Goal: Task Accomplishment & Management: Use online tool/utility

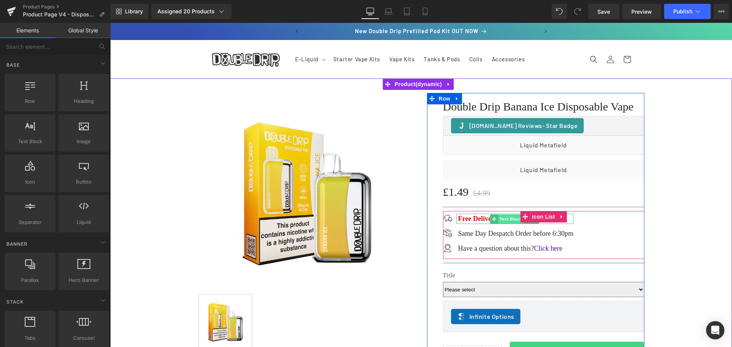
click at [508, 218] on span "Text Block" at bounding box center [510, 219] width 25 height 9
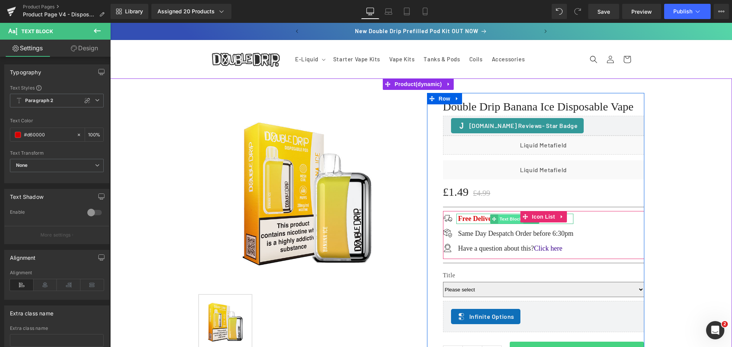
click at [505, 220] on span "Text Block" at bounding box center [510, 219] width 25 height 9
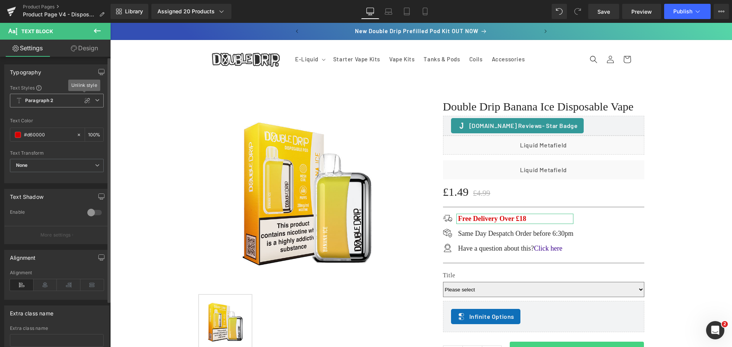
click at [36, 102] on b "Paragraph 2" at bounding box center [39, 101] width 29 height 6
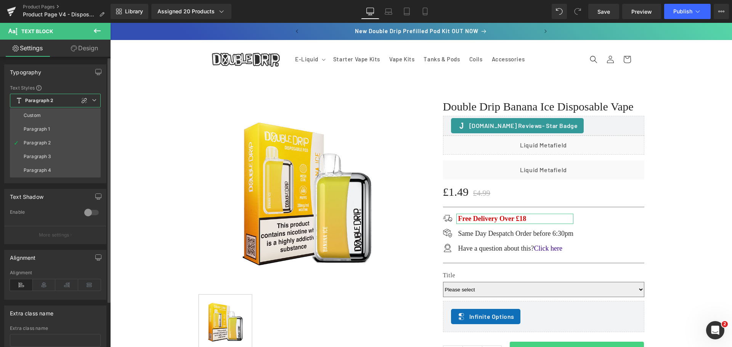
click at [36, 102] on b "Paragraph 2" at bounding box center [39, 101] width 29 height 6
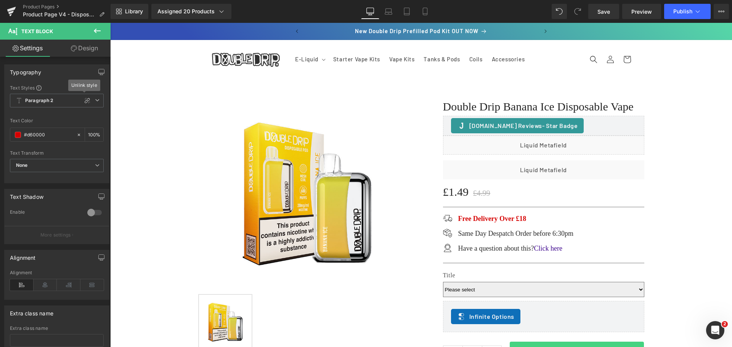
click at [95, 32] on icon at bounding box center [97, 31] width 7 height 5
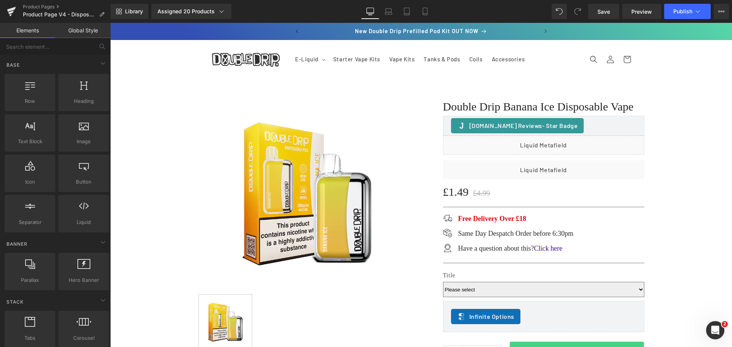
click at [95, 32] on link "Global Style" at bounding box center [82, 30] width 55 height 15
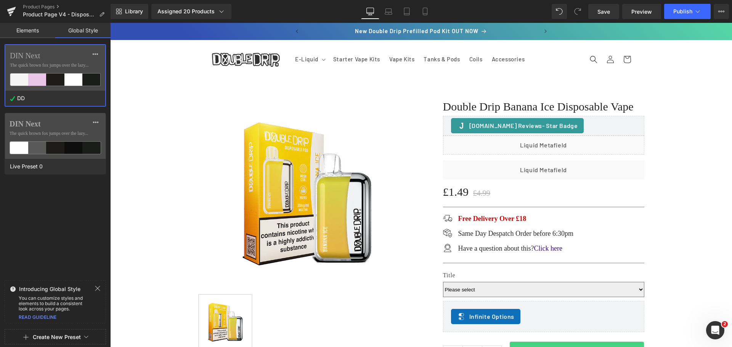
click at [66, 59] on label "DIN Next" at bounding box center [55, 55] width 91 height 9
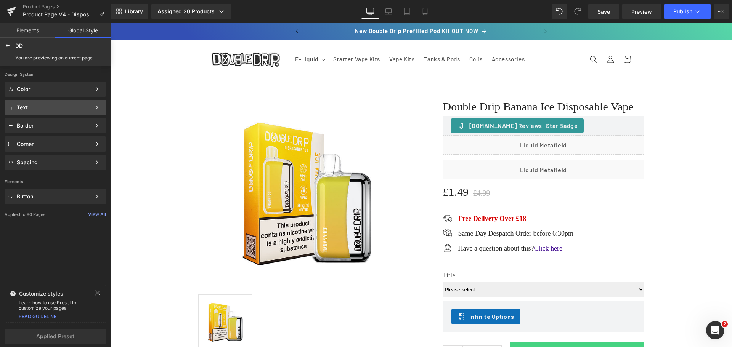
click at [40, 108] on div "Text" at bounding box center [54, 107] width 74 height 6
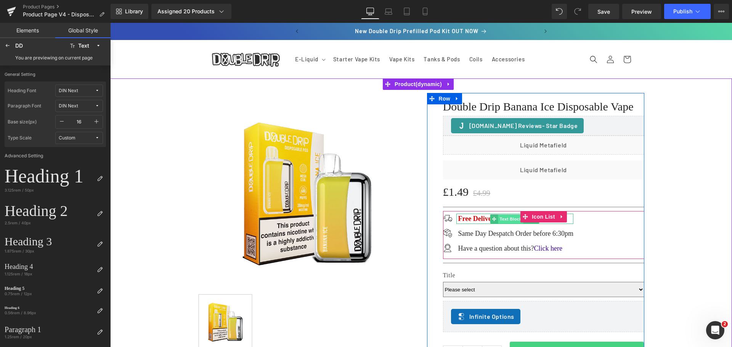
click at [510, 220] on span "Text Block" at bounding box center [510, 219] width 25 height 9
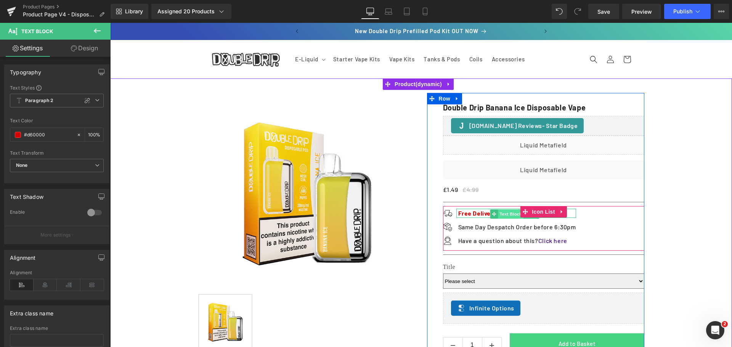
click at [508, 217] on span "Text Block" at bounding box center [510, 214] width 25 height 9
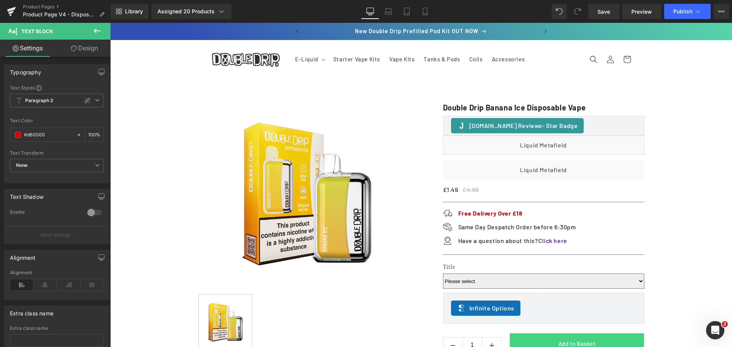
click at [94, 31] on icon at bounding box center [97, 31] width 7 height 5
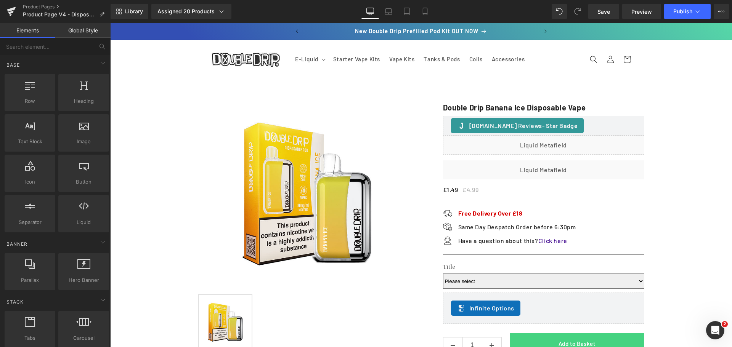
click at [82, 31] on link "Global Style" at bounding box center [82, 30] width 55 height 15
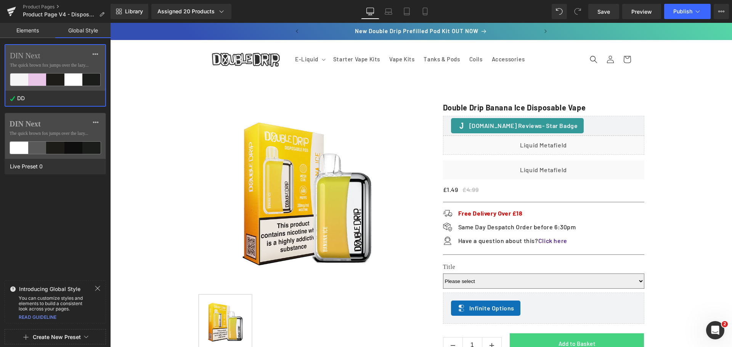
click at [46, 66] on span "The quick brown fox jumps over the lazy..." at bounding box center [55, 65] width 91 height 7
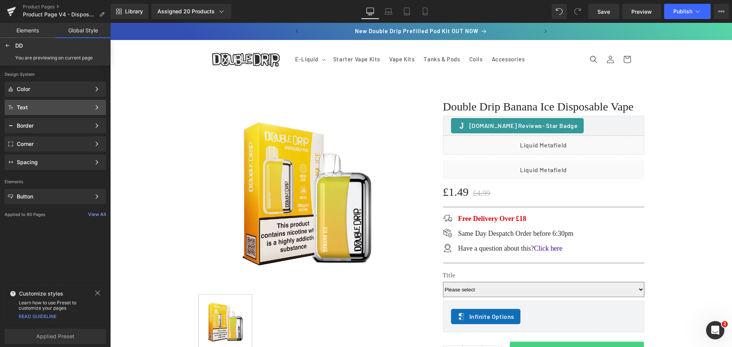
click at [34, 107] on div "Text" at bounding box center [54, 107] width 74 height 6
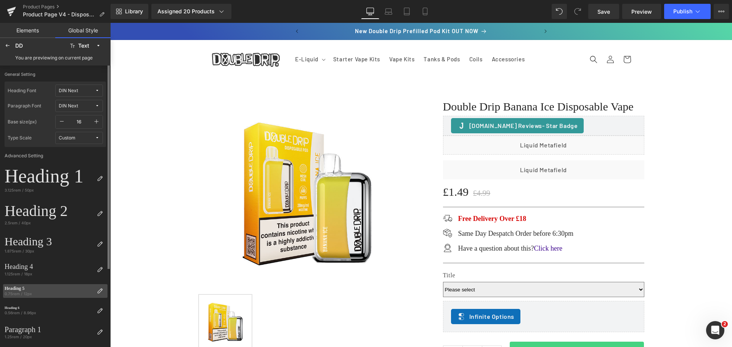
scroll to position [106, 0]
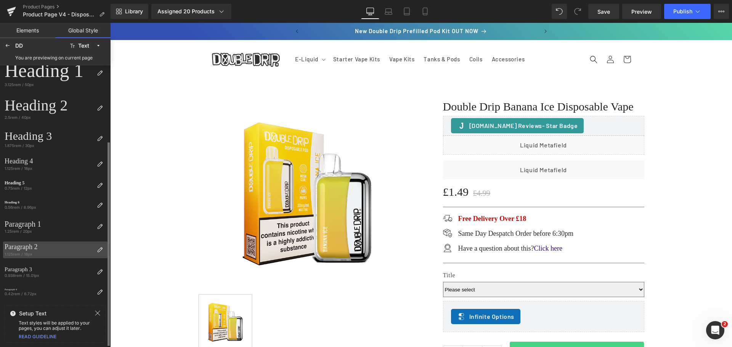
click at [39, 252] on div "1.125rem / 18px" at bounding box center [49, 254] width 89 height 5
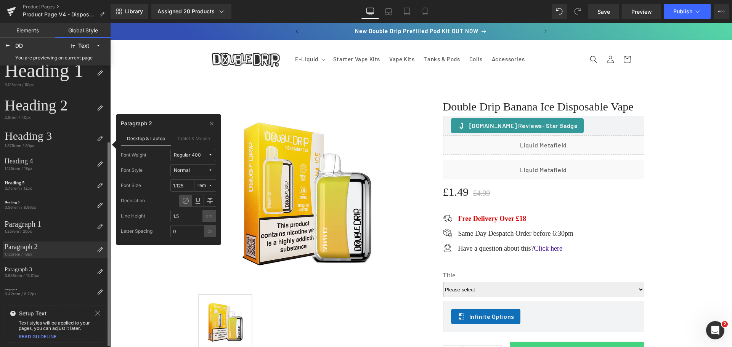
scroll to position [0, 0]
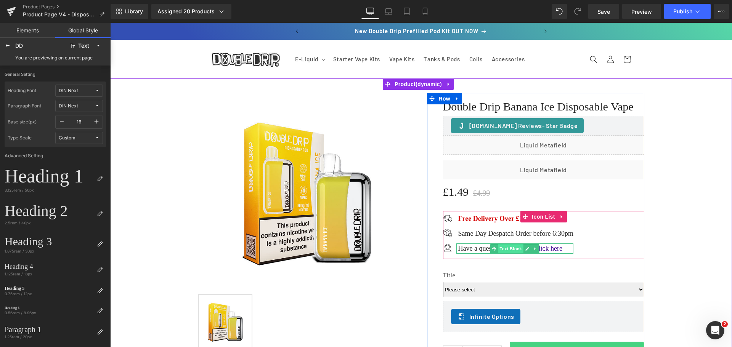
click at [511, 248] on span "Text Block" at bounding box center [510, 248] width 25 height 9
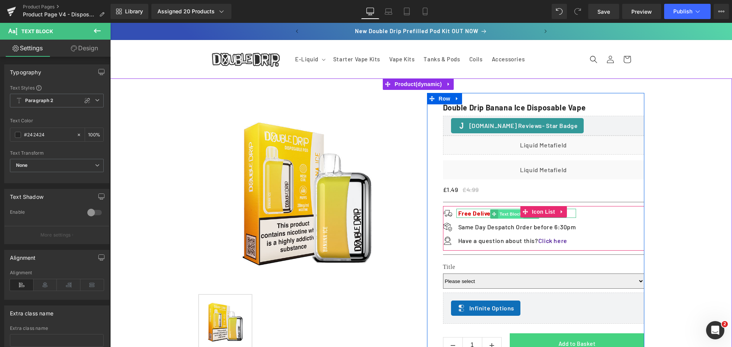
click at [505, 219] on span "Text Block" at bounding box center [510, 214] width 25 height 9
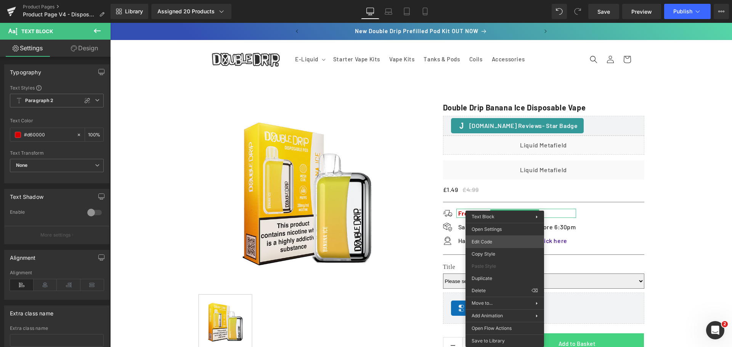
click at [490, 0] on div "Text Block You are previewing how the DD will restyle your page. You can not ed…" at bounding box center [366, 0] width 732 height 0
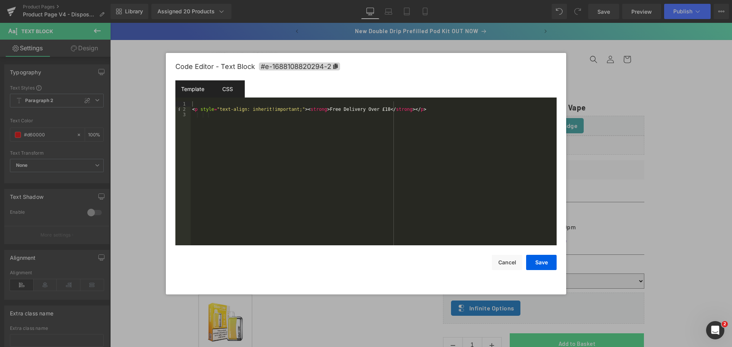
click at [218, 90] on div "CSS" at bounding box center [227, 88] width 35 height 17
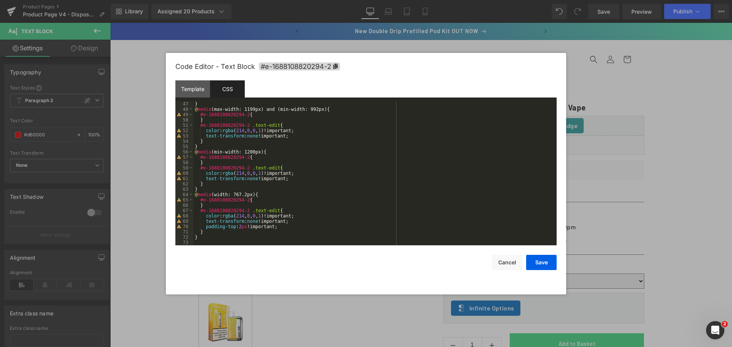
scroll to position [246, 0]
click at [505, 262] on button "Cancel" at bounding box center [507, 262] width 31 height 15
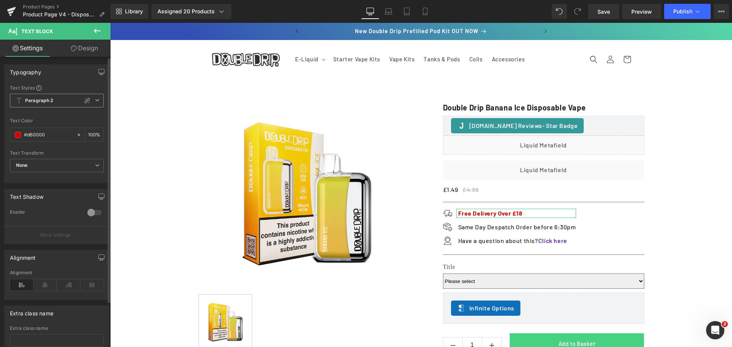
click at [95, 99] on icon at bounding box center [97, 100] width 5 height 5
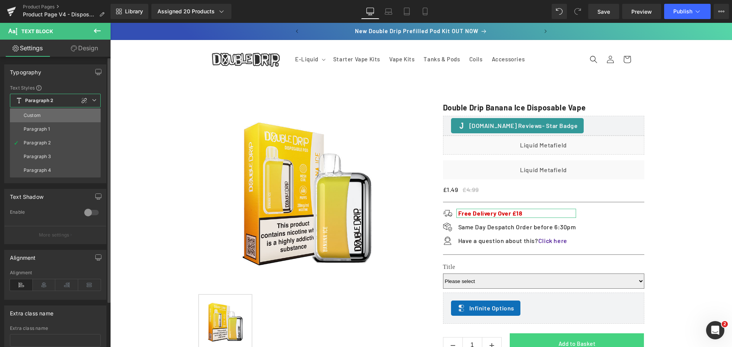
click at [54, 116] on li "Custom" at bounding box center [55, 116] width 91 height 14
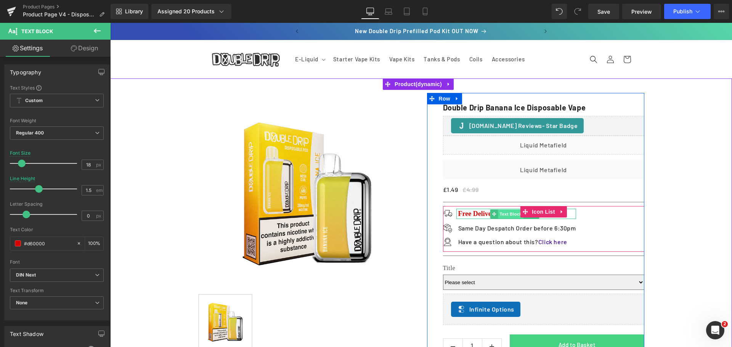
click at [501, 219] on span "Text Block" at bounding box center [510, 214] width 25 height 9
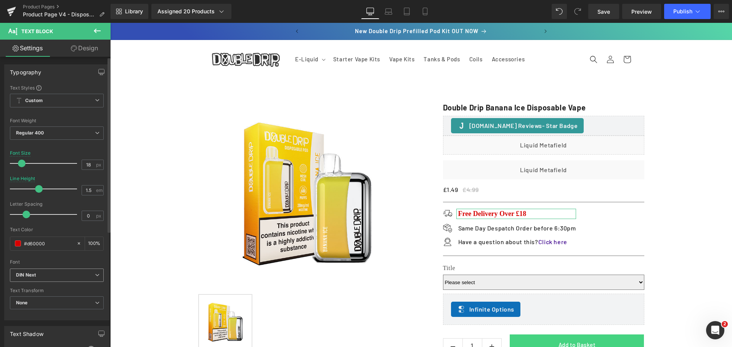
click at [68, 278] on b "DIN Next" at bounding box center [55, 275] width 79 height 6
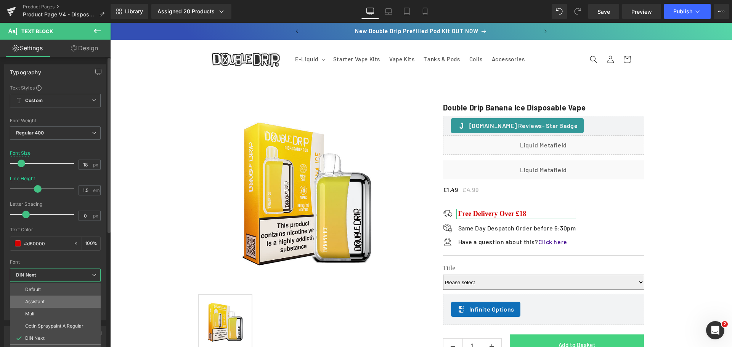
click at [53, 302] on li "Assistant" at bounding box center [55, 302] width 91 height 12
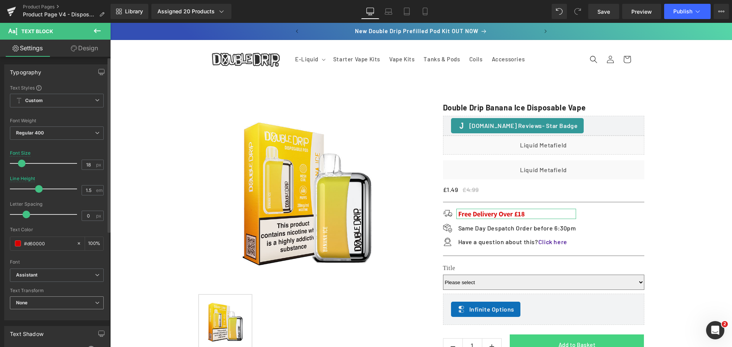
click at [54, 299] on span "None" at bounding box center [57, 303] width 94 height 13
click at [50, 271] on span "Assistant" at bounding box center [55, 275] width 91 height 13
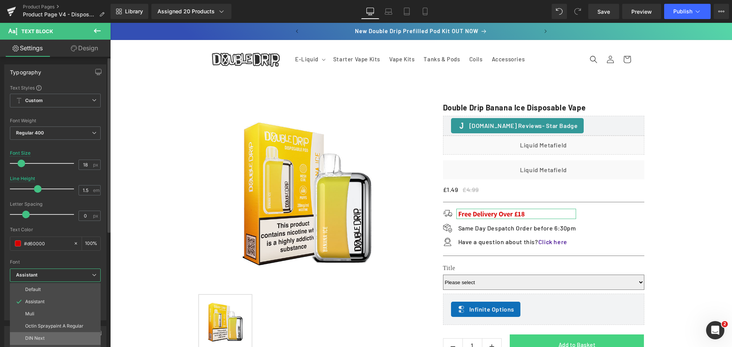
click at [43, 335] on li "DIN Next" at bounding box center [55, 339] width 91 height 12
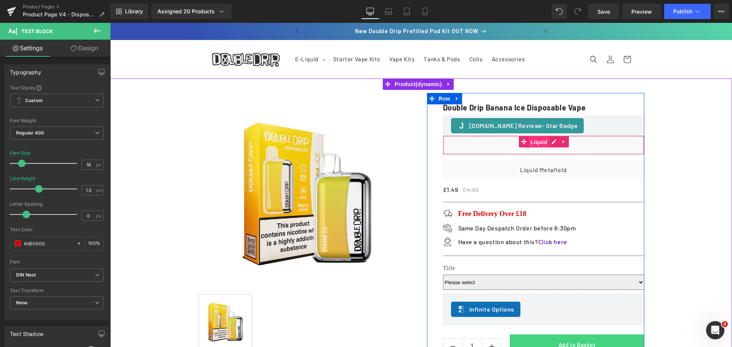
click at [536, 142] on span "Liquid" at bounding box center [539, 142] width 21 height 11
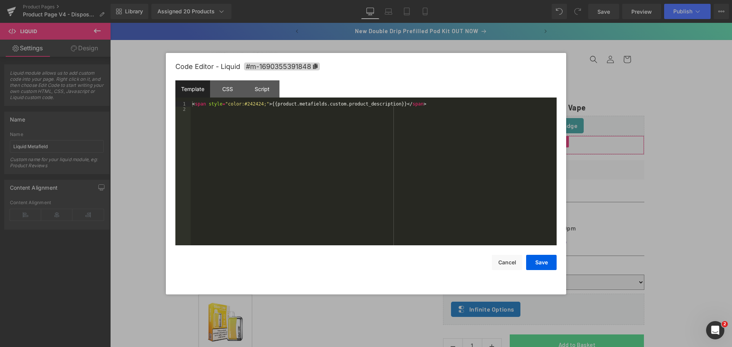
click at [525, 0] on div "Liquid You are previewing how the DD will restyle your page. You can not edit E…" at bounding box center [366, 0] width 732 height 0
click at [230, 88] on div "CSS" at bounding box center [227, 88] width 35 height 17
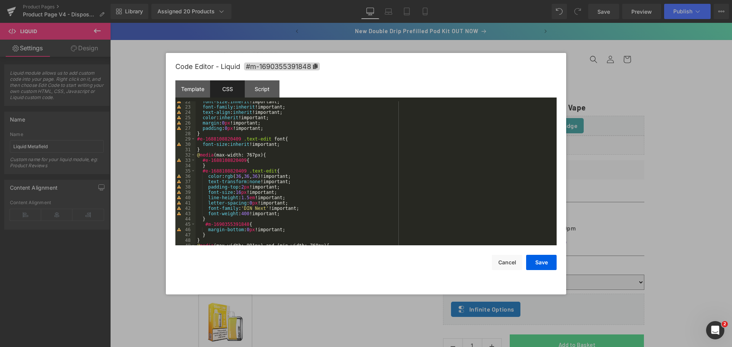
scroll to position [114, 0]
click at [508, 265] on button "Cancel" at bounding box center [507, 262] width 31 height 15
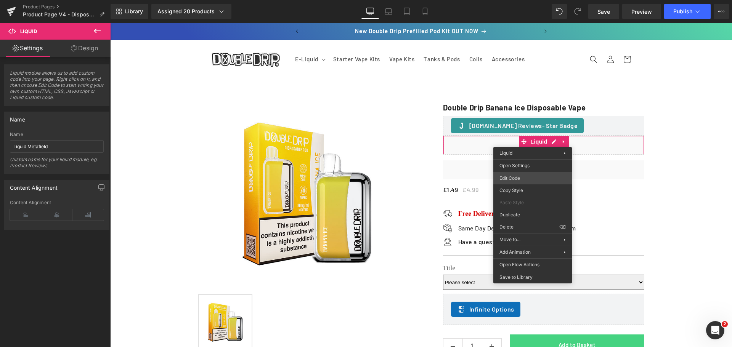
click at [532, 0] on div "Liquid You are previewing how the DD will restyle your page. You can not edit E…" at bounding box center [366, 0] width 732 height 0
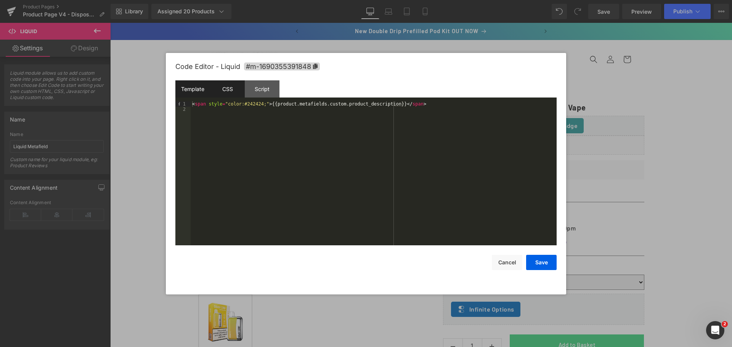
click at [222, 86] on div "CSS" at bounding box center [227, 88] width 35 height 17
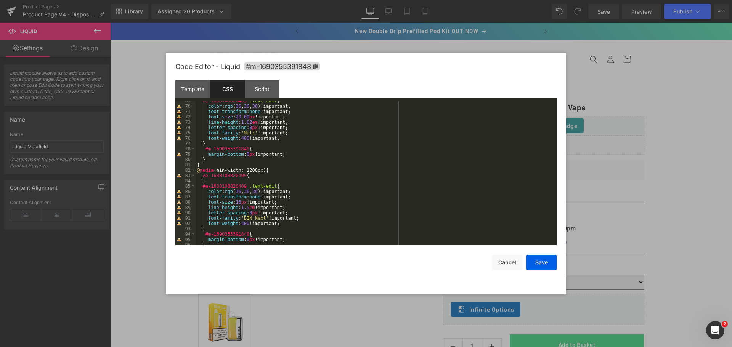
scroll to position [389, 0]
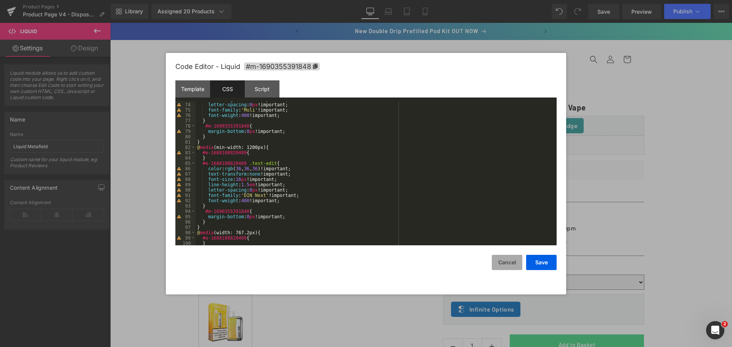
click at [517, 260] on button "Cancel" at bounding box center [507, 262] width 31 height 15
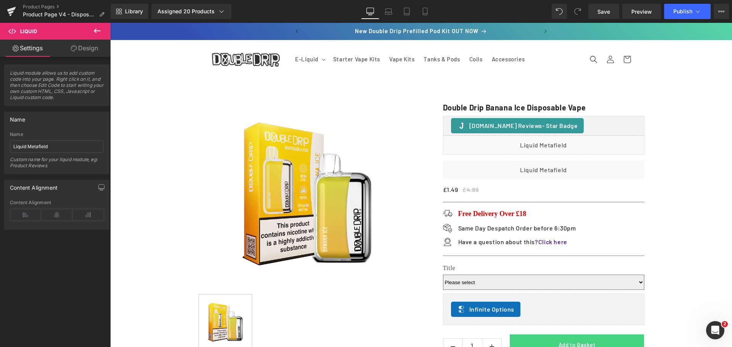
click at [96, 28] on icon at bounding box center [97, 30] width 9 height 9
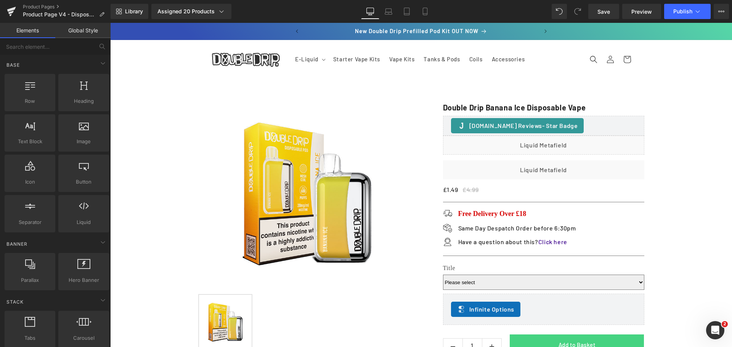
click at [77, 32] on link "Global Style" at bounding box center [82, 30] width 55 height 15
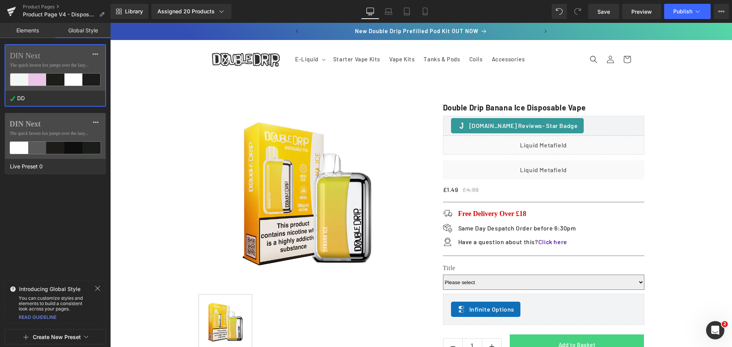
click at [72, 53] on label "DIN Next" at bounding box center [55, 55] width 91 height 9
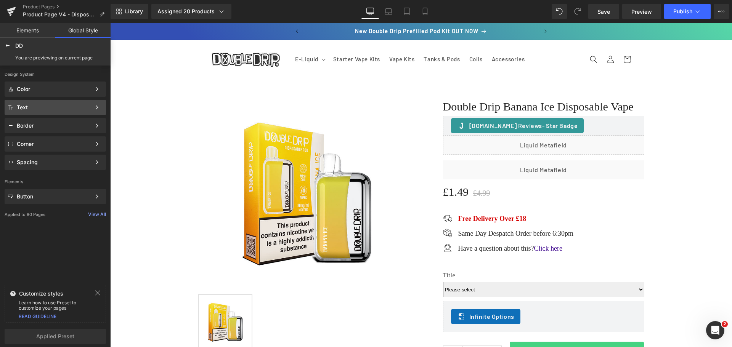
click at [43, 104] on div "Text Color Style Define a color palette and apply it to your pages 1 of 3 Next" at bounding box center [55, 107] width 101 height 15
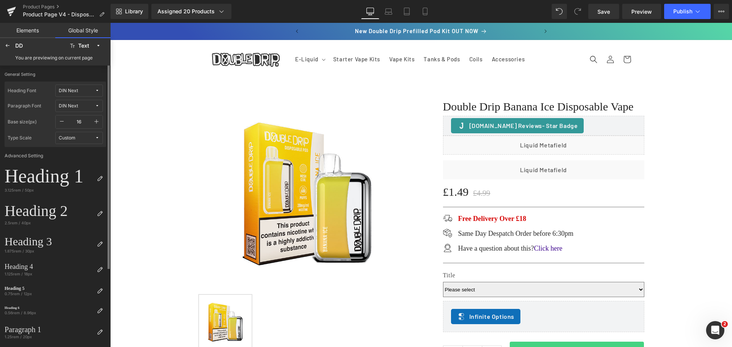
click at [76, 105] on div "DIN Next" at bounding box center [68, 106] width 19 height 6
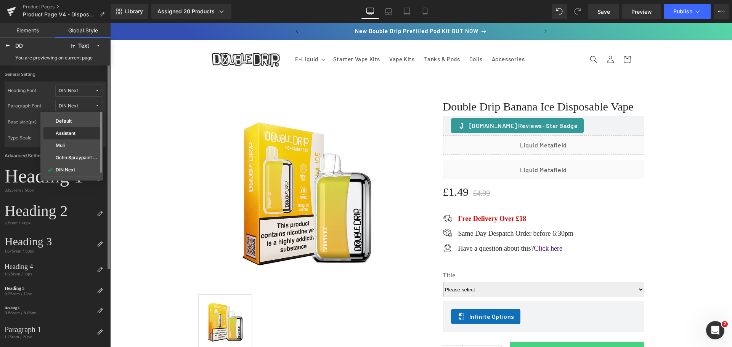
click at [66, 133] on label "Assistant" at bounding box center [66, 133] width 20 height 5
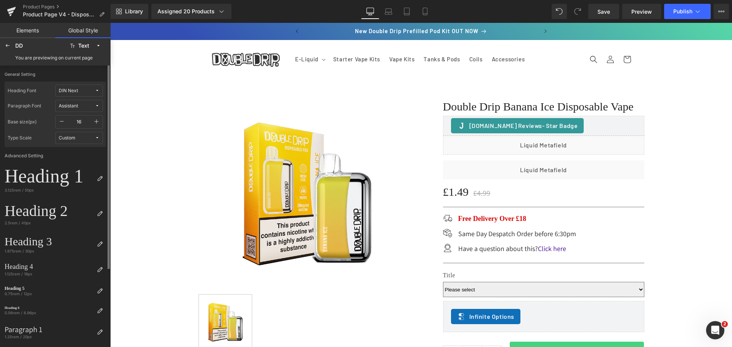
click at [68, 87] on button "DIN Next" at bounding box center [79, 91] width 48 height 12
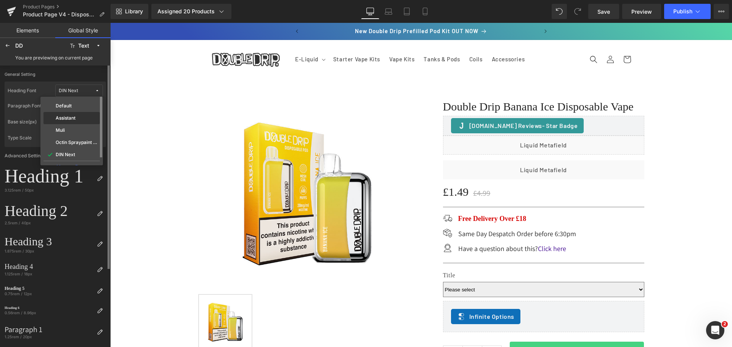
click at [68, 117] on label "Assistant" at bounding box center [66, 118] width 20 height 5
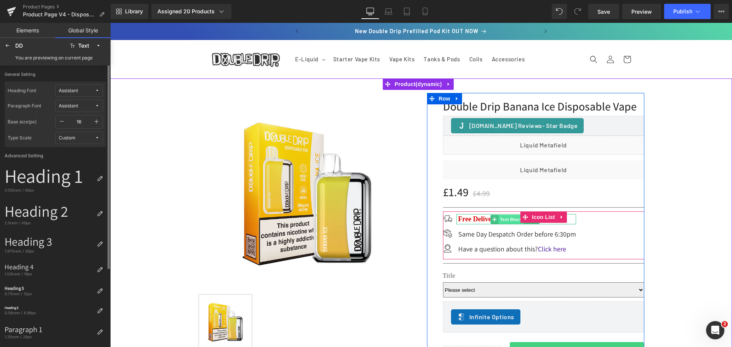
click at [511, 221] on span "Text Block" at bounding box center [511, 219] width 25 height 9
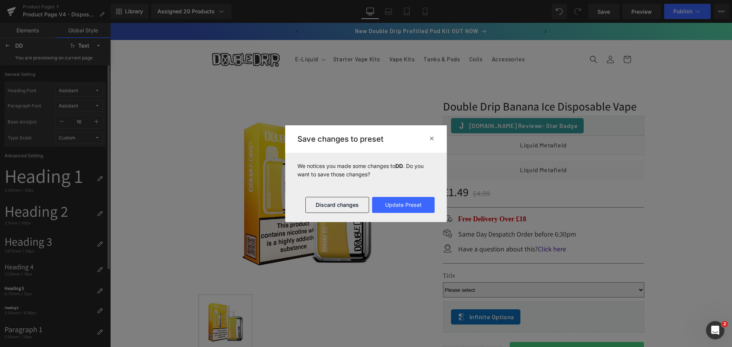
click at [433, 138] on icon at bounding box center [432, 138] width 6 height 6
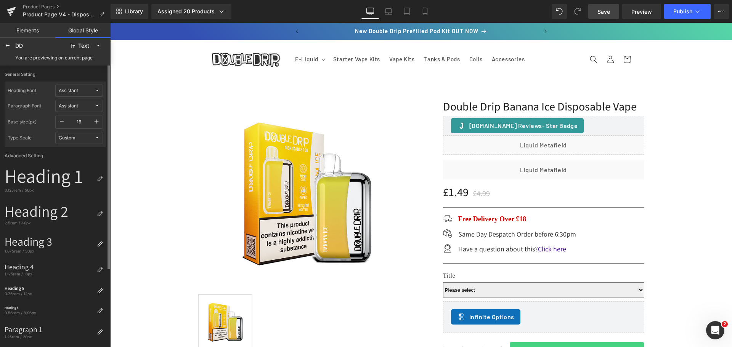
drag, startPoint x: 609, startPoint y: 8, endPoint x: 374, endPoint y: 188, distance: 296.4
click at [609, 8] on span "Save" at bounding box center [604, 12] width 13 height 8
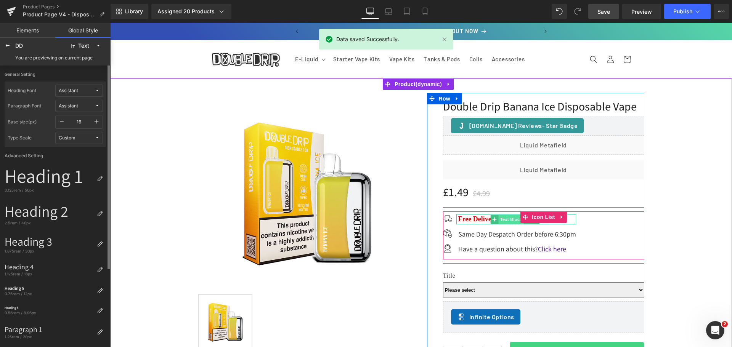
click at [502, 220] on span "Text Block" at bounding box center [511, 219] width 25 height 9
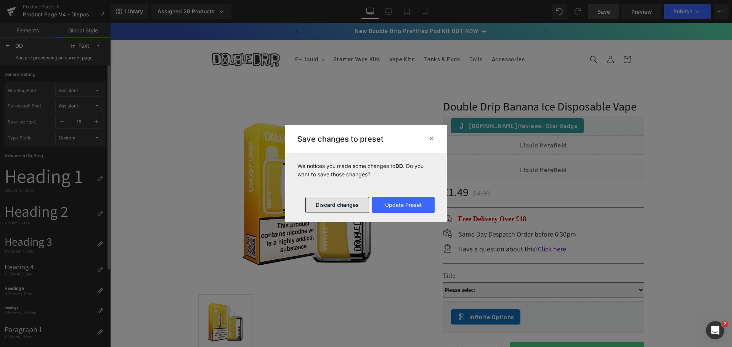
click at [338, 204] on button "Discard changes" at bounding box center [337, 205] width 64 height 16
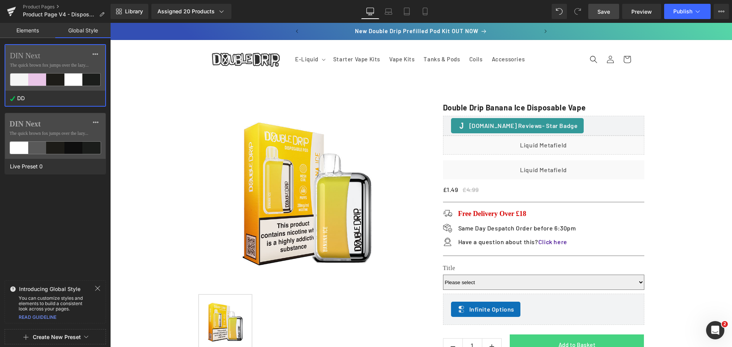
click at [30, 57] on label "DIN Next" at bounding box center [55, 55] width 91 height 9
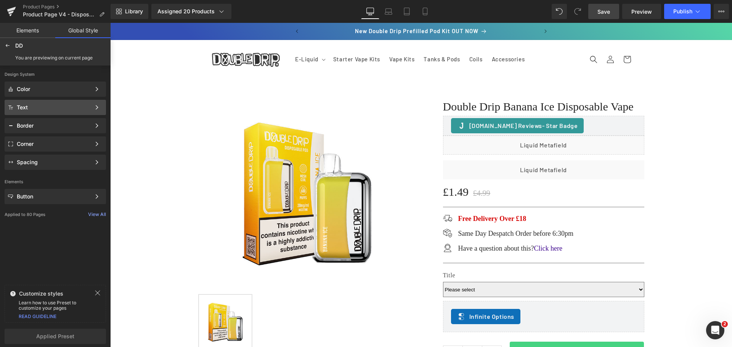
click at [39, 114] on div "Text Color Style Define a color palette and apply it to your pages 1 of 3 Next" at bounding box center [55, 107] width 101 height 15
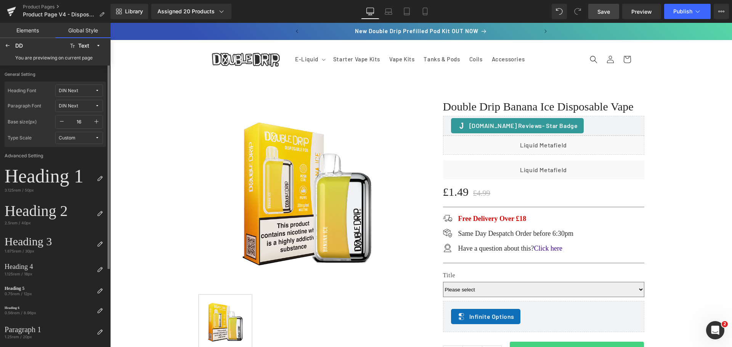
click at [85, 93] on span "DIN Next" at bounding box center [77, 91] width 36 height 6
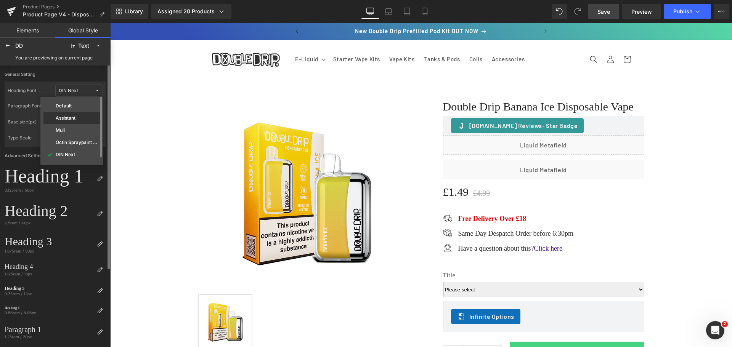
click at [72, 114] on div "Assistant" at bounding box center [71, 118] width 56 height 12
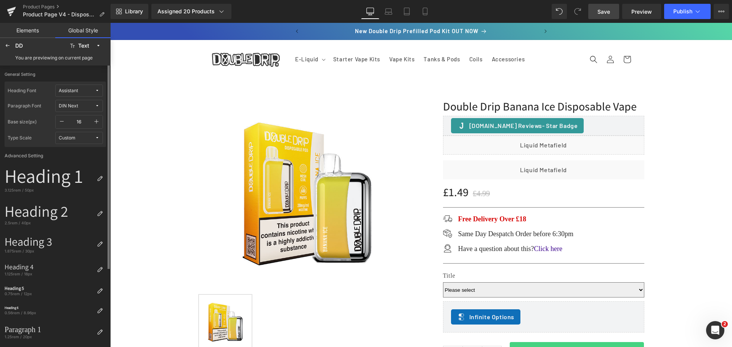
click at [74, 105] on div "DIN Next" at bounding box center [68, 106] width 19 height 6
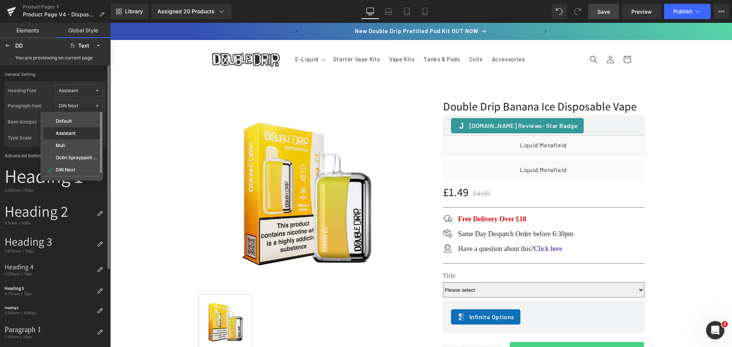
click at [74, 129] on div "Assistant" at bounding box center [71, 133] width 56 height 12
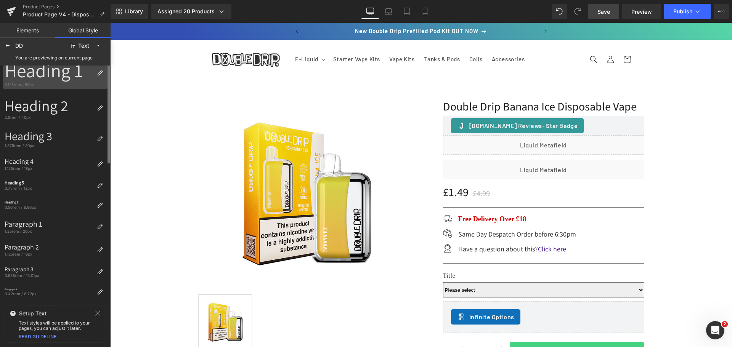
scroll to position [0, 0]
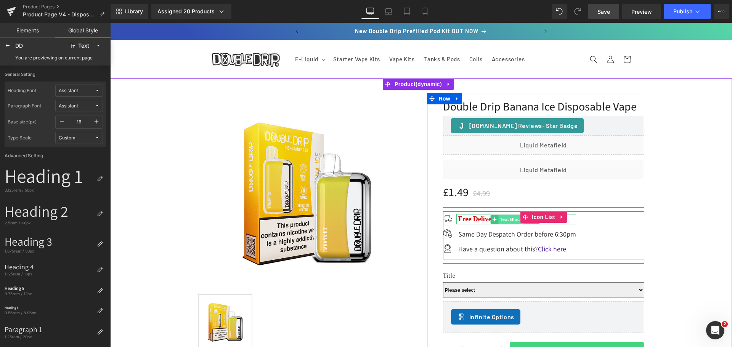
click at [504, 221] on span "Text Block" at bounding box center [511, 219] width 25 height 9
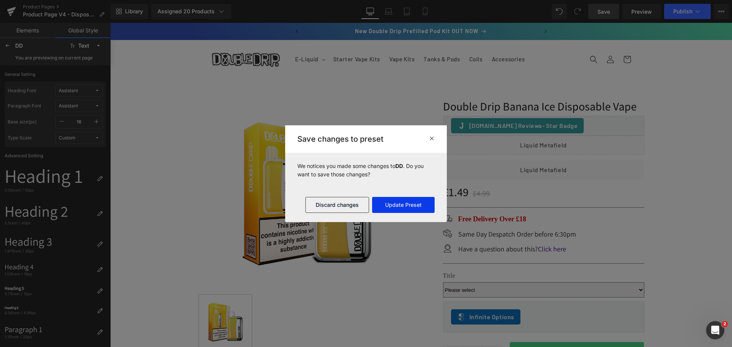
drag, startPoint x: 401, startPoint y: 206, endPoint x: 241, endPoint y: 178, distance: 162.6
click at [401, 206] on button "Update Preset" at bounding box center [403, 205] width 63 height 16
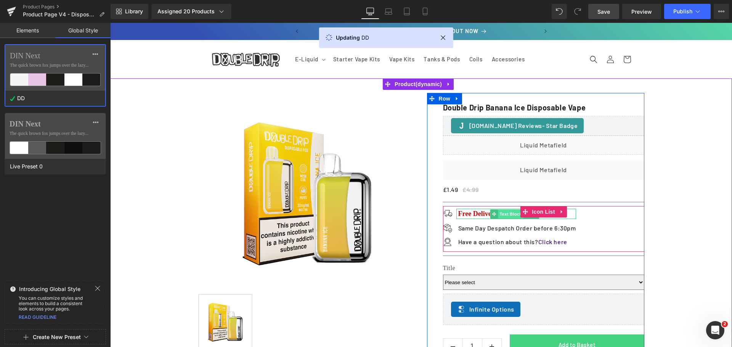
click at [502, 218] on span "Text Block" at bounding box center [510, 214] width 25 height 9
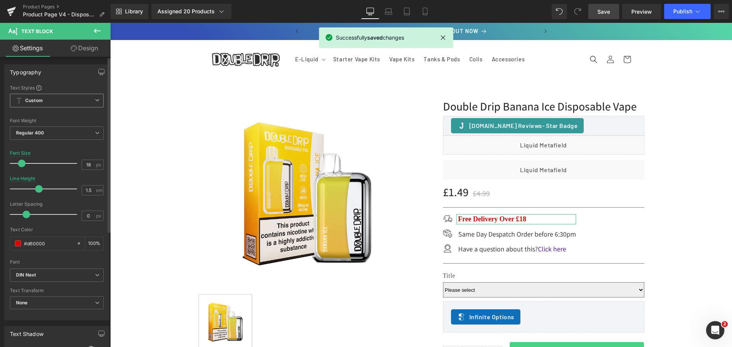
click at [56, 97] on span "Custom" at bounding box center [57, 101] width 94 height 14
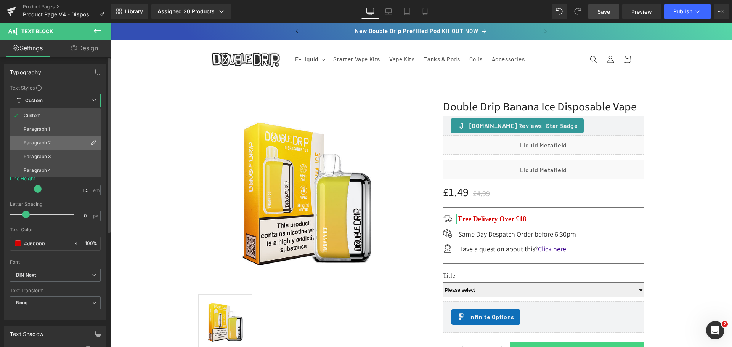
click at [52, 137] on li "Paragraph 2" at bounding box center [55, 143] width 91 height 14
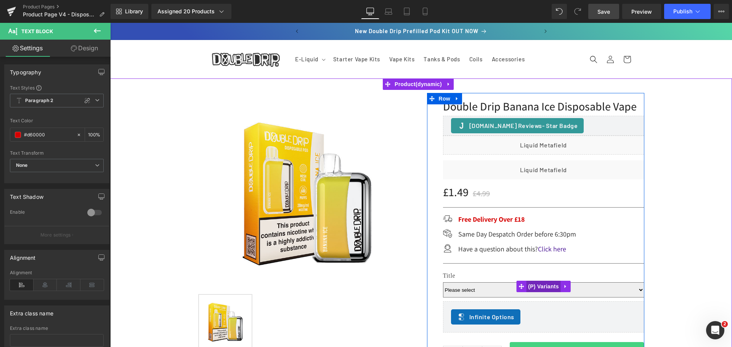
click at [536, 285] on span "(P) Variants" at bounding box center [543, 286] width 35 height 11
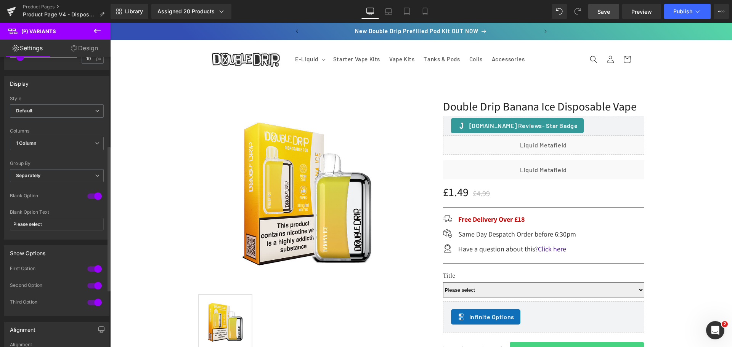
scroll to position [63, 0]
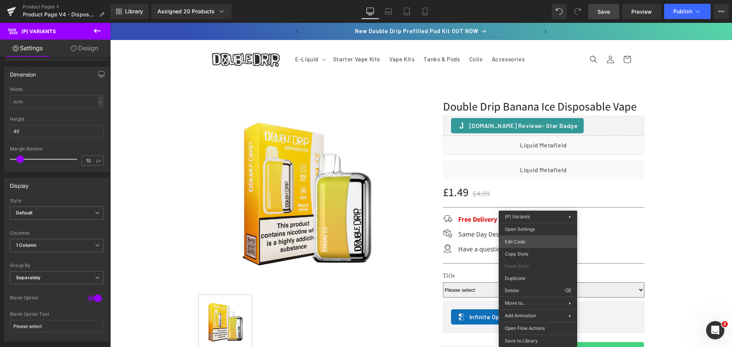
click at [528, 0] on div "(P) Variants You are previewing how the DD will restyle your page. You can not …" at bounding box center [366, 0] width 732 height 0
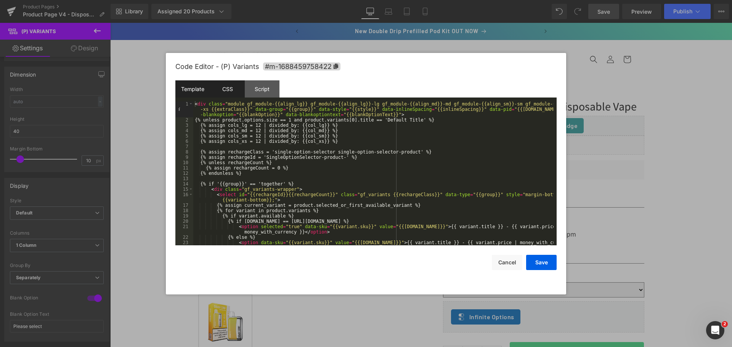
click at [230, 88] on div "CSS" at bounding box center [227, 88] width 35 height 17
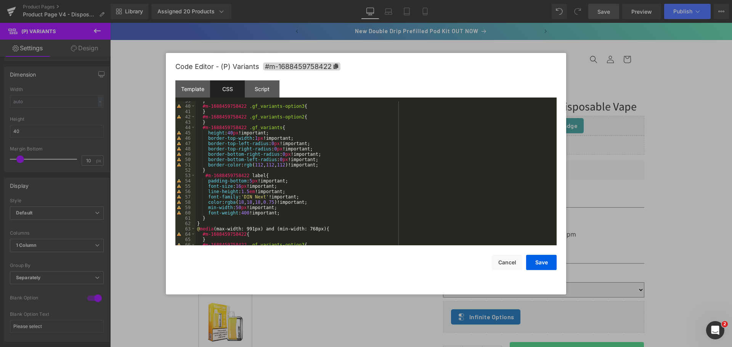
scroll to position [206, 0]
drag, startPoint x: 262, startPoint y: 197, endPoint x: 243, endPoint y: 198, distance: 19.1
click at [243, 198] on div "} #m-1688459758422 .gf_variants-option3 { } #m-1688459758422 .gf_variants-optio…" at bounding box center [375, 175] width 358 height 155
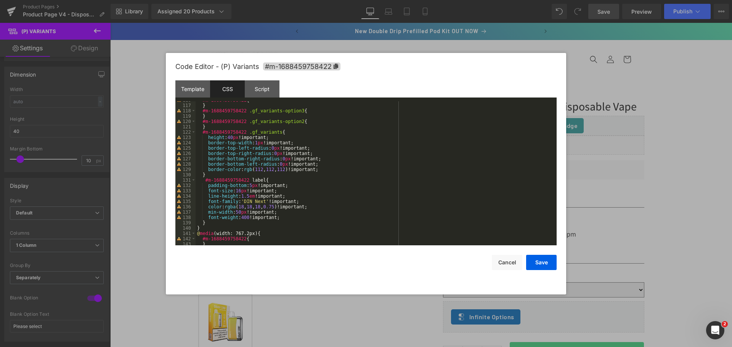
scroll to position [641, 0]
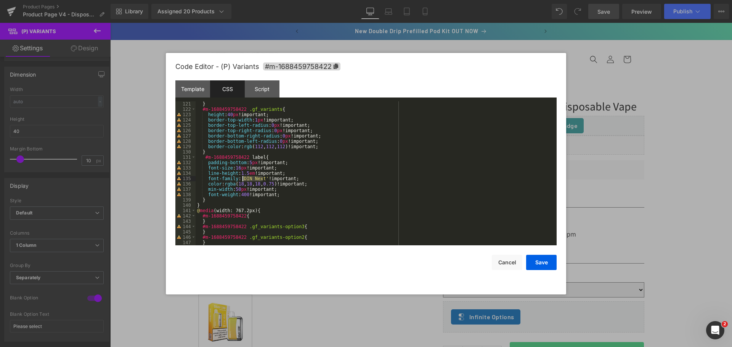
drag, startPoint x: 262, startPoint y: 178, endPoint x: 243, endPoint y: 180, distance: 18.4
click at [243, 180] on div "} #m-1688459758422 .gf_variants { height : 40 px !important; border-top-width :…" at bounding box center [375, 178] width 358 height 155
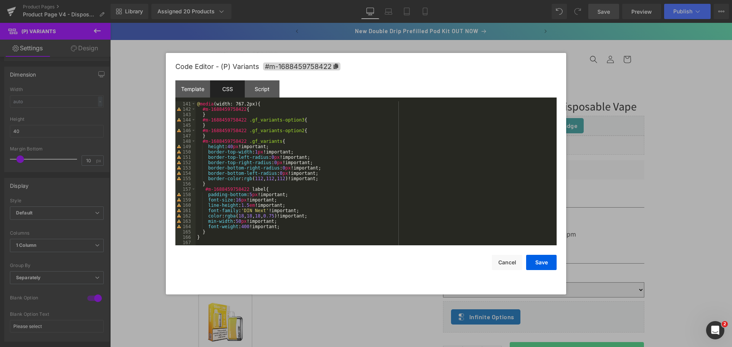
scroll to position [747, 0]
drag, startPoint x: 262, startPoint y: 211, endPoint x: 242, endPoint y: 211, distance: 19.8
click at [242, 211] on div "@ media (width: 767.2px) { #m-1688459758422 { } #m-1688459758422 .gf_variants-o…" at bounding box center [375, 178] width 358 height 155
click at [543, 265] on button "Save" at bounding box center [541, 262] width 31 height 15
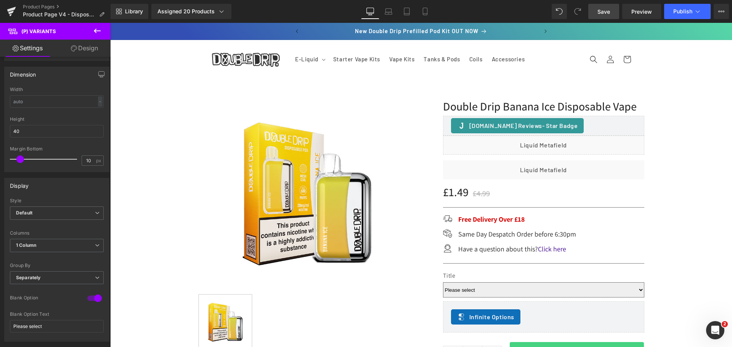
click at [608, 11] on span "Save" at bounding box center [604, 12] width 13 height 8
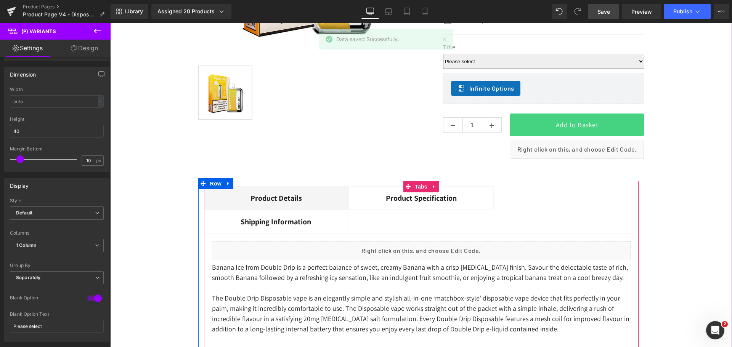
scroll to position [0, 0]
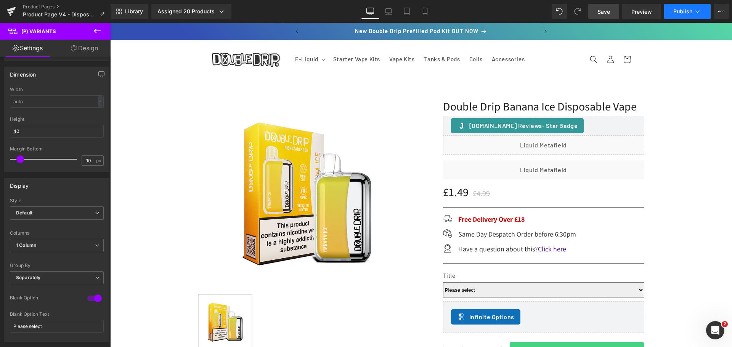
click at [677, 12] on span "Publish" at bounding box center [683, 11] width 19 height 6
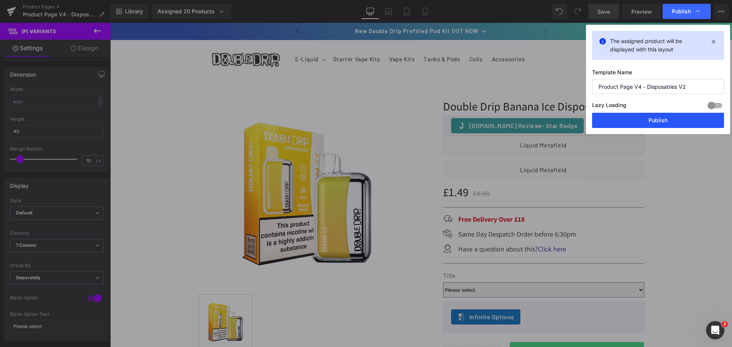
click at [655, 126] on button "Publish" at bounding box center [658, 120] width 132 height 15
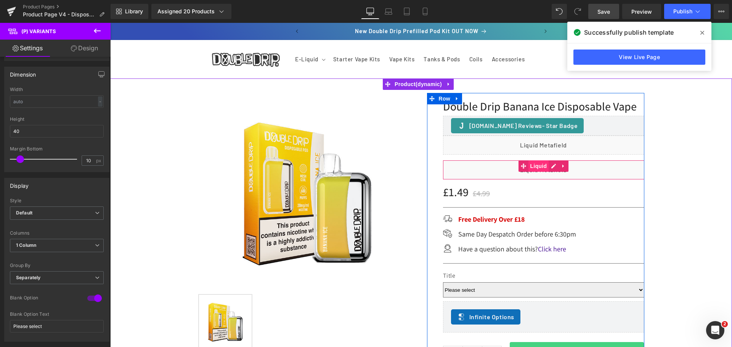
click at [537, 166] on span "Liquid" at bounding box center [539, 166] width 21 height 11
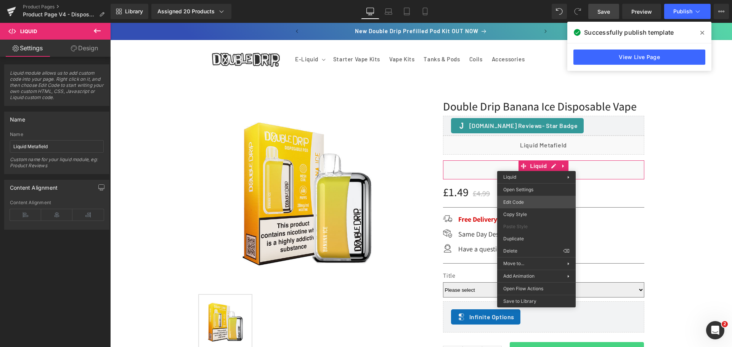
click at [532, 0] on div "Liquid You are previewing how the DD will restyle your page. You can not edit E…" at bounding box center [366, 0] width 732 height 0
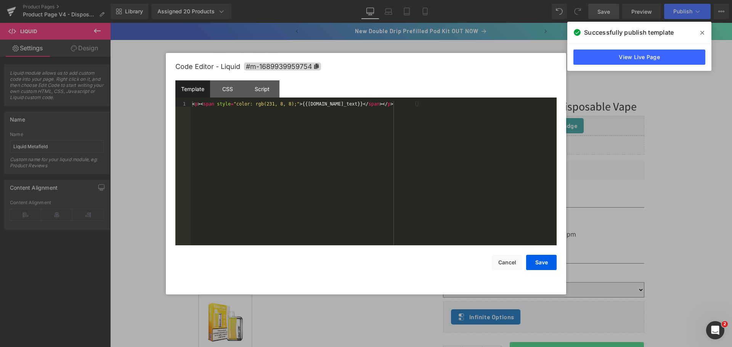
click at [205, 85] on div "Template" at bounding box center [192, 88] width 35 height 17
click at [224, 88] on div "CSS" at bounding box center [227, 88] width 35 height 17
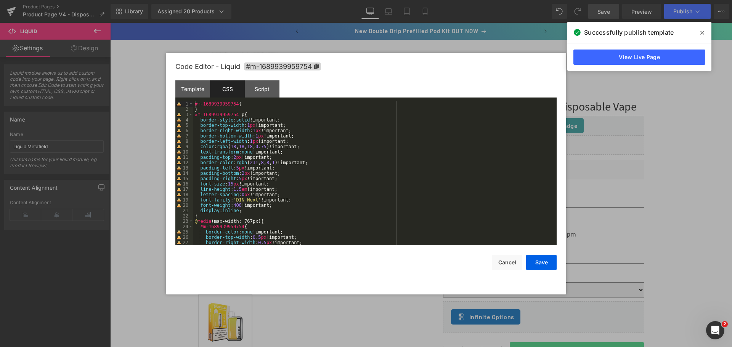
click at [255, 198] on div "#m-1689939959754 { } #m-1689939959754 p { border-style : solid !important; bord…" at bounding box center [373, 178] width 360 height 155
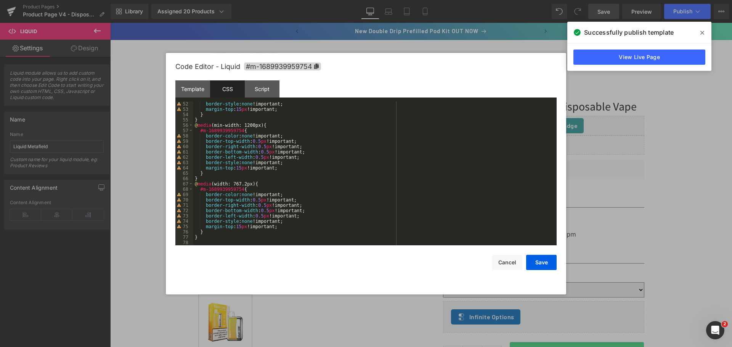
scroll to position [272, 0]
click at [549, 267] on button "Save" at bounding box center [541, 262] width 31 height 15
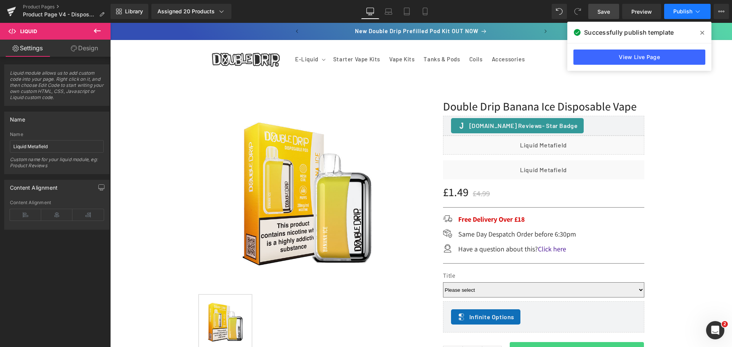
click at [690, 12] on span "Publish" at bounding box center [683, 11] width 19 height 6
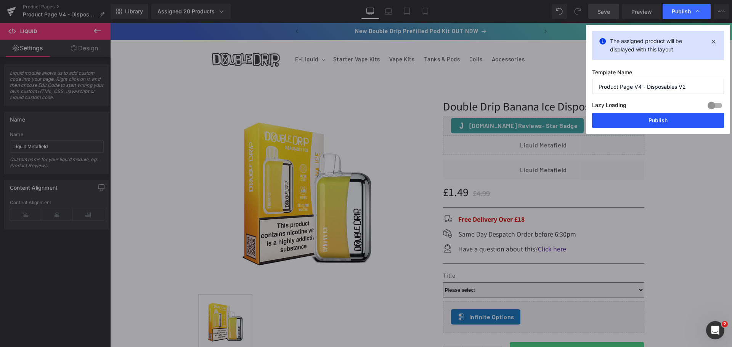
click at [651, 121] on button "Publish" at bounding box center [658, 120] width 132 height 15
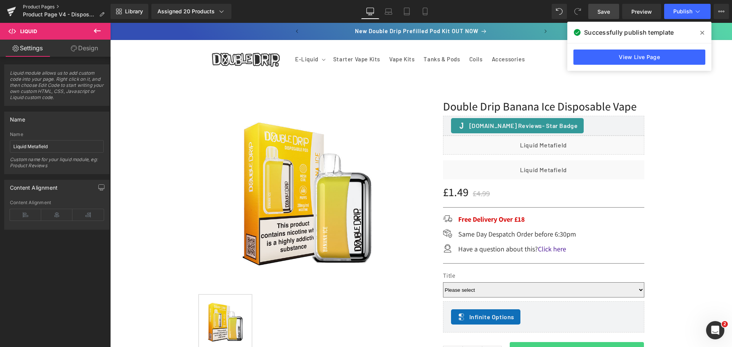
click at [47, 7] on link "Product Pages" at bounding box center [67, 7] width 88 height 6
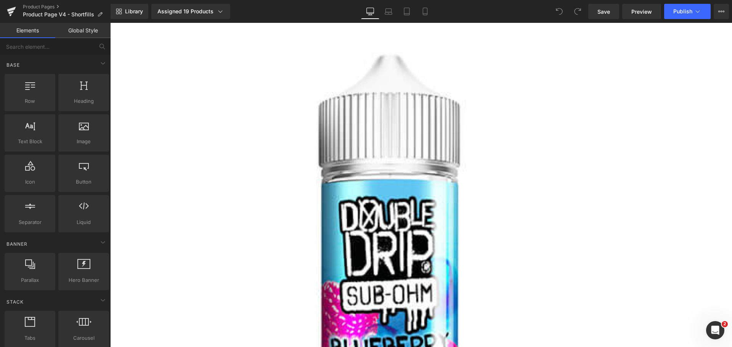
scroll to position [114, 0]
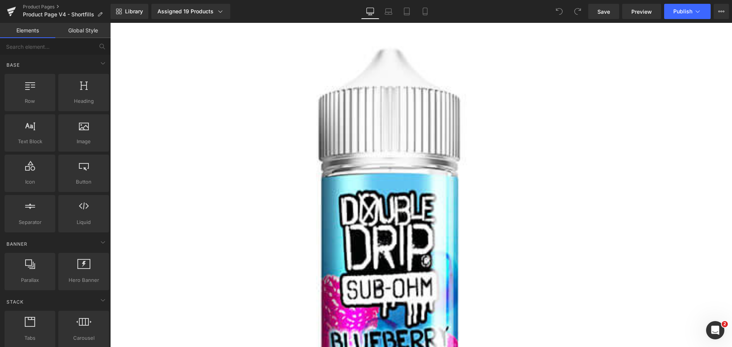
click at [90, 29] on link "Global Style" at bounding box center [82, 30] width 55 height 15
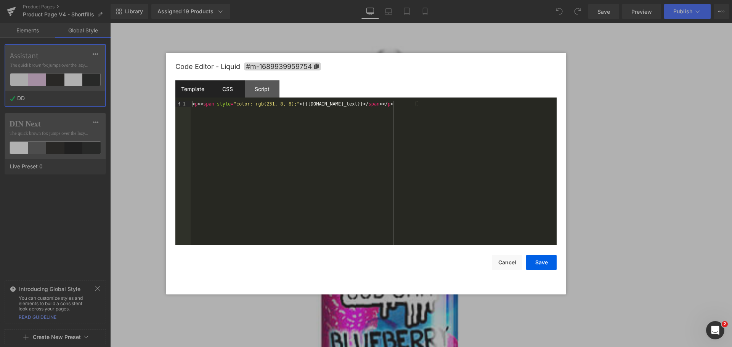
click at [235, 91] on div "CSS" at bounding box center [227, 88] width 35 height 17
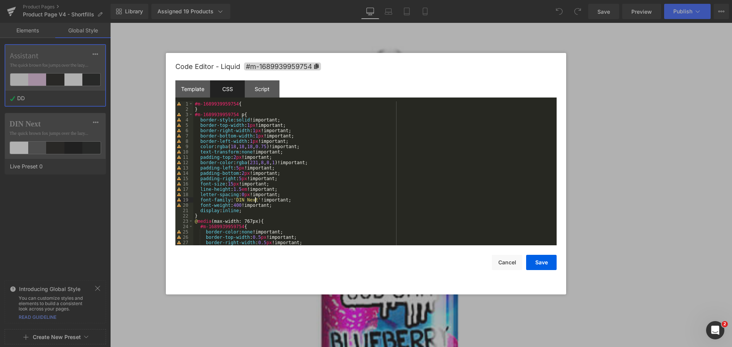
click at [255, 200] on div "#m-1689939959754 { } #m-1689939959754 p { border-style : solid !important; bord…" at bounding box center [373, 178] width 360 height 155
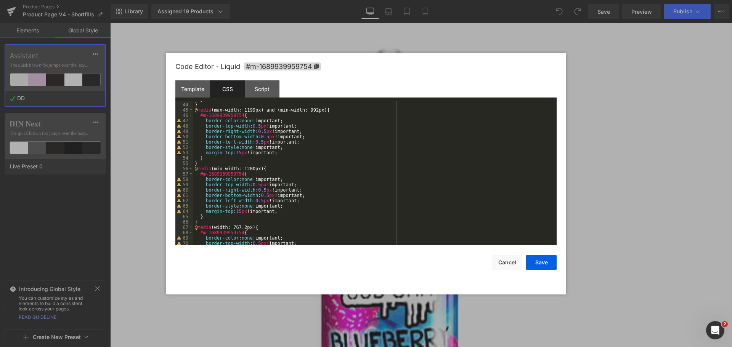
scroll to position [272, 0]
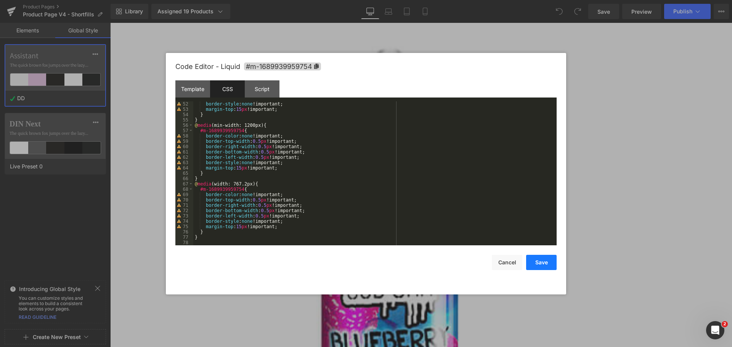
click at [535, 260] on button "Save" at bounding box center [541, 262] width 31 height 15
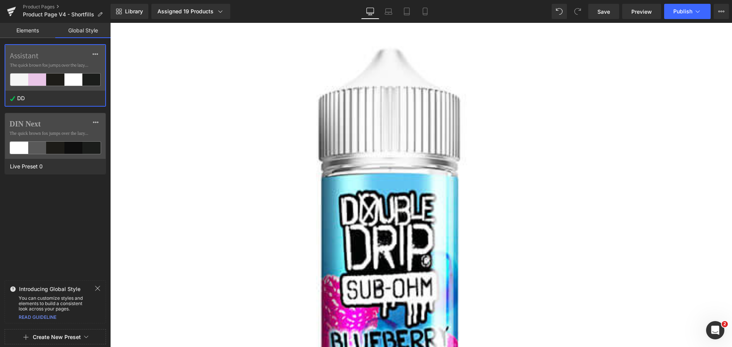
click at [110, 23] on span "(P) Variants" at bounding box center [110, 23] width 0 height 0
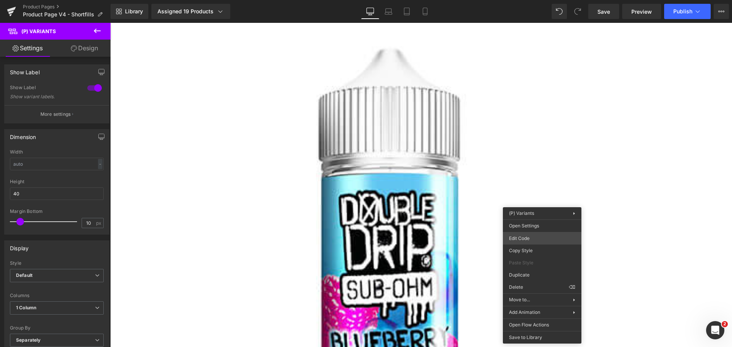
click at [523, 0] on div "(P) Variants You are previewing how the will restyle your page. You can not edi…" at bounding box center [366, 0] width 732 height 0
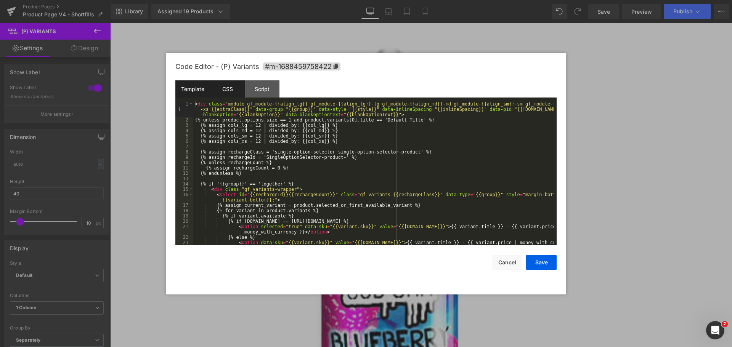
click at [233, 91] on div "CSS" at bounding box center [227, 88] width 35 height 17
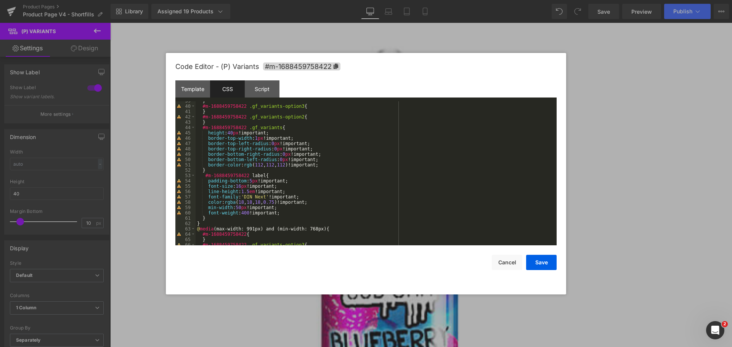
scroll to position [252, 0]
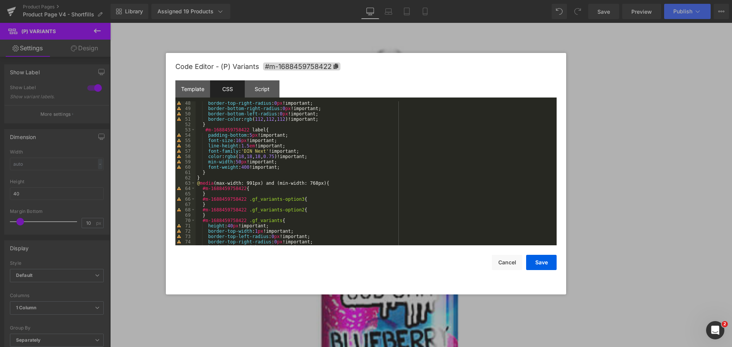
click at [263, 152] on div "border-top-right-radius : 0 px !important; border-bottom-right-radius : 0 px !i…" at bounding box center [375, 178] width 358 height 155
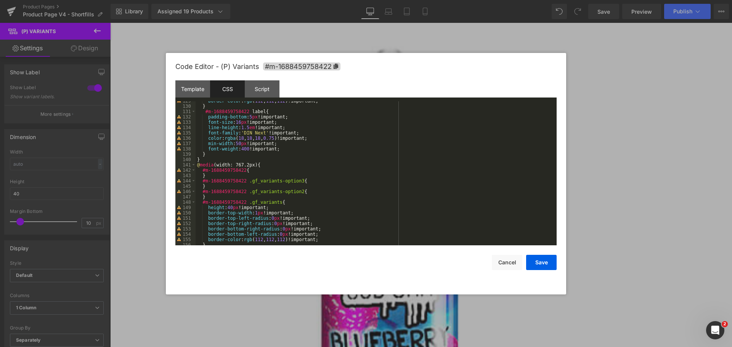
scroll to position [686, 0]
click at [262, 131] on div "border-color : rgb ( 112 , 112 , 112 )!important; } #m-1688459758422 label { pa…" at bounding box center [375, 175] width 358 height 155
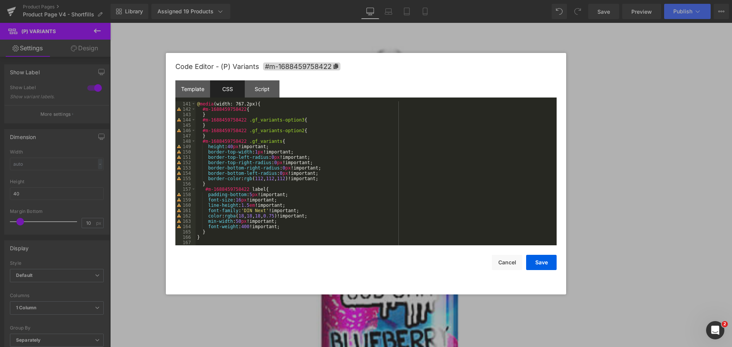
scroll to position [747, 0]
click at [262, 212] on div "@ media (width: 767.2px) { #m-1688459758422 { } #m-1688459758422 .gf_variants-o…" at bounding box center [375, 178] width 358 height 155
click at [533, 258] on button "Save" at bounding box center [541, 262] width 31 height 15
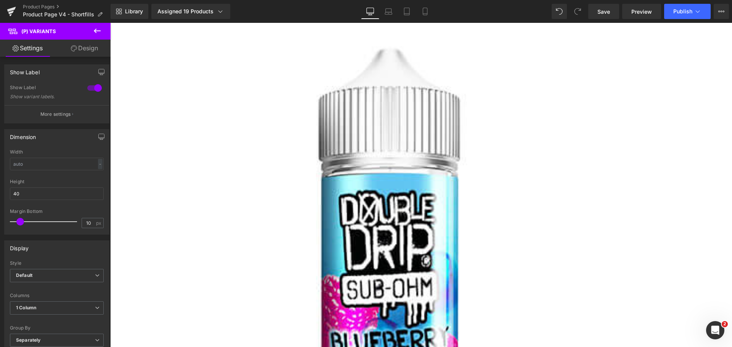
click at [602, 19] on div "Library Assigned 19 Products Product Preview Double Drip Blueberry Sour Raspber…" at bounding box center [422, 11] width 622 height 23
drag, startPoint x: 604, startPoint y: 12, endPoint x: 556, endPoint y: 11, distance: 48.1
click at [604, 12] on span "Save" at bounding box center [604, 12] width 13 height 8
click at [678, 13] on span "Publish" at bounding box center [683, 11] width 19 height 6
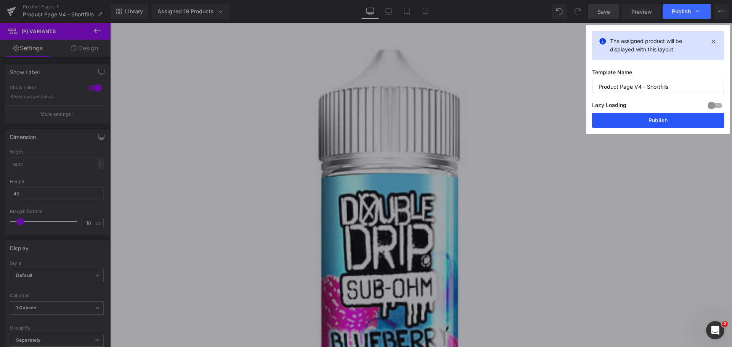
click at [665, 117] on button "Publish" at bounding box center [658, 120] width 132 height 15
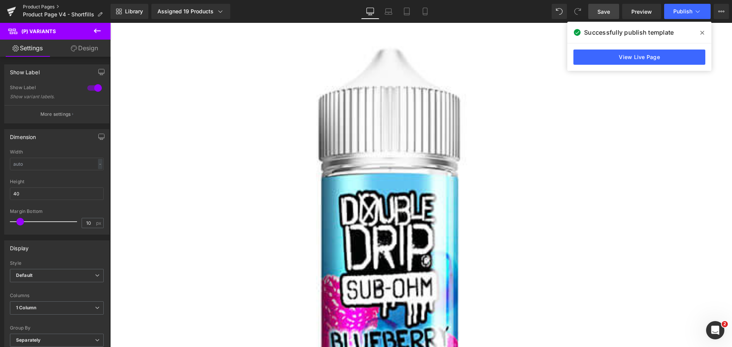
click at [38, 6] on link "Product Pages" at bounding box center [67, 7] width 88 height 6
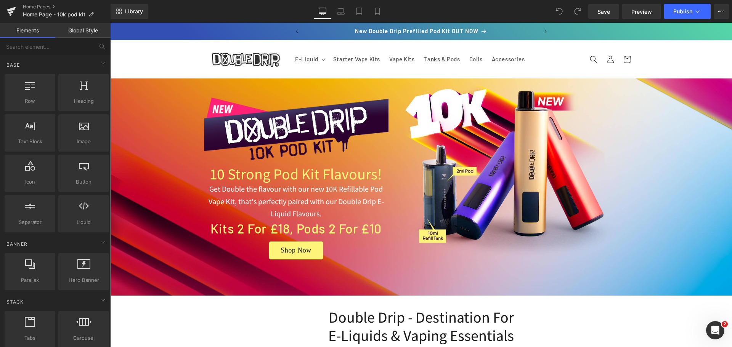
click at [87, 29] on link "Global Style" at bounding box center [82, 30] width 55 height 15
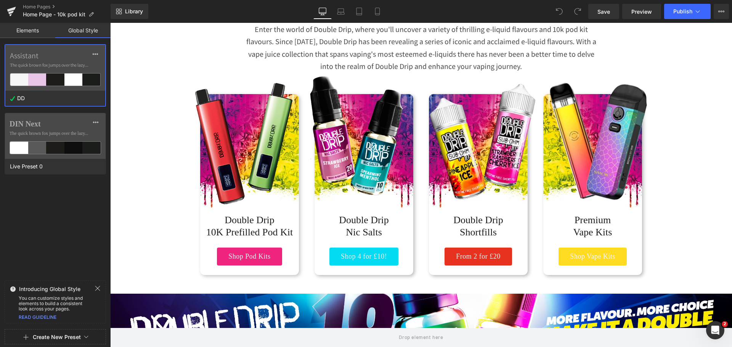
scroll to position [343, 0]
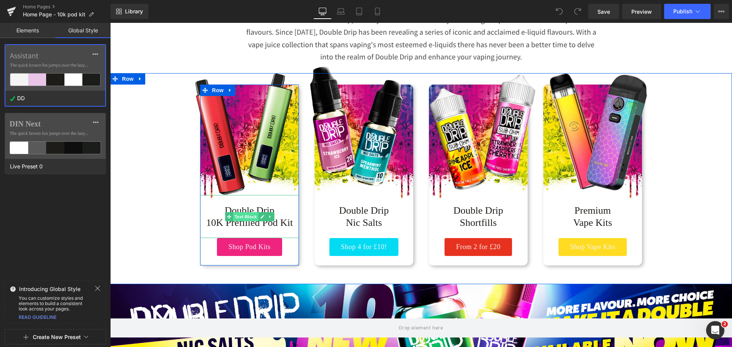
click at [243, 215] on span "Text Block" at bounding box center [245, 216] width 25 height 9
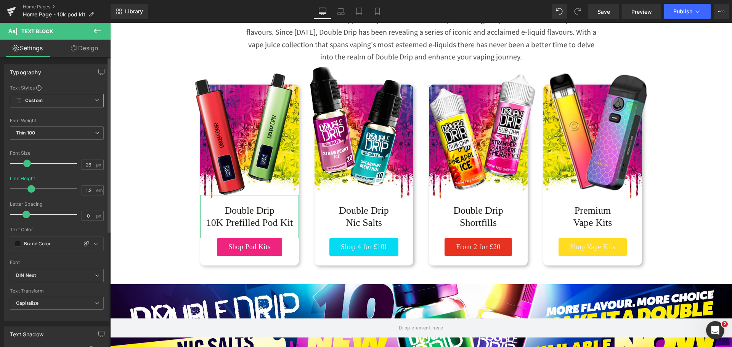
click at [82, 100] on span "Custom" at bounding box center [57, 101] width 94 height 14
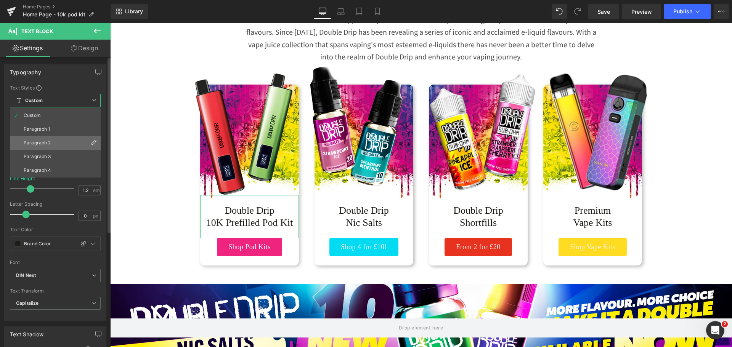
click at [51, 140] on li "Paragraph 2" at bounding box center [55, 143] width 91 height 14
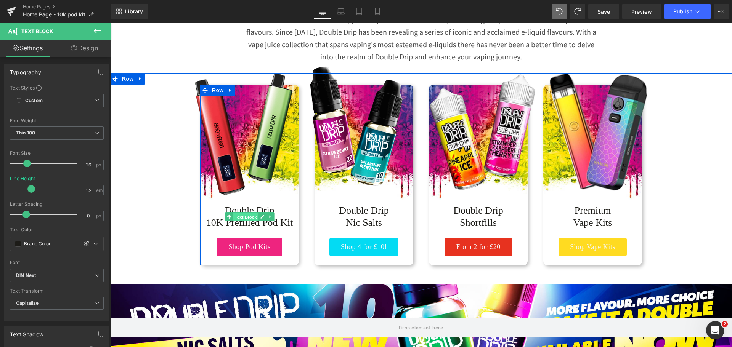
click at [243, 220] on span "Text Block" at bounding box center [245, 216] width 25 height 9
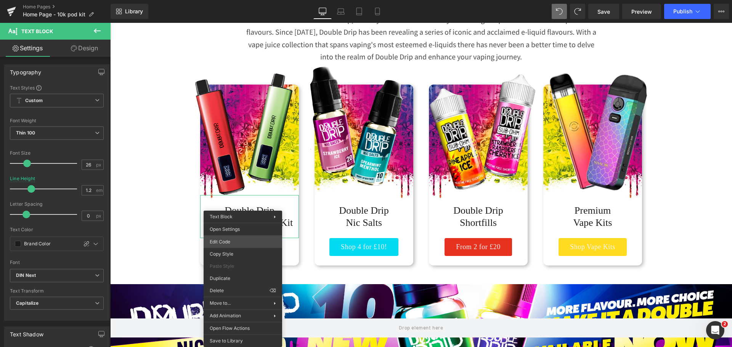
click at [235, 0] on div "Text Block You are previewing how the will restyle your page. You can not edit …" at bounding box center [366, 0] width 732 height 0
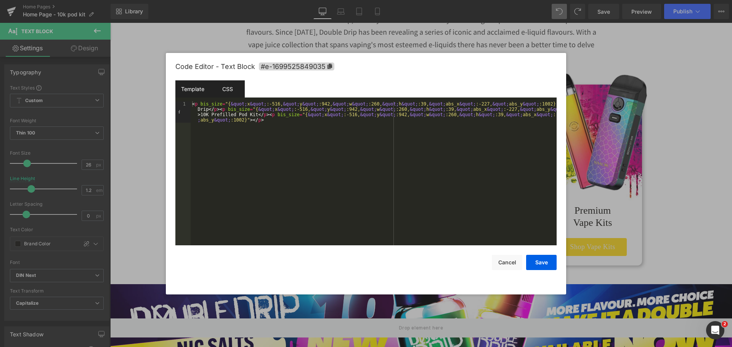
click at [230, 89] on div "CSS" at bounding box center [227, 88] width 35 height 17
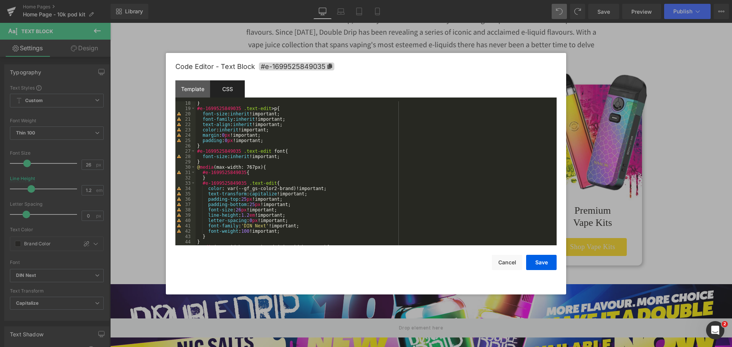
scroll to position [137, 0]
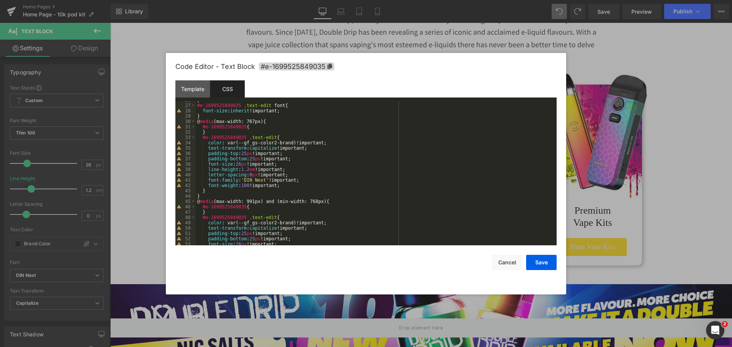
click at [263, 180] on div "} #e-1699525849035 .text-edit font { font-size : inherit !important; } @ media …" at bounding box center [375, 175] width 358 height 155
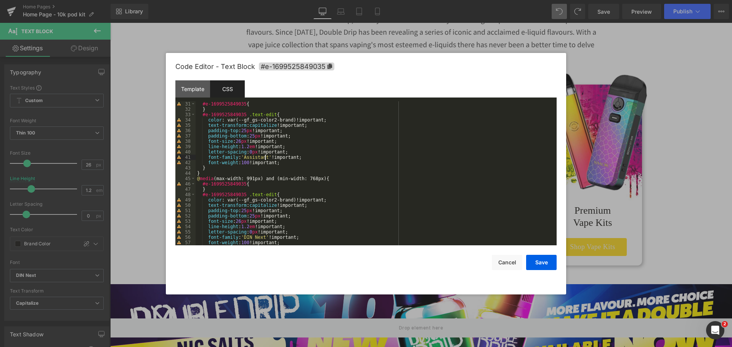
scroll to position [183, 0]
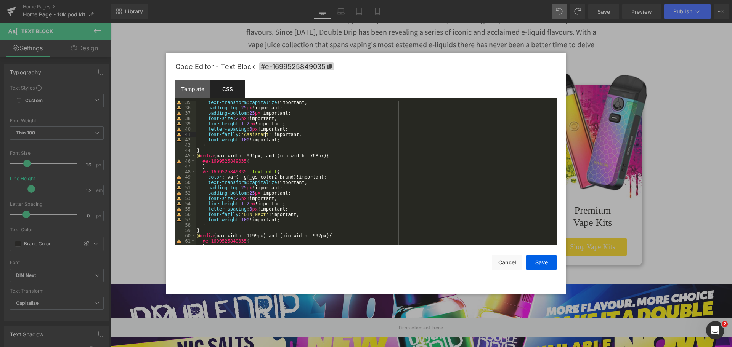
click at [262, 215] on div "text-transform : capitalize !important; padding-top : 25 px !important; padding…" at bounding box center [375, 177] width 358 height 155
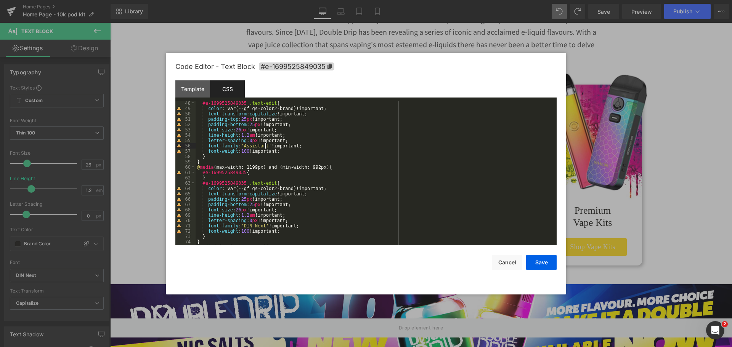
scroll to position [297, 0]
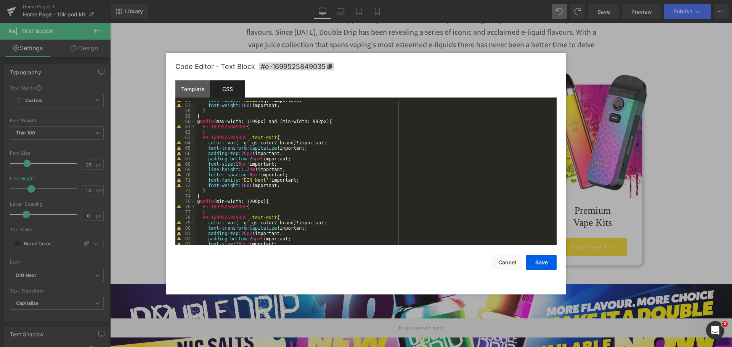
click at [262, 180] on div "font-family : ' Assistant ' !important; font-weight : 100 !important; } } @ med…" at bounding box center [375, 175] width 358 height 155
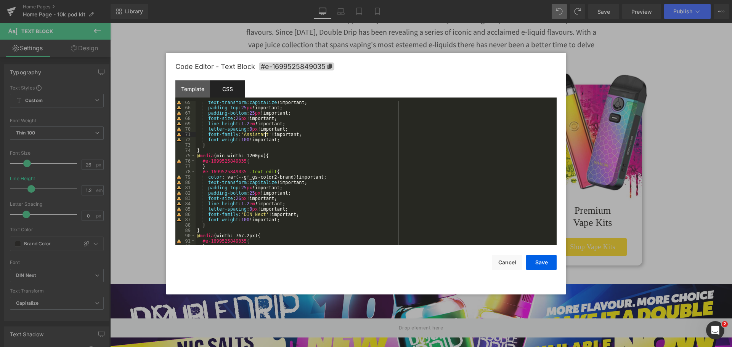
scroll to position [343, 0]
click at [266, 212] on div "text-transform : capitalize !important; padding-top : 25 px !important; padding…" at bounding box center [375, 177] width 358 height 155
click at [262, 215] on div "text-transform : capitalize !important; padding-top : 25 px !important; padding…" at bounding box center [375, 177] width 358 height 155
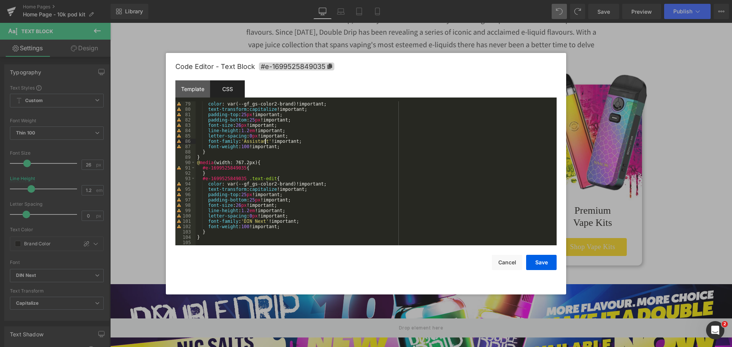
scroll to position [416, 0]
drag, startPoint x: 262, startPoint y: 222, endPoint x: 281, endPoint y: 217, distance: 20.1
click at [262, 222] on div "color : var(--gf_gs-color2-brand)!important; text-transform : capitalize !impor…" at bounding box center [375, 178] width 358 height 155
click at [535, 264] on button "Save" at bounding box center [541, 262] width 31 height 15
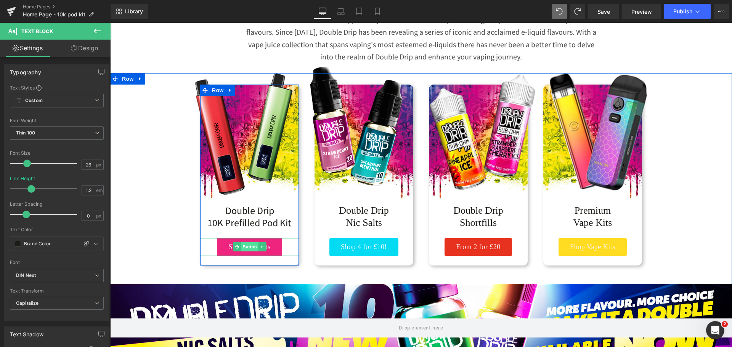
click at [248, 248] on span "Button" at bounding box center [250, 247] width 18 height 9
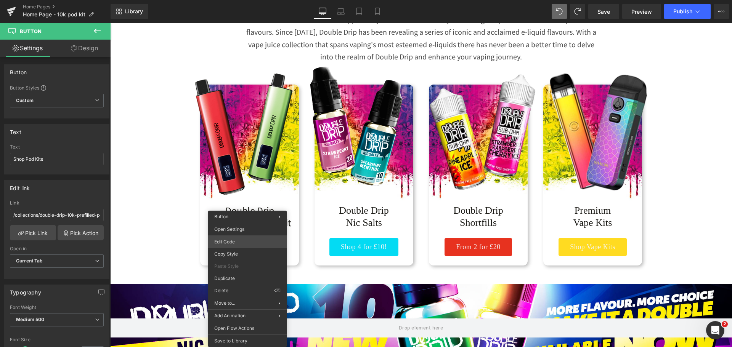
click at [247, 0] on div "Button You are previewing how the will restyle your page. You can not edit Elem…" at bounding box center [366, 0] width 732 height 0
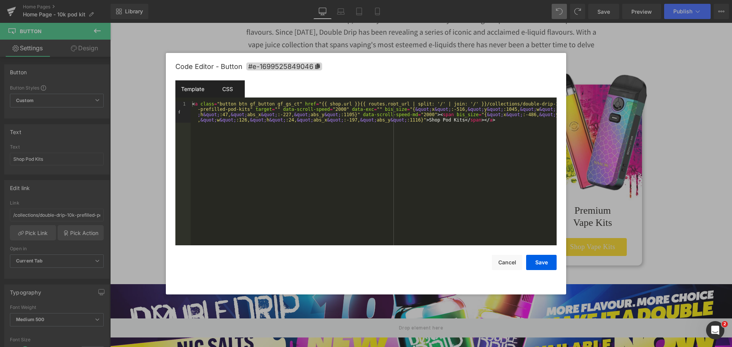
click at [228, 94] on div "CSS" at bounding box center [227, 88] width 35 height 17
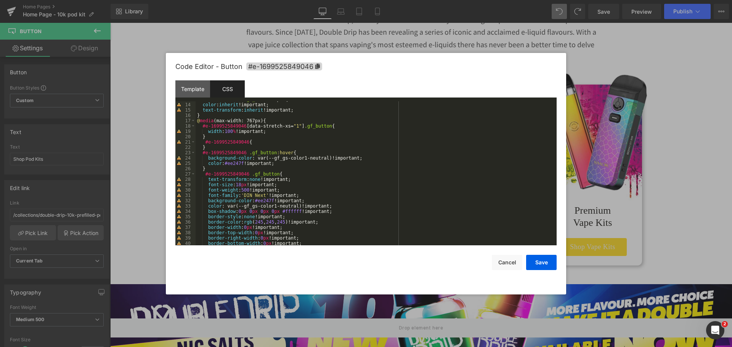
scroll to position [92, 0]
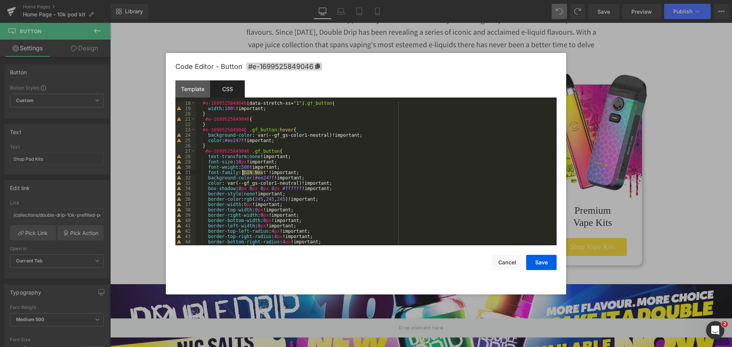
drag, startPoint x: 263, startPoint y: 173, endPoint x: 244, endPoint y: 173, distance: 19.5
click at [244, 173] on div "#e-1699525849046 [ data-stretch-xs = " 1 " ] .gf_button { width : 100 % !import…" at bounding box center [375, 178] width 358 height 155
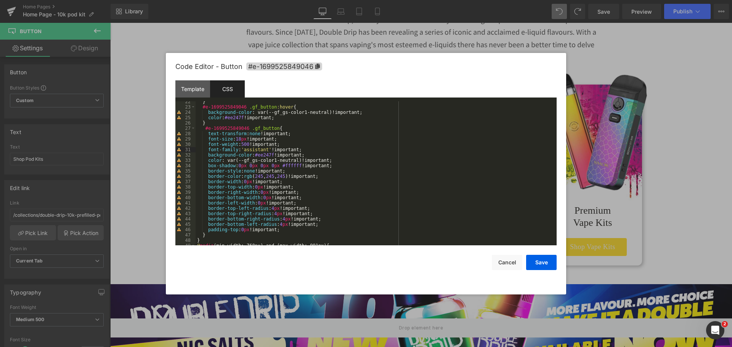
click at [245, 151] on div "} #e-1699525849046 .gf_button :hover { background-color : var(--gf_gs-color1-ne…" at bounding box center [375, 176] width 358 height 155
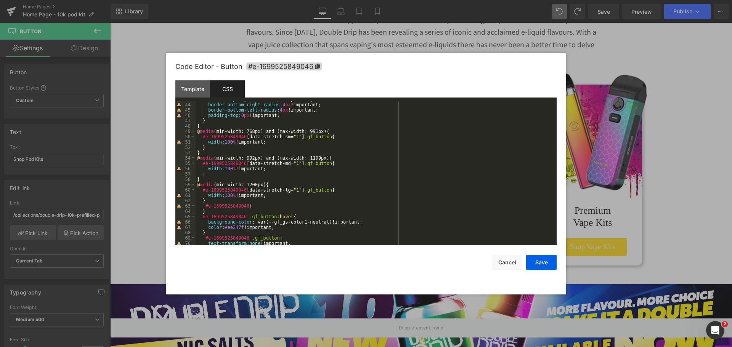
scroll to position [275, 0]
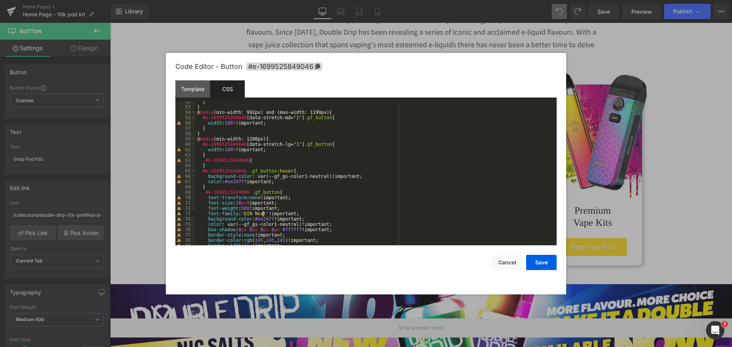
click at [263, 214] on div "} } @ media (min-width: 992px) and (max-width: 1199px) { #e-1699525849046 [ dat…" at bounding box center [375, 176] width 358 height 155
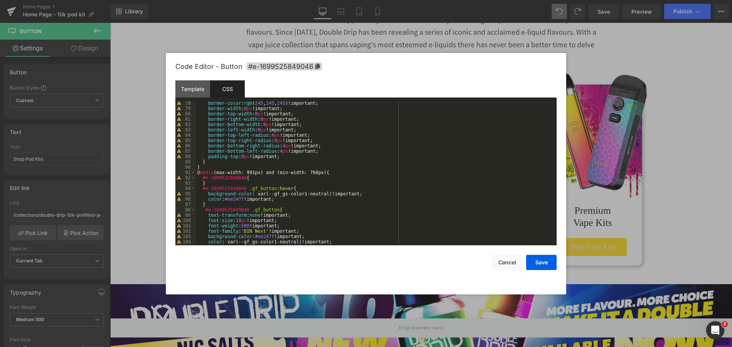
scroll to position [435, 0]
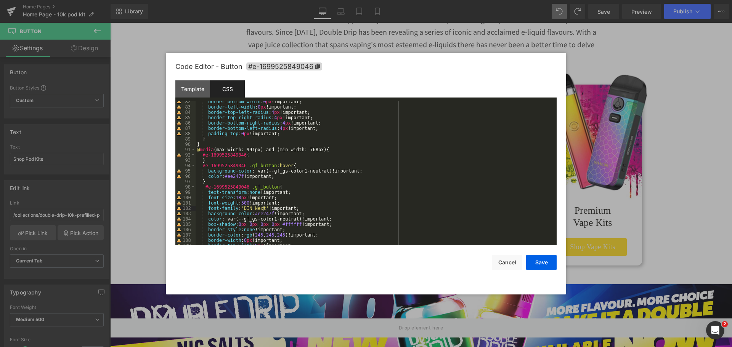
click at [263, 209] on div "border-bottom-width : 0 px !important; border-left-width : 0 px !important; bor…" at bounding box center [375, 176] width 358 height 155
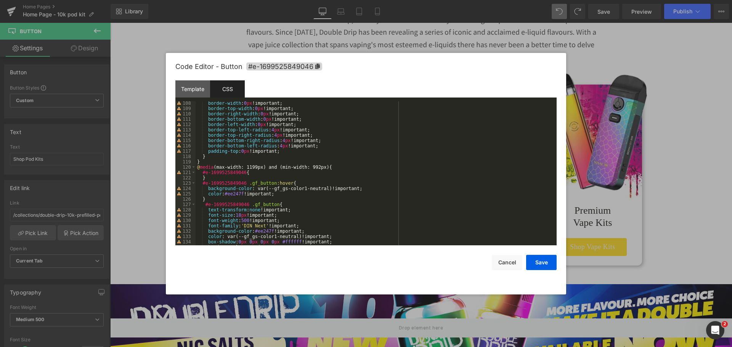
scroll to position [595, 0]
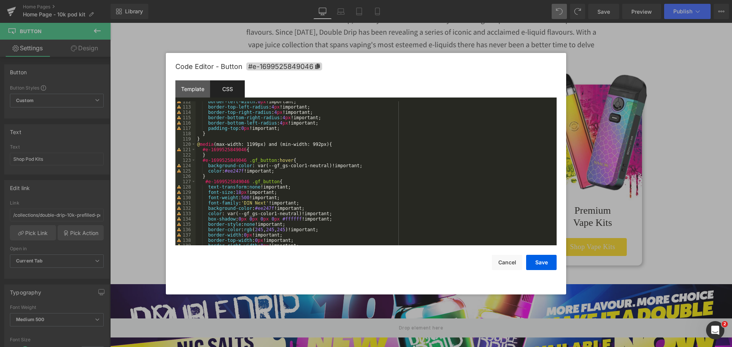
click at [263, 204] on div "border-left-width : 0 px !important; border-top-left-radius : 4 px !important; …" at bounding box center [375, 176] width 358 height 155
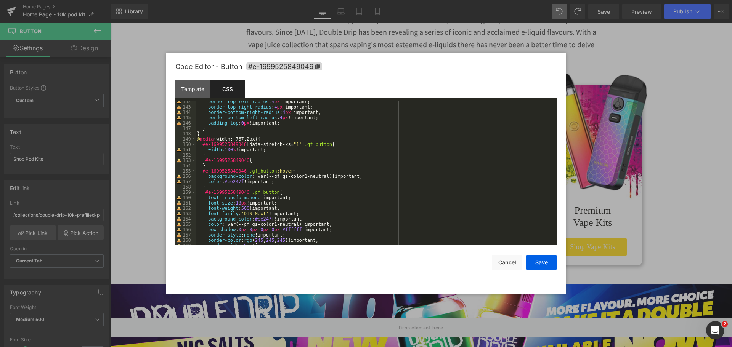
scroll to position [778, 0]
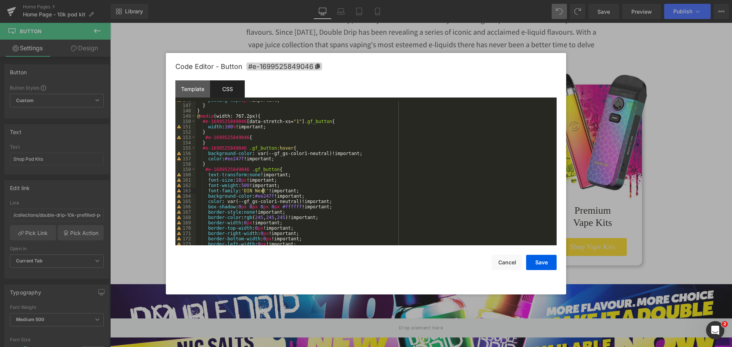
click at [263, 191] on div "padding-top : 0 px !important; } } @ media (width: 767.2px) { #e-1699525849046 …" at bounding box center [375, 175] width 358 height 155
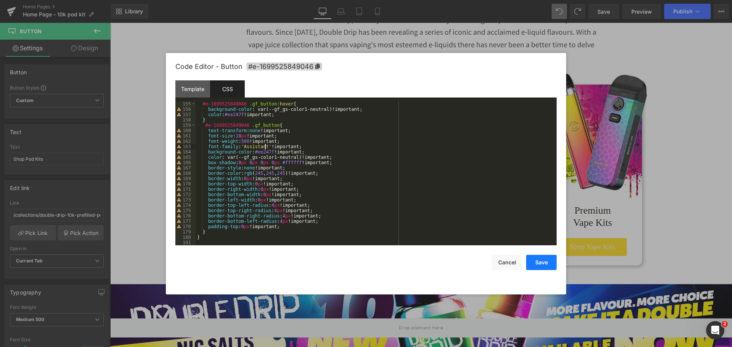
click at [542, 260] on button "Save" at bounding box center [541, 262] width 31 height 15
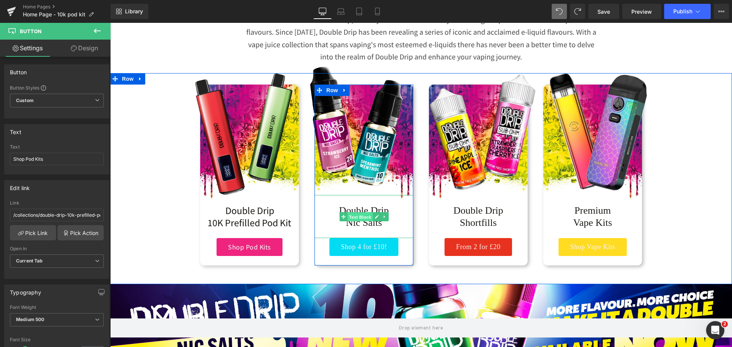
click at [358, 218] on span "Text Block" at bounding box center [359, 216] width 25 height 9
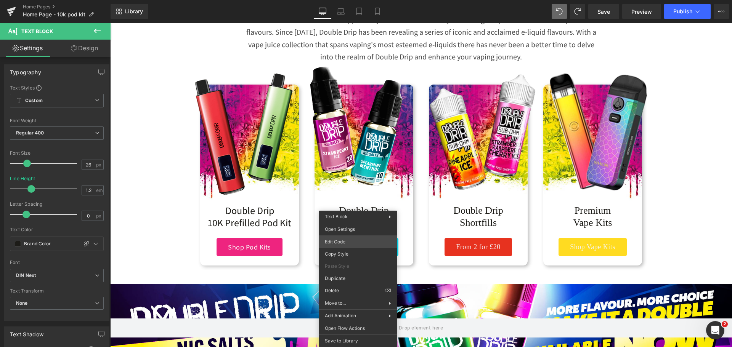
click at [339, 0] on div "Text Block You are previewing how the will restyle your page. You can not edit …" at bounding box center [366, 0] width 732 height 0
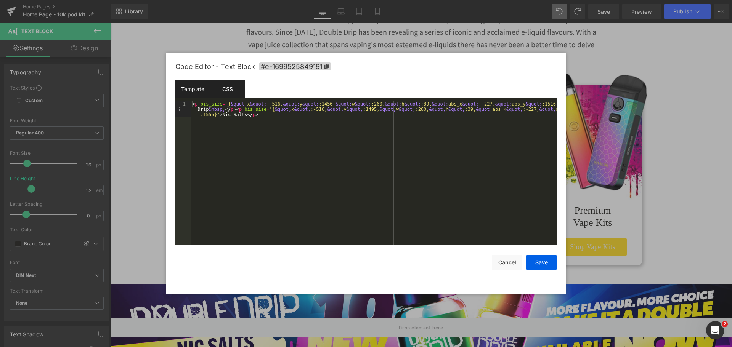
click at [226, 95] on div "CSS" at bounding box center [227, 88] width 35 height 17
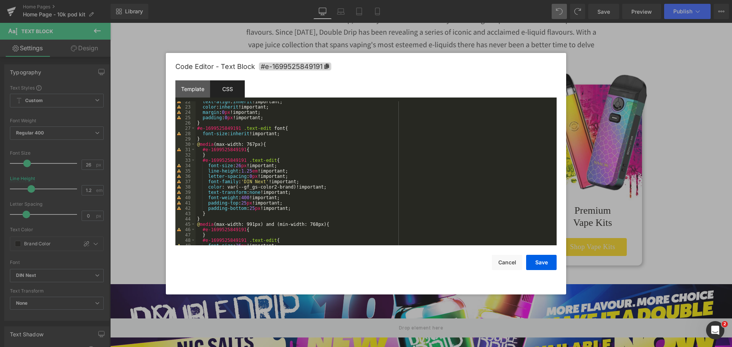
scroll to position [114, 0]
click at [261, 182] on div "text-align : inherit !important; color : inherit !important; margin : 0 px !imp…" at bounding box center [375, 176] width 358 height 155
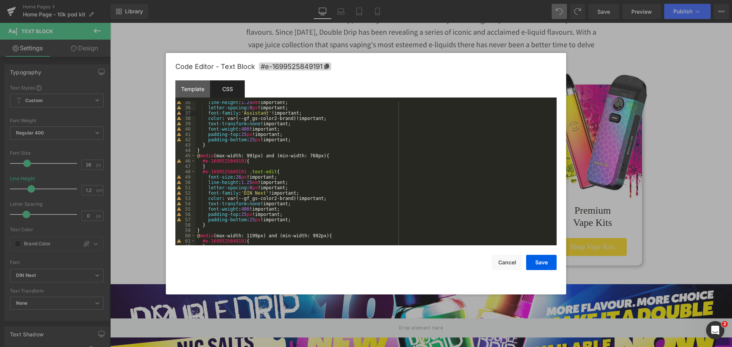
scroll to position [183, 0]
drag, startPoint x: 262, startPoint y: 193, endPoint x: 242, endPoint y: 193, distance: 20.2
click at [242, 193] on div "line-height : 1.25 em !important; letter-spacing : 0 px !important; font-family…" at bounding box center [375, 177] width 358 height 155
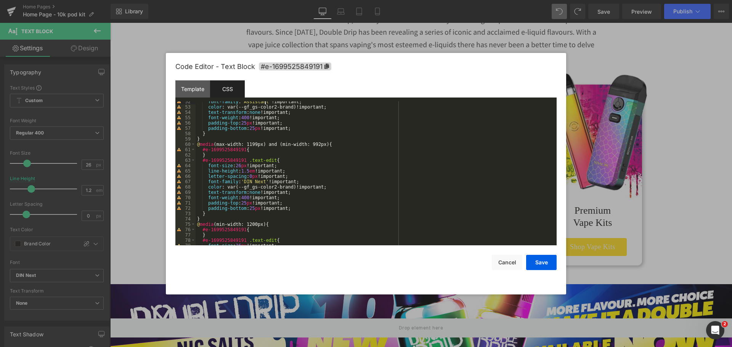
scroll to position [275, 0]
click at [262, 182] on div "font-family : ' Assistant ' !important; color : var(--gf_gs-color2-brand)!impor…" at bounding box center [375, 176] width 358 height 155
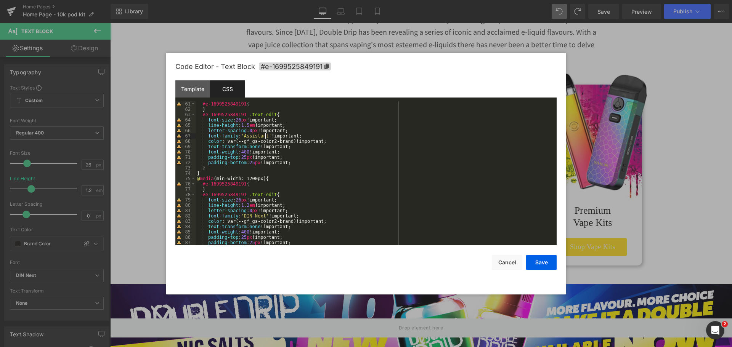
scroll to position [343, 0]
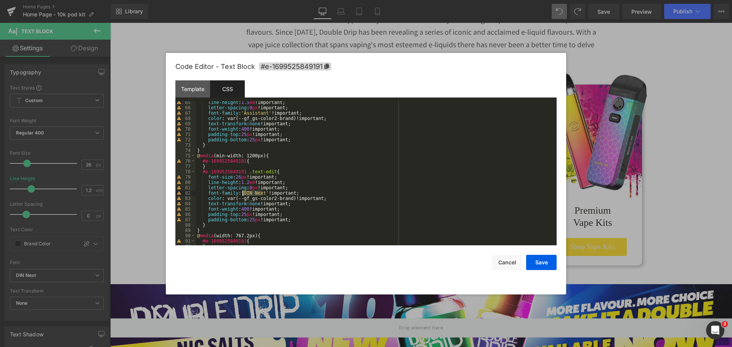
drag, startPoint x: 262, startPoint y: 193, endPoint x: 243, endPoint y: 194, distance: 19.1
click at [243, 194] on div "line-height : 1.5 em !important; letter-spacing : 0 px !important; font-family …" at bounding box center [375, 177] width 358 height 155
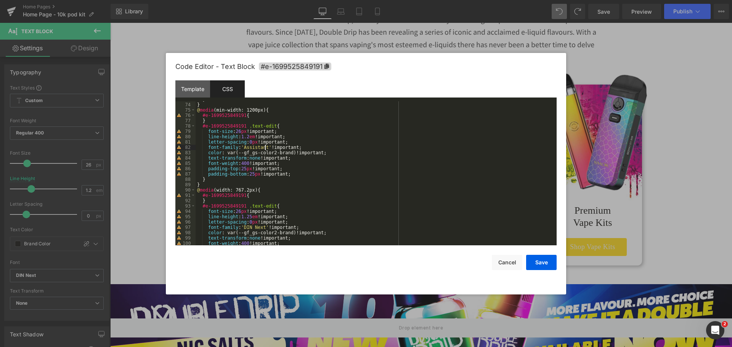
scroll to position [389, 0]
drag, startPoint x: 262, startPoint y: 228, endPoint x: 243, endPoint y: 229, distance: 19.5
click at [243, 229] on div "} } @ media (min-width: 1200px) { #e-1699525849191 { } #e-1699525849191 .text-e…" at bounding box center [375, 174] width 358 height 155
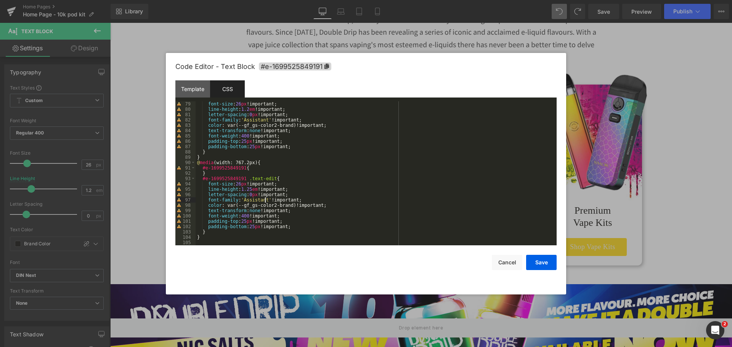
scroll to position [416, 0]
click at [548, 262] on button "Save" at bounding box center [541, 262] width 31 height 15
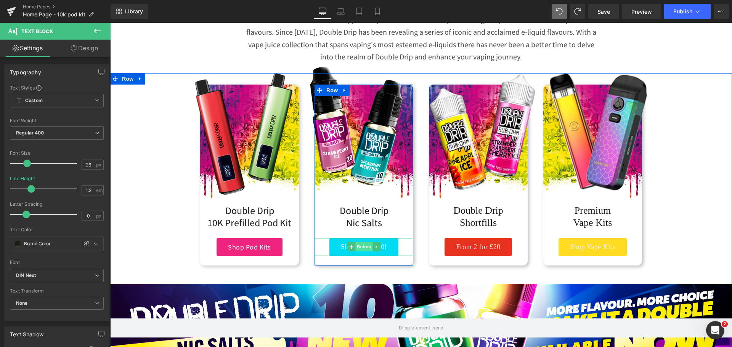
click at [360, 245] on span "Button" at bounding box center [364, 247] width 18 height 9
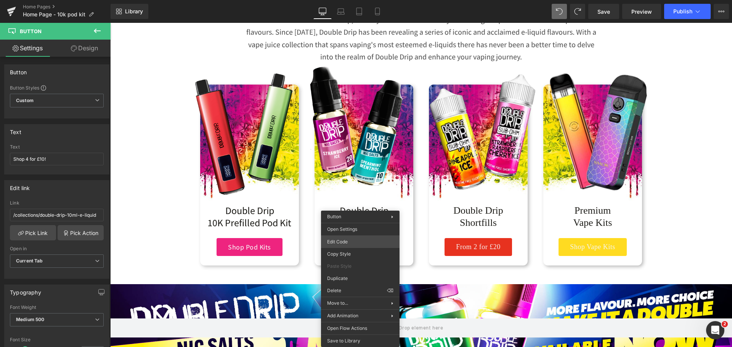
click at [354, 0] on div "Button You are previewing how the will restyle your page. You can not edit Elem…" at bounding box center [366, 0] width 732 height 0
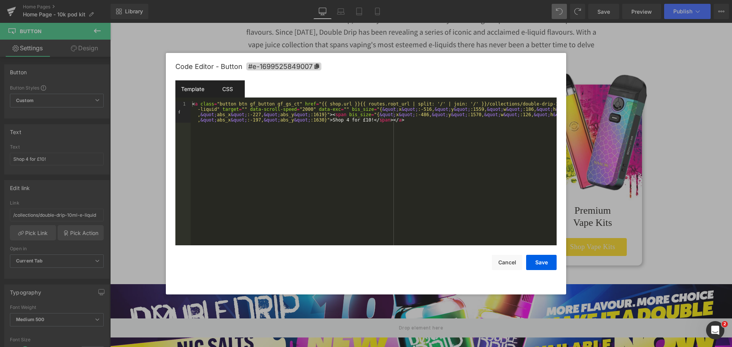
click at [229, 93] on div "CSS" at bounding box center [227, 88] width 35 height 17
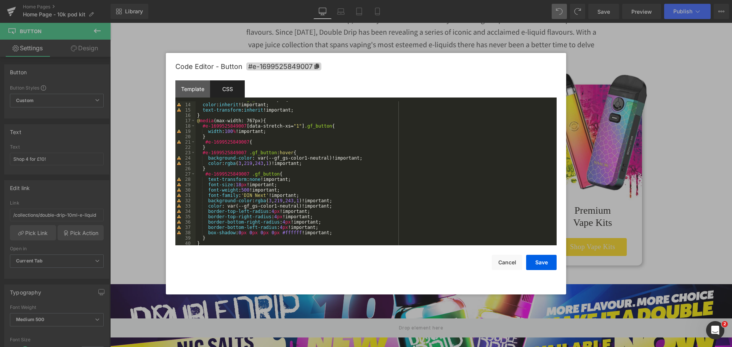
scroll to position [69, 0]
click at [262, 195] on div "#e-1699525849007 .gf_button > span { color : inherit !important; text-transform…" at bounding box center [375, 174] width 358 height 155
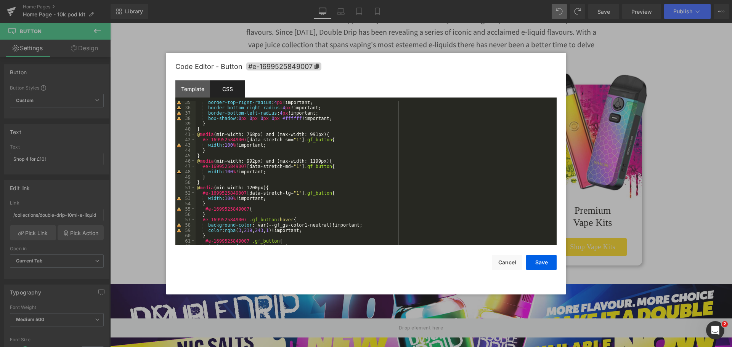
scroll to position [229, 0]
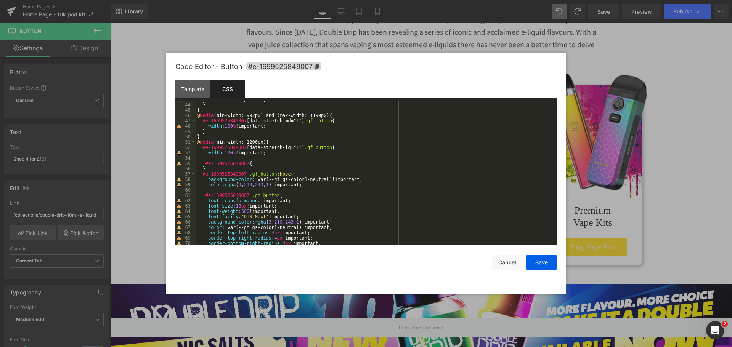
click at [262, 217] on div "width : 100 % !important; } } @ media (min-width: 992px) and (max-width: 1199px…" at bounding box center [375, 174] width 358 height 155
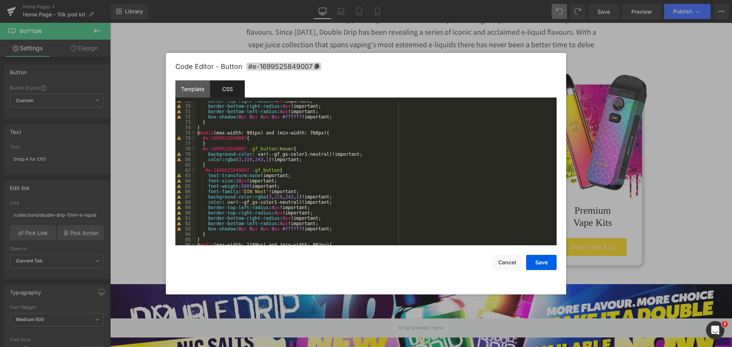
scroll to position [366, 0]
click at [262, 193] on div "border-top-right-radius : 4 px !important; border-bottom-right-radius : 4 px !i…" at bounding box center [375, 175] width 358 height 155
click at [262, 190] on div "border-bottom-right-radius : 4 px !important; border-bottom-left-radius : 4 px …" at bounding box center [375, 178] width 358 height 155
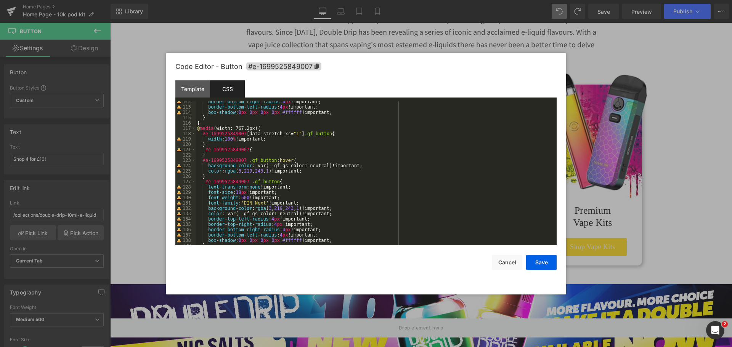
scroll to position [609, 0]
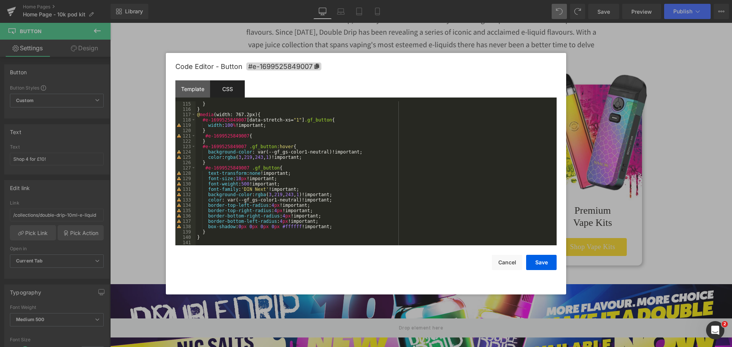
click at [264, 189] on div "} } @ media (width: 767.2px) { #e-1699525849007 [ data-stretch-xs = " 1 " ] .gf…" at bounding box center [375, 178] width 358 height 155
click at [539, 259] on button "Save" at bounding box center [541, 262] width 31 height 15
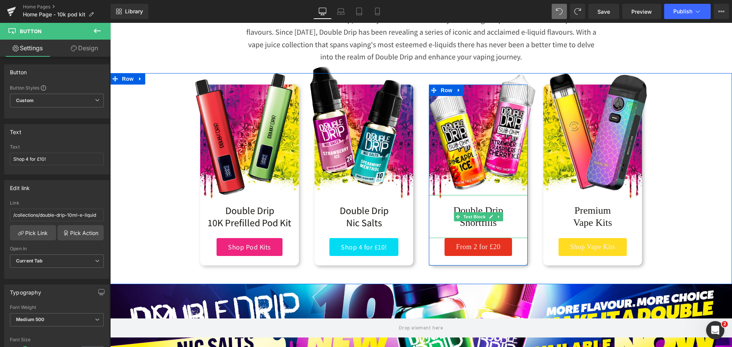
drag, startPoint x: 474, startPoint y: 218, endPoint x: 418, endPoint y: 212, distance: 56.8
click at [474, 218] on span "Text Block" at bounding box center [474, 216] width 25 height 9
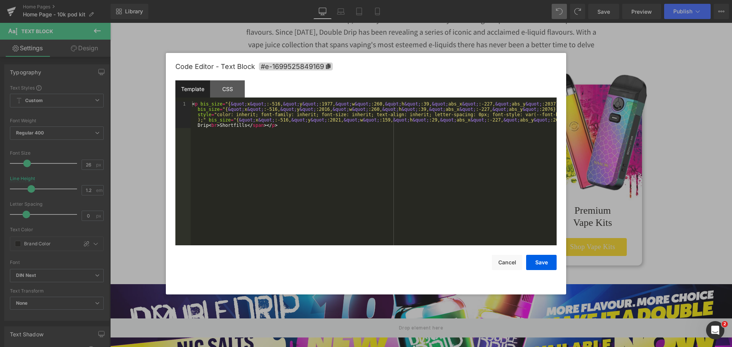
click at [471, 0] on div "Text Block You are previewing how the will restyle your page. You can not edit …" at bounding box center [366, 0] width 732 height 0
click at [229, 82] on div "CSS" at bounding box center [227, 88] width 35 height 17
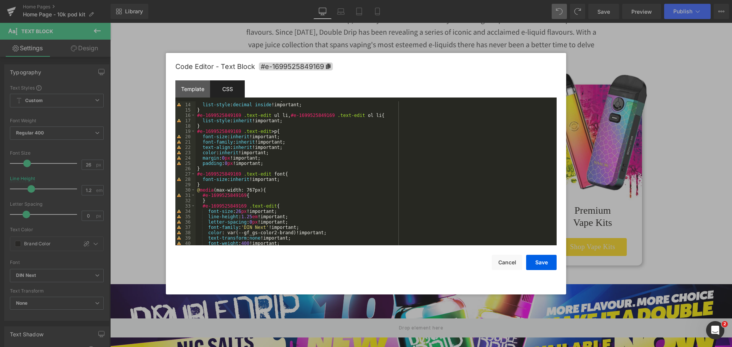
scroll to position [114, 0]
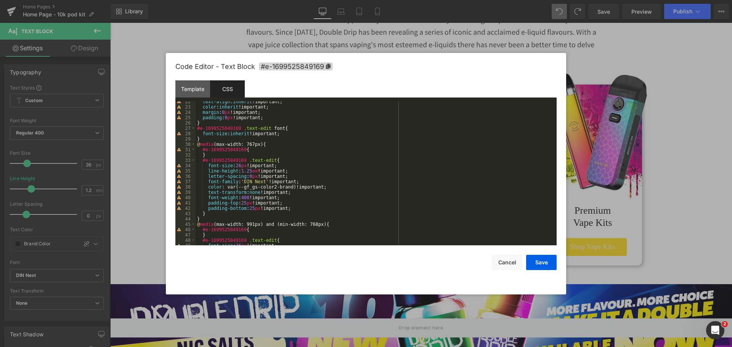
click at [261, 182] on div "text-align : inherit !important; color : inherit !important; margin : 0 px !imp…" at bounding box center [375, 176] width 358 height 155
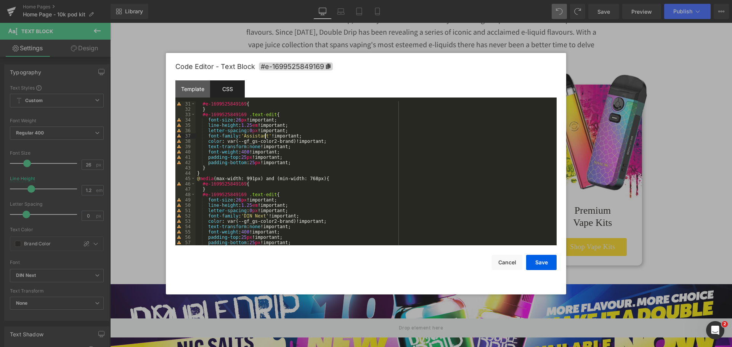
scroll to position [206, 0]
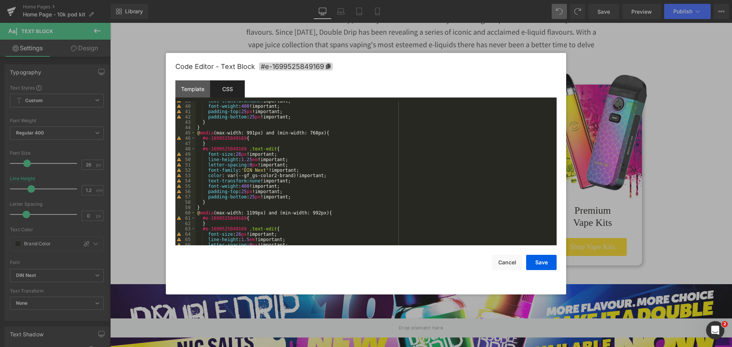
click at [262, 170] on div "text-transform : none !important; font-weight : 400 !important; padding-top : 2…" at bounding box center [375, 175] width 358 height 155
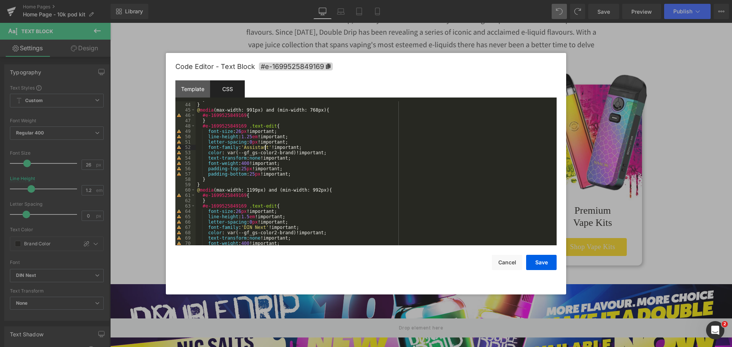
scroll to position [252, 0]
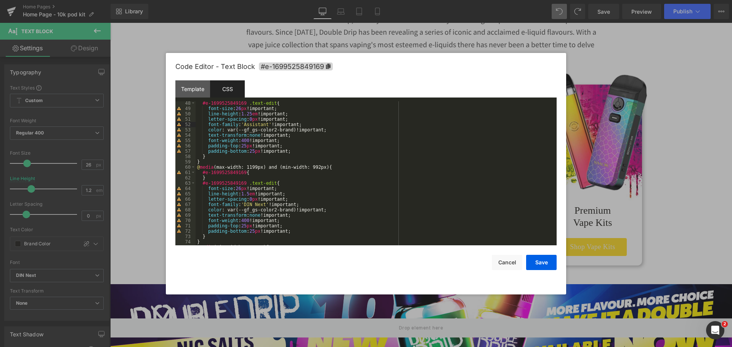
click at [262, 205] on div "#e-1699525849169 .text-edit { font-size : 26 px !important; line-height : 1.25 …" at bounding box center [375, 178] width 358 height 155
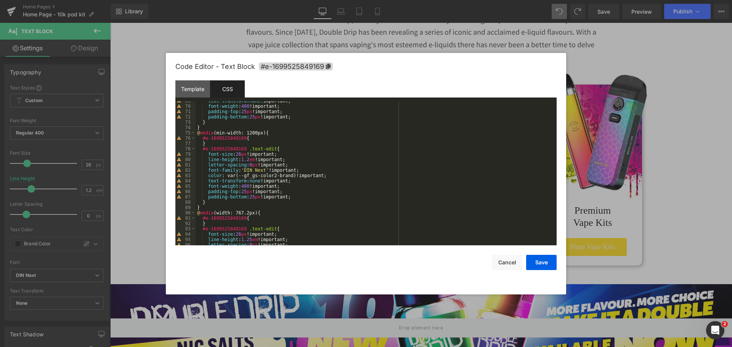
scroll to position [366, 0]
click at [262, 170] on div "text-transform : none !important; font-weight : 400 !important; padding-top : 2…" at bounding box center [375, 175] width 358 height 155
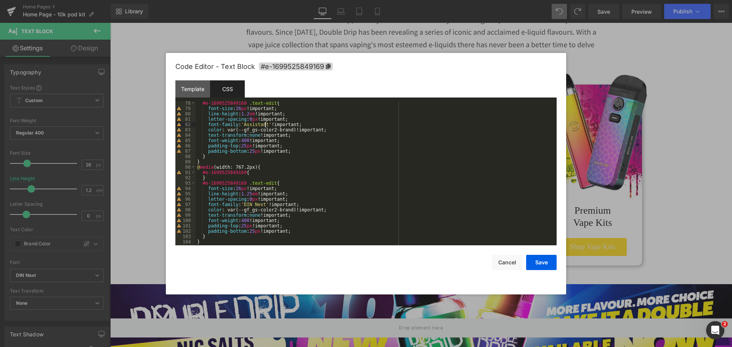
click at [262, 206] on div "#e-1699525849169 .text-edit { font-size : 26 px !important; line-height : 1.2 e…" at bounding box center [375, 178] width 358 height 155
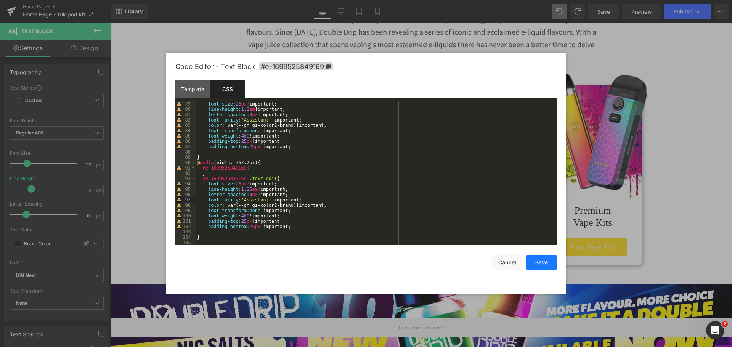
click at [544, 264] on button "Save" at bounding box center [541, 262] width 31 height 15
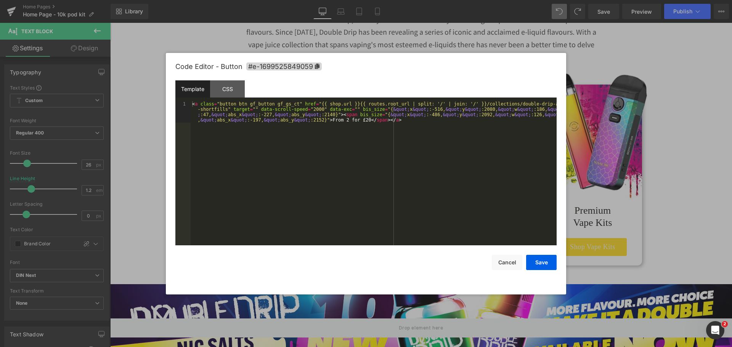
click at [476, 0] on div "Text Block You are previewing how the will restyle your page. You can not edit …" at bounding box center [366, 0] width 732 height 0
click at [220, 88] on div "CSS" at bounding box center [227, 88] width 35 height 17
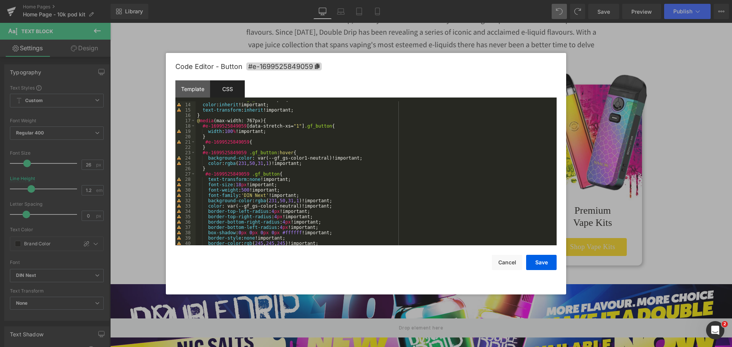
scroll to position [92, 0]
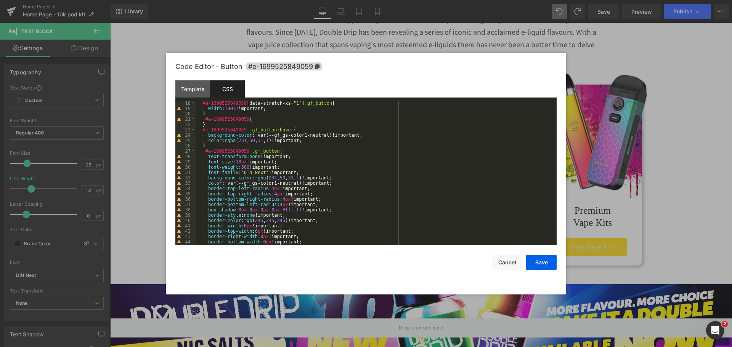
click at [263, 172] on div "#e-1699525849059 [ data-stretch-xs = " 1 " ] .gf_button { width : 100 % !import…" at bounding box center [375, 178] width 358 height 155
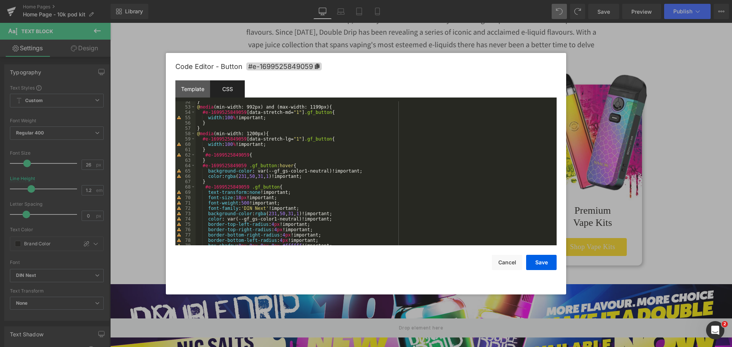
scroll to position [275, 0]
click at [262, 209] on div "} @ media (min-width: 992px) and (max-width: 1199px) { #e-1699525849059 [ data-…" at bounding box center [375, 176] width 358 height 155
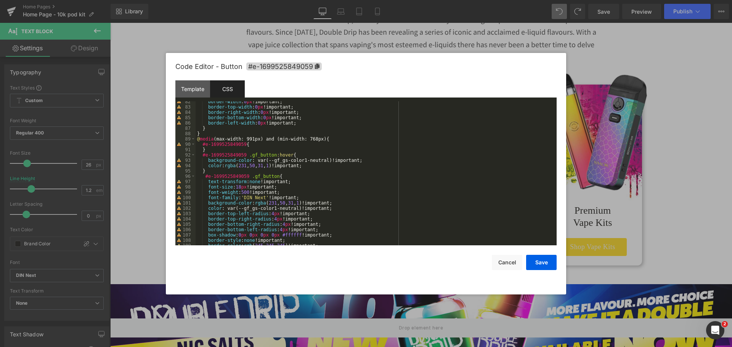
scroll to position [458, 0]
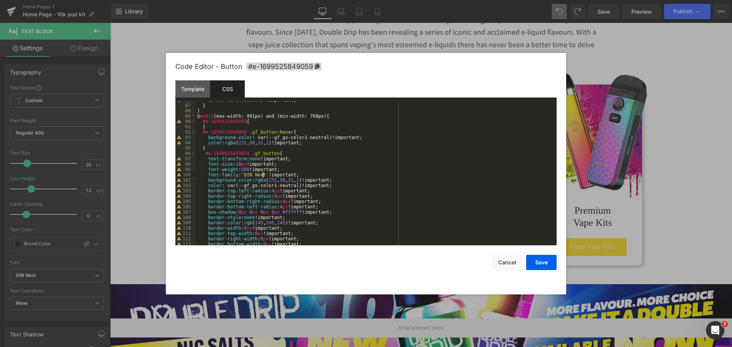
click at [262, 175] on div "border-left-width : 0 px !important; } } @ media (max-width: 991px) and (min-wi…" at bounding box center [375, 175] width 358 height 155
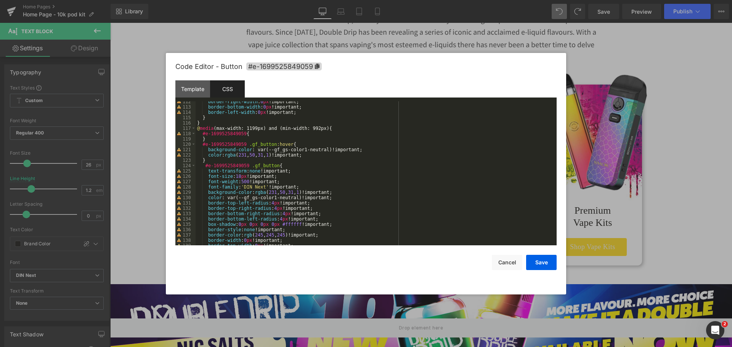
scroll to position [595, 0]
click at [261, 186] on div "border-right-width : 0 px !important; border-bottom-width : 0 px !important; bo…" at bounding box center [375, 176] width 358 height 155
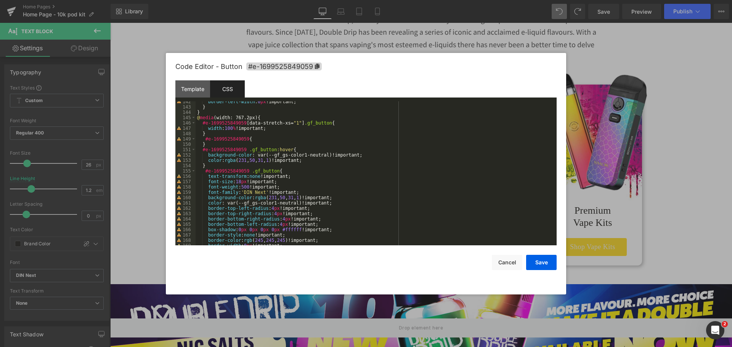
scroll to position [755, 0]
click at [262, 194] on div "border-left-width : 0 px !important; } } @ media (width: 767.2px) { #e-16995258…" at bounding box center [375, 176] width 358 height 155
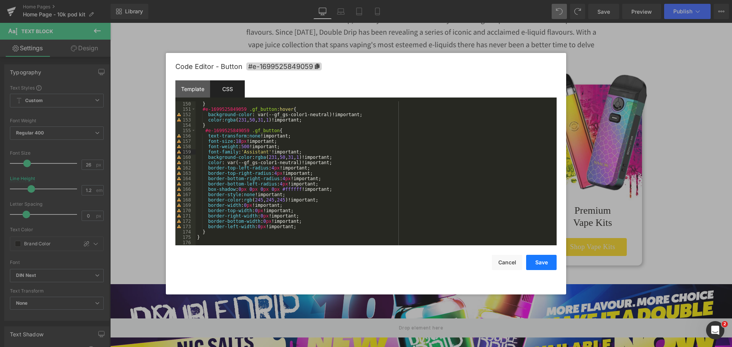
click at [550, 265] on button "Save" at bounding box center [541, 262] width 31 height 15
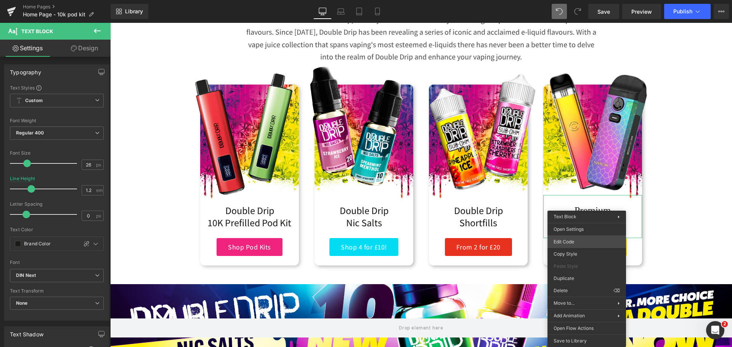
click at [583, 238] on body "Text Block You are previewing how the will restyle your page. You can not edit …" at bounding box center [366, 173] width 732 height 347
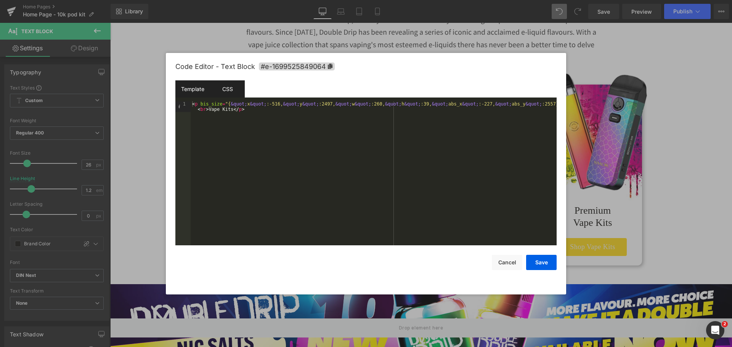
click at [237, 91] on div "CSS" at bounding box center [227, 88] width 35 height 17
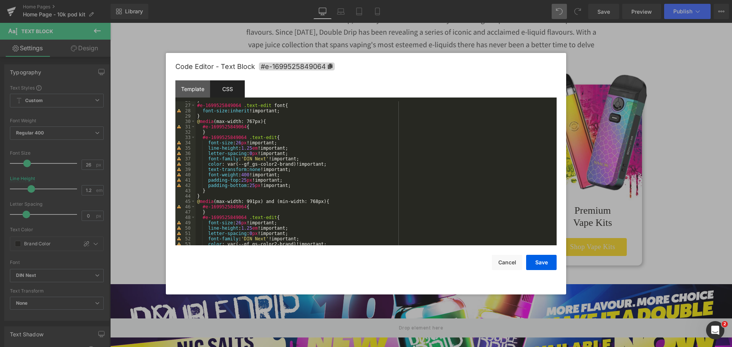
scroll to position [137, 0]
click at [262, 159] on div "} #e-1699525849064 .text-edit font { font-size : inherit !important; } @ media …" at bounding box center [375, 175] width 358 height 155
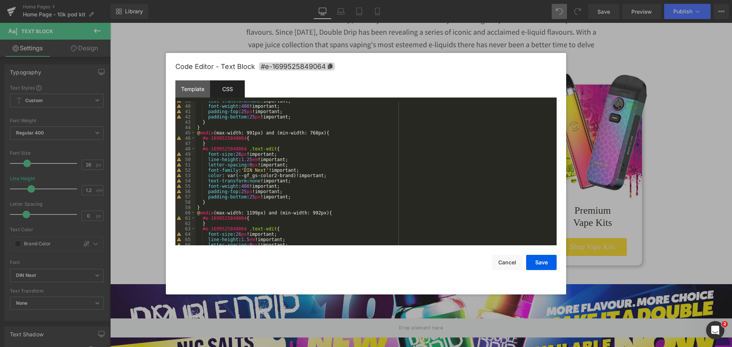
scroll to position [229, 0]
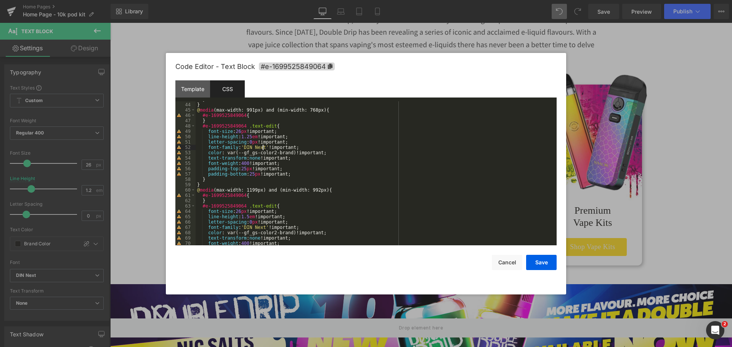
click at [264, 148] on div "} } @ media (max-width: 991px) and (min-width: 768px) { #e-1699525849064 { } #e…" at bounding box center [375, 174] width 358 height 155
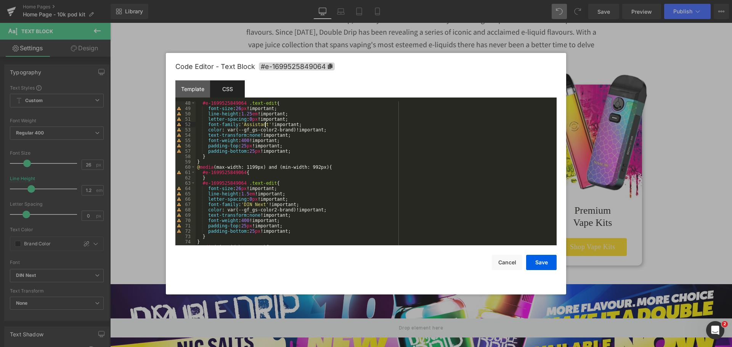
click at [263, 204] on div "#e-1699525849064 .text-edit { font-size : 26 px !important; line-height : 1.25 …" at bounding box center [375, 178] width 358 height 155
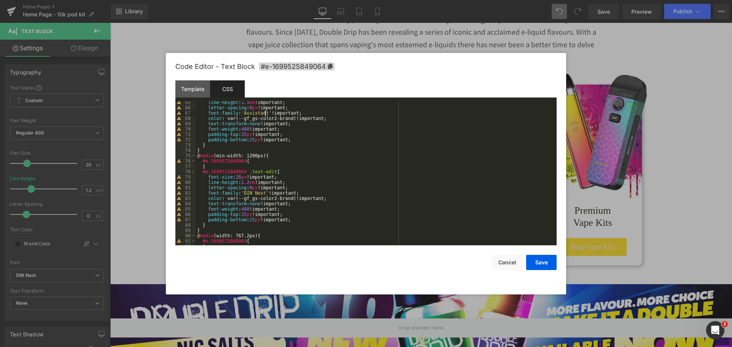
scroll to position [366, 0]
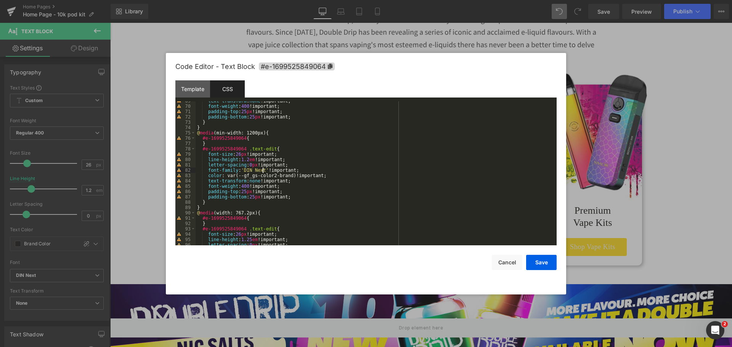
click at [262, 168] on div "text-transform : none !important; font-weight : 400 !important; padding-top : 2…" at bounding box center [375, 175] width 358 height 155
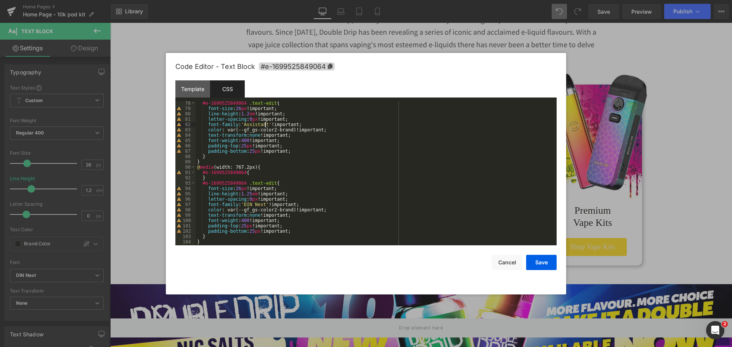
scroll to position [416, 0]
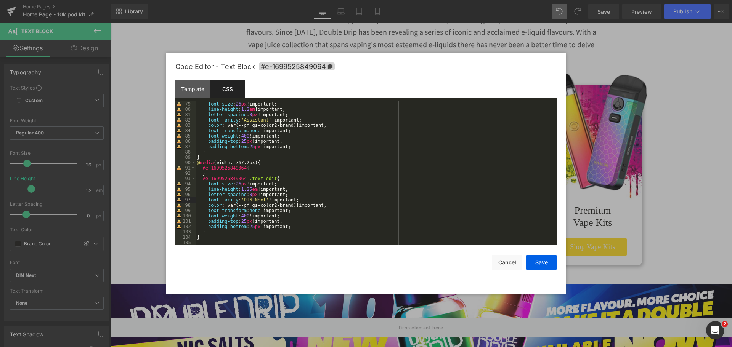
click at [262, 201] on div "font-size : 26 px !important; line-height : 1.2 em !important; letter-spacing :…" at bounding box center [375, 178] width 358 height 155
click at [553, 265] on button "Save" at bounding box center [541, 262] width 31 height 15
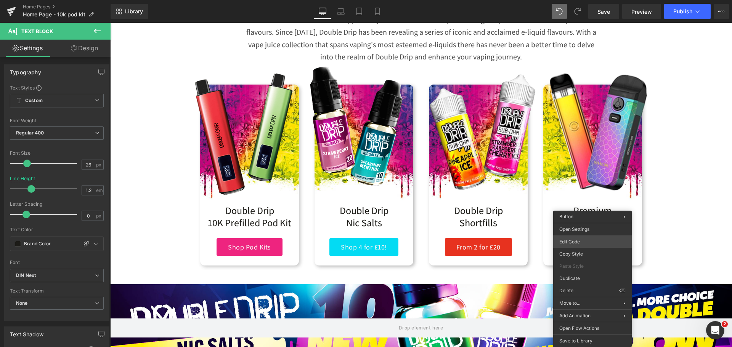
click at [590, 245] on body "Text Block You are previewing how the will restyle your page. You can not edit …" at bounding box center [366, 173] width 732 height 347
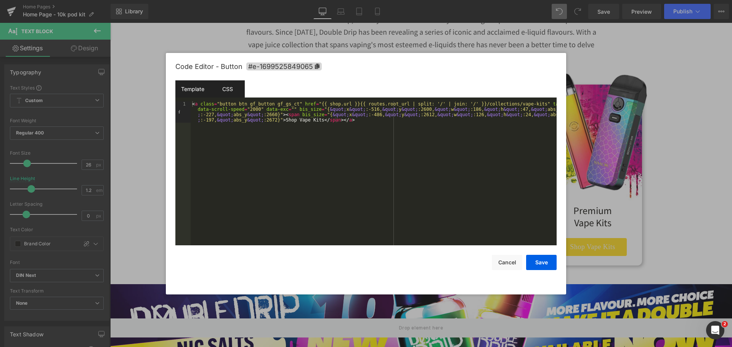
click at [230, 94] on div "CSS" at bounding box center [227, 88] width 35 height 17
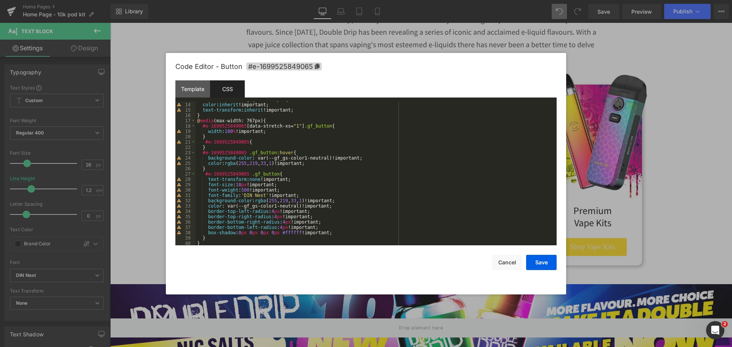
scroll to position [69, 0]
click at [262, 195] on div "#e-1699525849065 .gf_button > span { color : inherit !important; text-transform…" at bounding box center [375, 174] width 358 height 155
click at [262, 195] on div "width : 100 % !important; } } @ media (min-width: 1200px) { #e-1699525849065 [ …" at bounding box center [375, 178] width 358 height 155
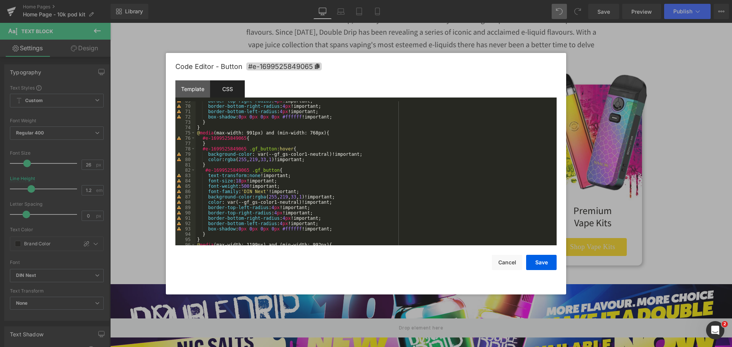
scroll to position [366, 0]
click at [262, 191] on div "border-top-right-radius : 4 px !important; border-bottom-right-radius : 4 px !i…" at bounding box center [375, 175] width 358 height 155
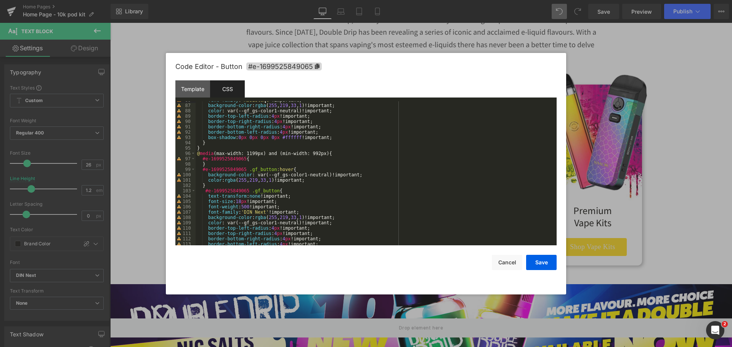
scroll to position [458, 0]
click at [263, 212] on div "font-family : ' Assistant ' !important; background-color : rgba ( 255 , 219 , 3…" at bounding box center [375, 175] width 358 height 155
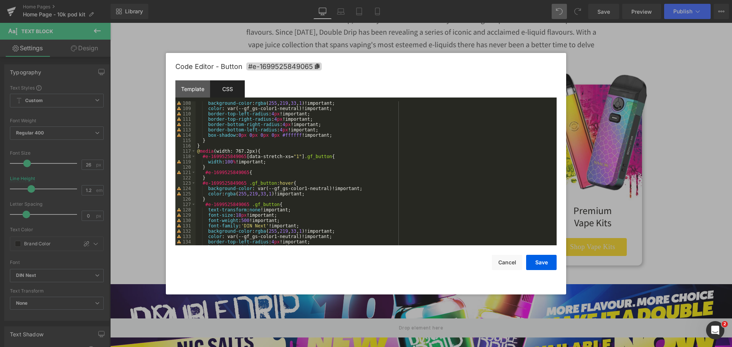
scroll to position [595, 0]
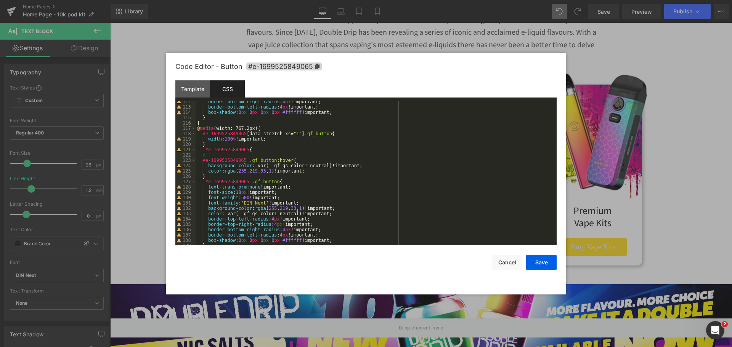
click at [262, 203] on div "border-bottom-right-radius : 4 px !important; border-bottom-left-radius : 4 px …" at bounding box center [375, 176] width 358 height 155
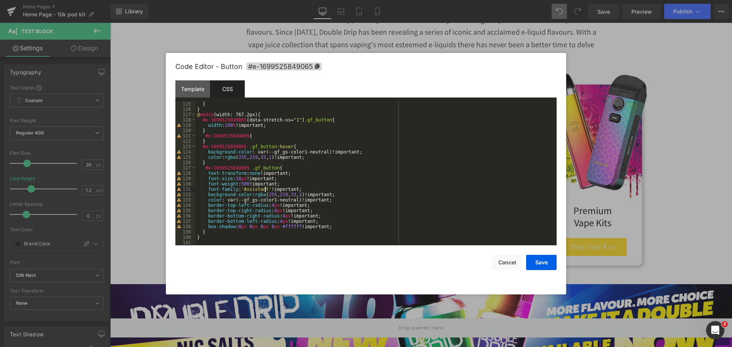
scroll to position [609, 0]
click at [539, 262] on button "Save" at bounding box center [541, 262] width 31 height 15
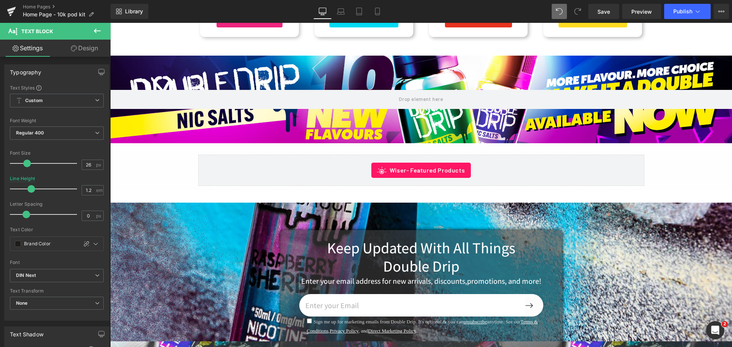
scroll to position [686, 0]
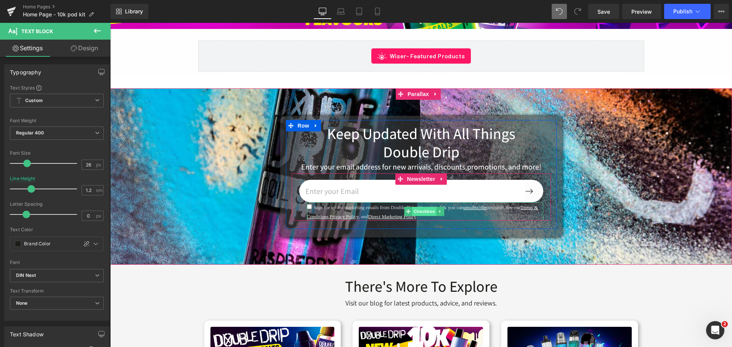
click at [423, 209] on span "Checkbox" at bounding box center [424, 211] width 24 height 9
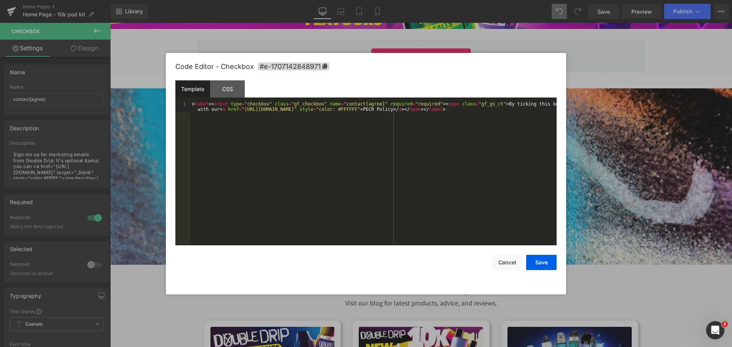
click at [413, 0] on div "Checkbox You are previewing how the will restyle your page. You can not edit El…" at bounding box center [366, 0] width 732 height 0
click at [233, 91] on div "CSS" at bounding box center [227, 88] width 35 height 17
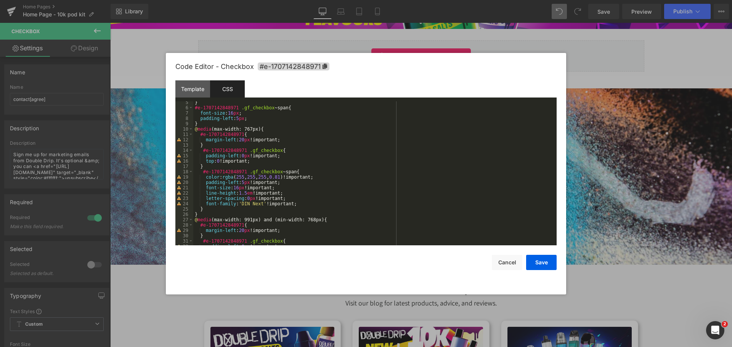
scroll to position [23, 0]
click at [259, 204] on div "} #e-1707142848971 .gf_checkbox ~ span { font-size : 16 px ; padding-left : 5 p…" at bounding box center [373, 177] width 360 height 155
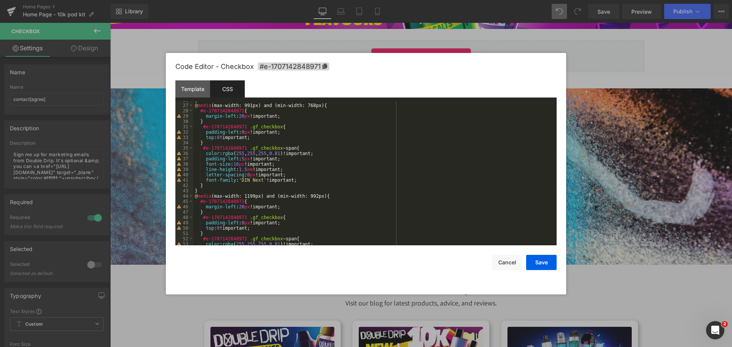
scroll to position [137, 0]
click at [260, 180] on div "} @ media (max-width: 991px) and (min-width: 768px) { #e-1707142848971 { margin…" at bounding box center [373, 175] width 360 height 155
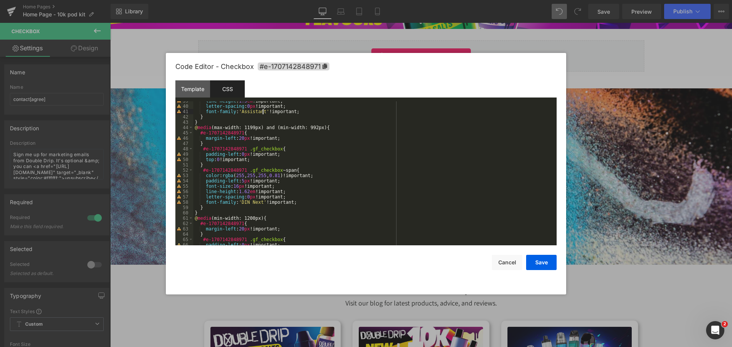
scroll to position [229, 0]
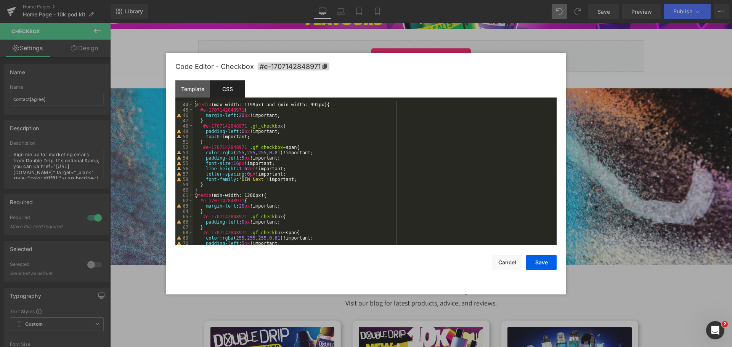
drag, startPoint x: 260, startPoint y: 180, endPoint x: 261, endPoint y: 176, distance: 4.0
click at [260, 179] on div "} @ media (max-width: 1199px) and (min-width: 992px) { #e-1707142848971 { margi…" at bounding box center [373, 174] width 360 height 155
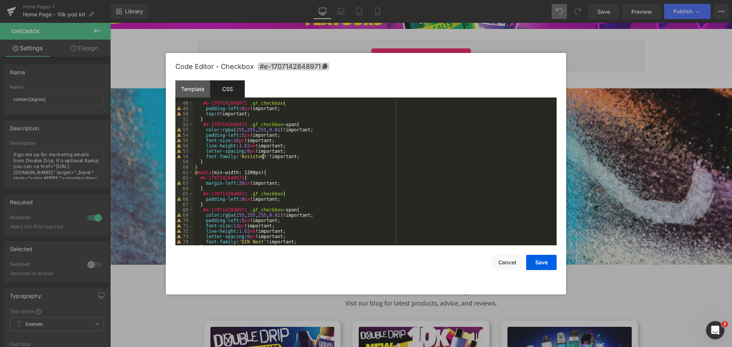
scroll to position [275, 0]
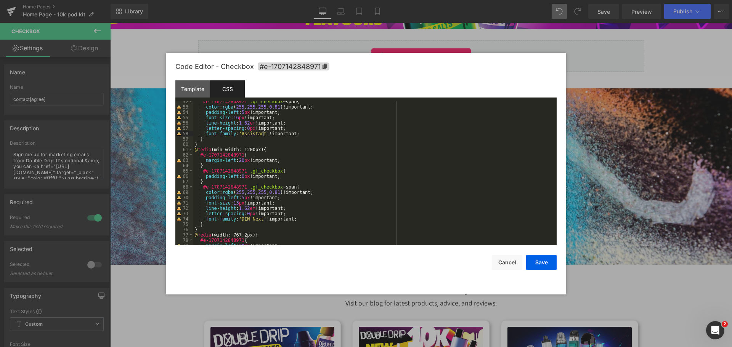
click at [260, 219] on div "#e-1707142848971 .gf_checkbox ~ span { color : rgba ( 255 , 255 , 255 , 0.81 )!…" at bounding box center [373, 176] width 360 height 155
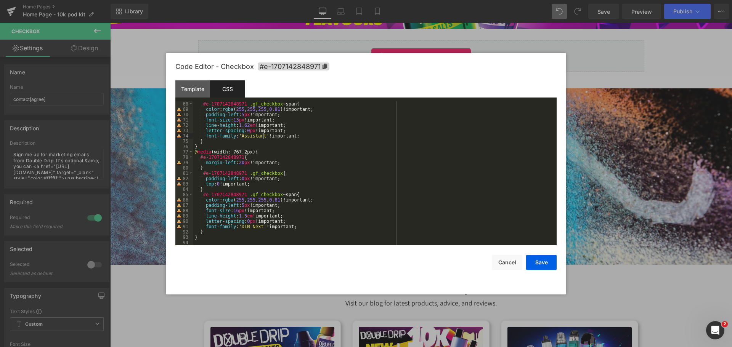
scroll to position [358, 0]
click at [261, 228] on div "#e-1707142848971 .gf_checkbox ~ span { color : rgba ( 255 , 255 , 255 , 0.81 )!…" at bounding box center [373, 178] width 360 height 155
click at [539, 261] on button "Save" at bounding box center [541, 262] width 31 height 15
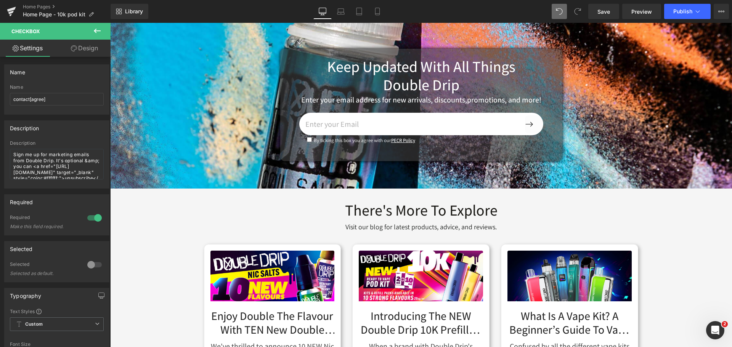
scroll to position [757, 0]
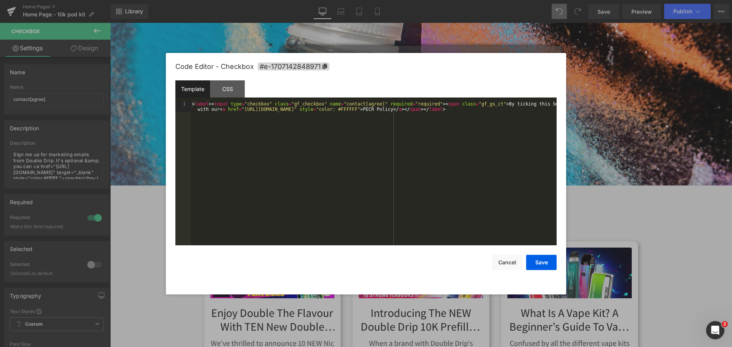
click at [363, 0] on div "Checkbox You are previewing how the will restyle your page. You can not edit El…" at bounding box center [366, 0] width 732 height 0
click at [505, 263] on button "Cancel" at bounding box center [507, 262] width 31 height 15
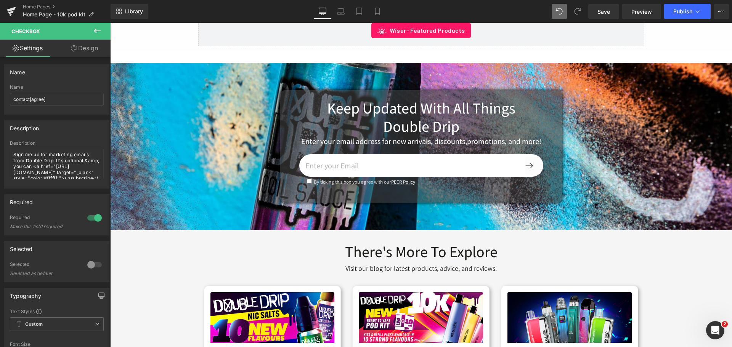
scroll to position [642, 0]
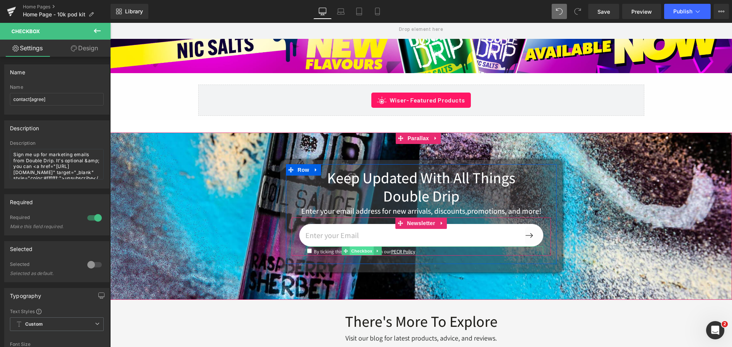
click at [360, 252] on span "Checkbox" at bounding box center [362, 251] width 24 height 9
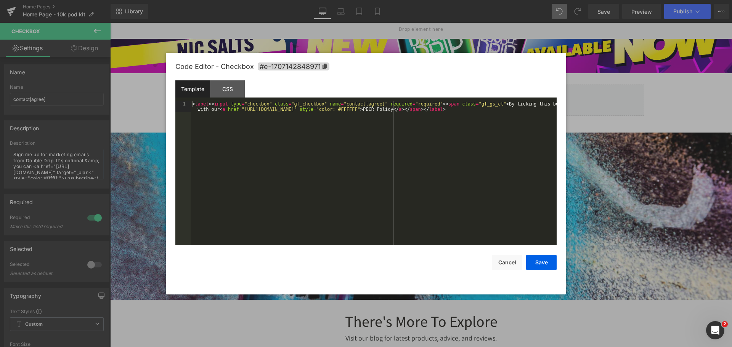
click at [360, 0] on div "Checkbox You are previewing how the will restyle your page. You can not edit El…" at bounding box center [366, 0] width 732 height 0
click at [505, 262] on button "Cancel" at bounding box center [507, 262] width 31 height 15
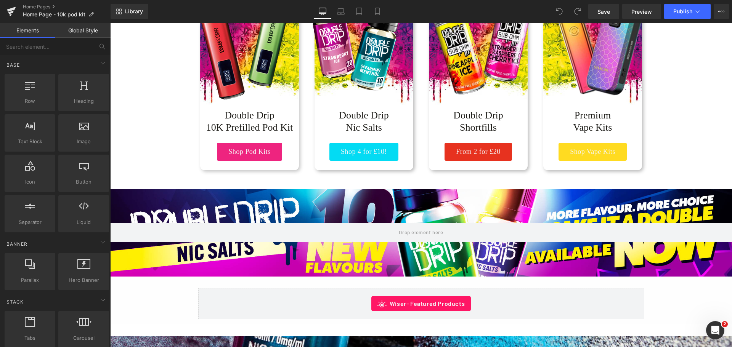
scroll to position [458, 0]
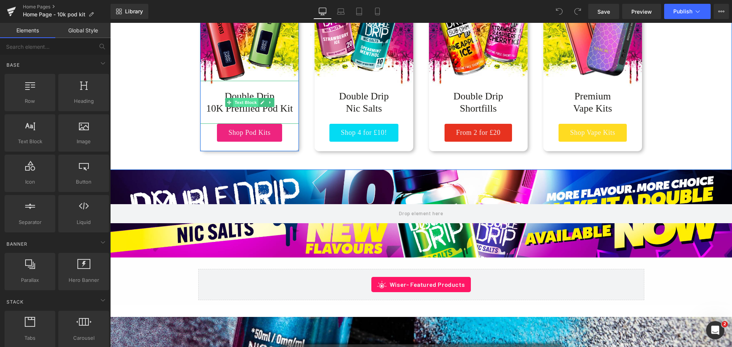
click at [242, 104] on span "Text Block" at bounding box center [245, 102] width 25 height 9
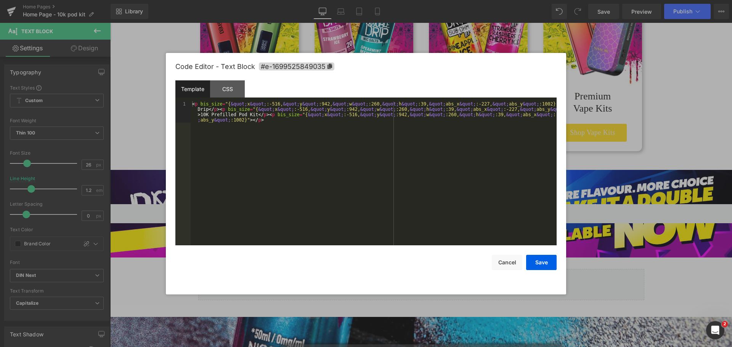
click at [238, 0] on div "Text Block You are previewing how the will restyle your page. You can not edit …" at bounding box center [366, 0] width 732 height 0
click at [221, 85] on div "CSS" at bounding box center [227, 88] width 35 height 17
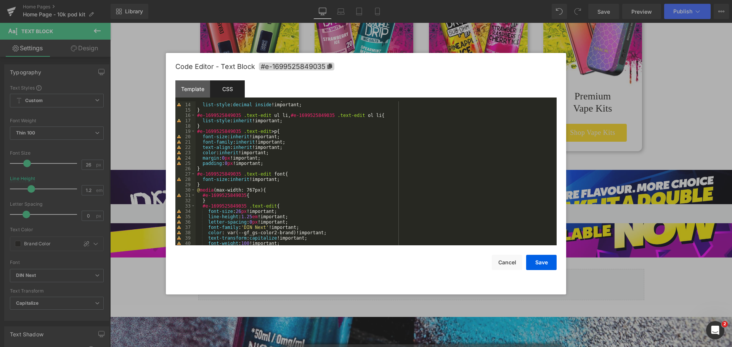
scroll to position [114, 0]
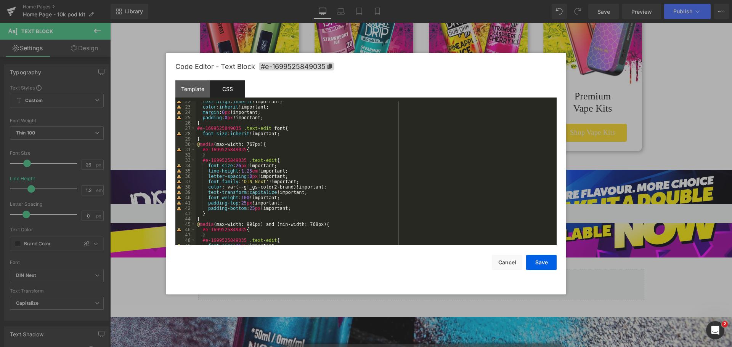
click at [354, 157] on div "text-align : inherit !important; color : inherit !important; margin : 0 px !imp…" at bounding box center [375, 176] width 358 height 155
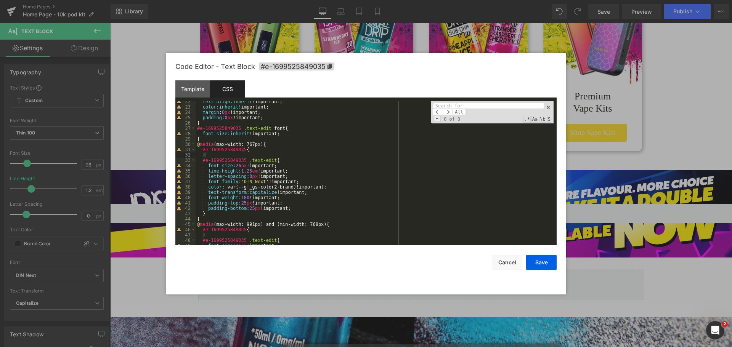
click at [437, 119] on span "+" at bounding box center [437, 119] width 7 height 6
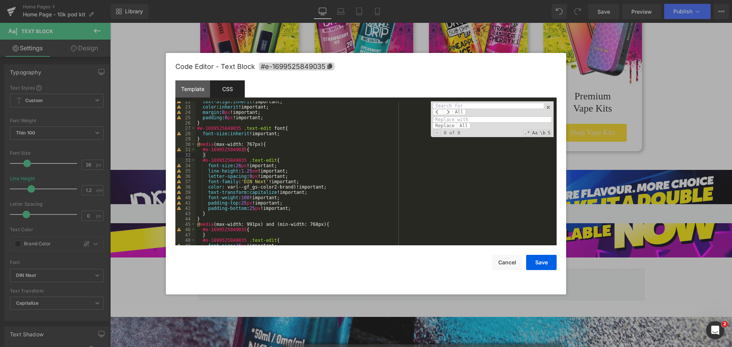
click at [444, 107] on input at bounding box center [488, 106] width 111 height 6
type input "DIN Next"
click at [479, 122] on input at bounding box center [492, 120] width 119 height 6
type input "Assistant"
click at [460, 127] on span "All" at bounding box center [464, 126] width 14 height 6
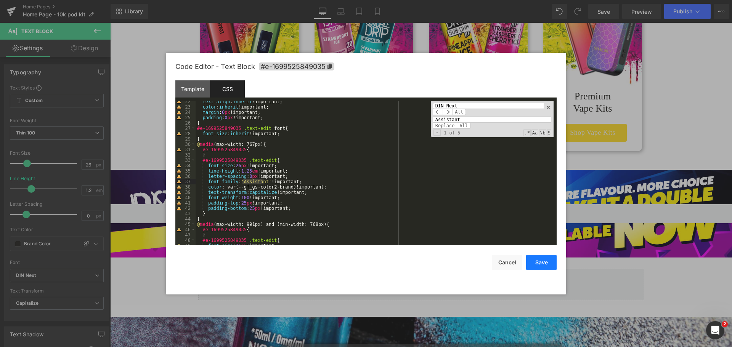
click at [546, 266] on button "Save" at bounding box center [541, 262] width 31 height 15
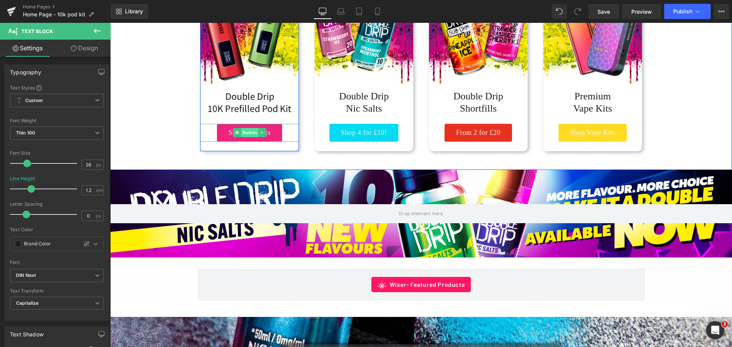
click at [244, 134] on span "Button" at bounding box center [250, 132] width 18 height 9
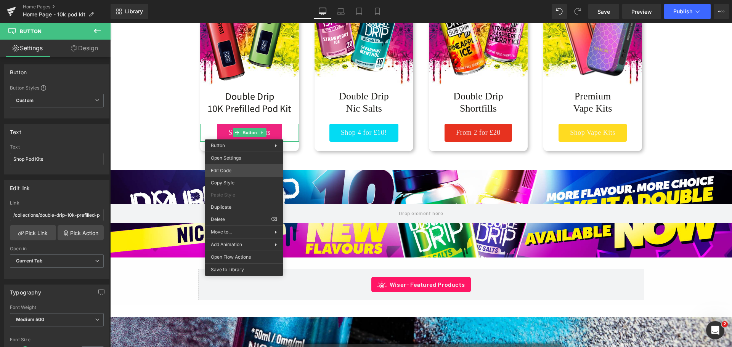
click at [251, 0] on div "Button You are previewing how the will restyle your page. You can not edit Elem…" at bounding box center [366, 0] width 732 height 0
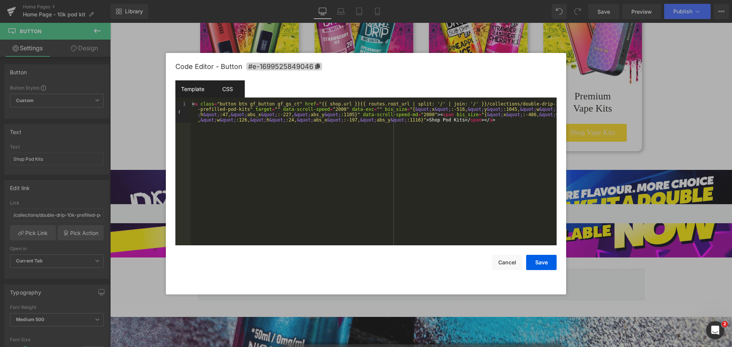
click at [232, 94] on div "CSS" at bounding box center [227, 88] width 35 height 17
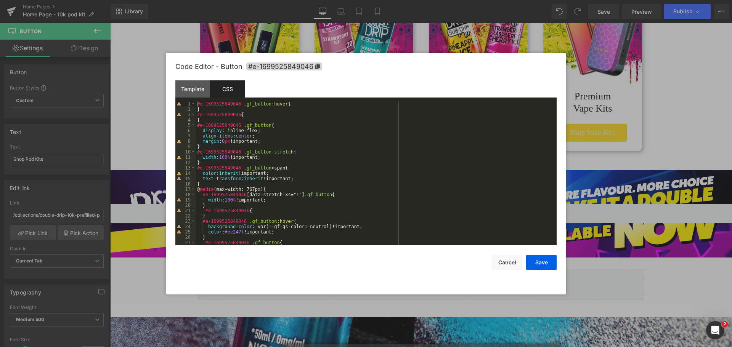
click at [363, 139] on div "#e-1699525849046 .gf_button :hover { } #e-1699525849046 { } #e-1699525849046 .g…" at bounding box center [375, 178] width 358 height 155
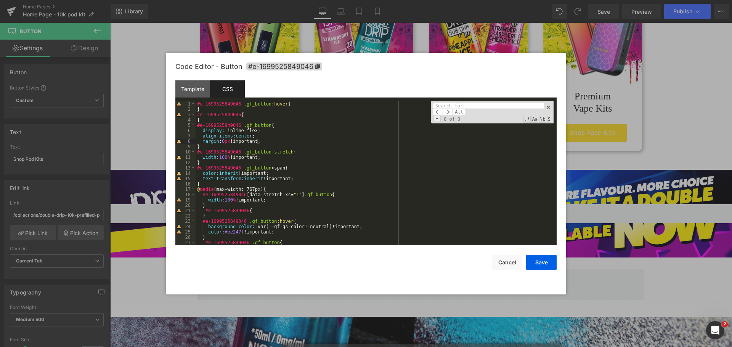
click at [439, 120] on span "+" at bounding box center [437, 119] width 7 height 6
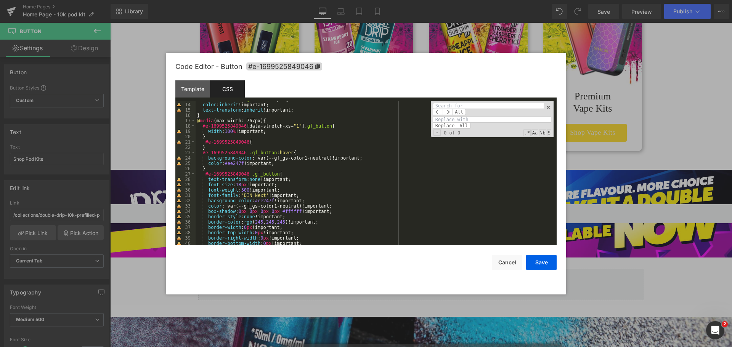
scroll to position [92, 0]
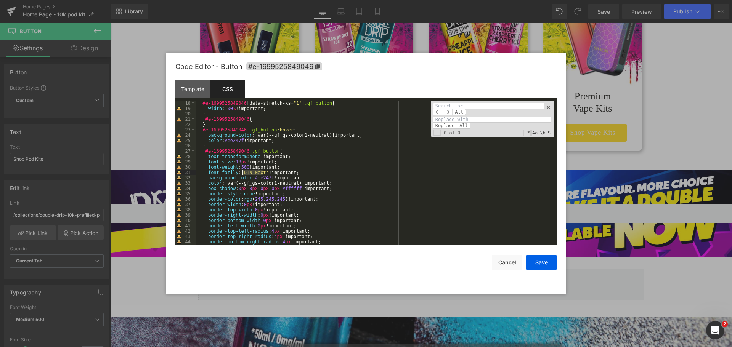
drag, startPoint x: 262, startPoint y: 172, endPoint x: 243, endPoint y: 174, distance: 19.5
click at [243, 174] on div "#e-1699525849046 [ data-stretch-xs = " 1 " ] .gf_button { width : 100 % !import…" at bounding box center [375, 178] width 358 height 155
drag, startPoint x: 265, startPoint y: 172, endPoint x: 244, endPoint y: 174, distance: 21.1
click at [244, 174] on div "#e-1699525849046 [ data-stretch-xs = " 1 " ] .gf_button { width : 100 % !import…" at bounding box center [375, 178] width 358 height 155
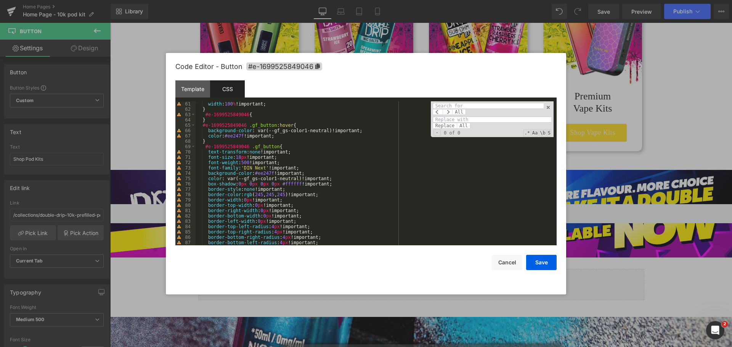
scroll to position [343, 0]
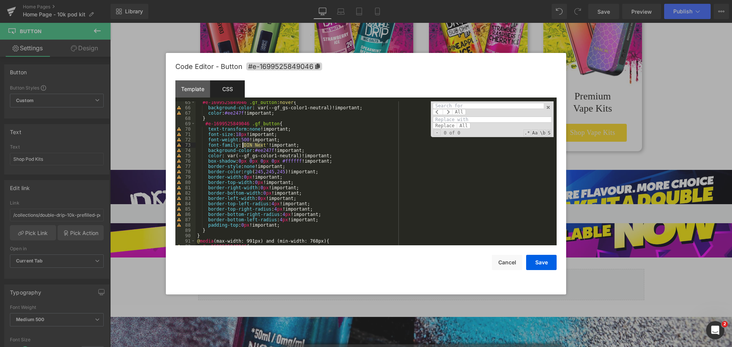
drag, startPoint x: 262, startPoint y: 145, endPoint x: 244, endPoint y: 146, distance: 18.3
click at [244, 146] on div "#e-1699525849046 .gf_button :hover { background-color : var(--gf_gs-color1-neut…" at bounding box center [375, 177] width 358 height 155
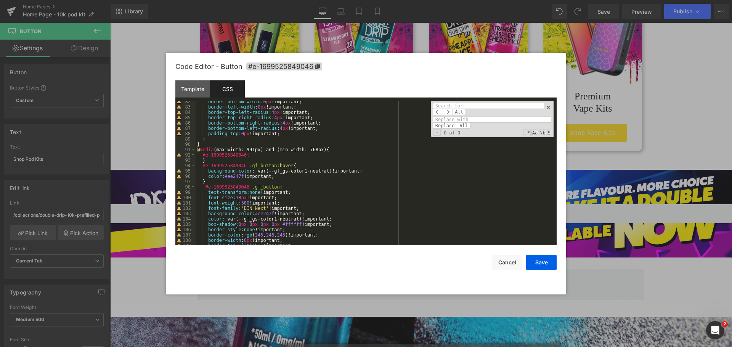
scroll to position [435, 0]
drag, startPoint x: 262, startPoint y: 208, endPoint x: 243, endPoint y: 207, distance: 19.1
click at [243, 207] on div "border-bottom-width : 0 px !important; border-left-width : 0 px !important; bor…" at bounding box center [375, 176] width 358 height 155
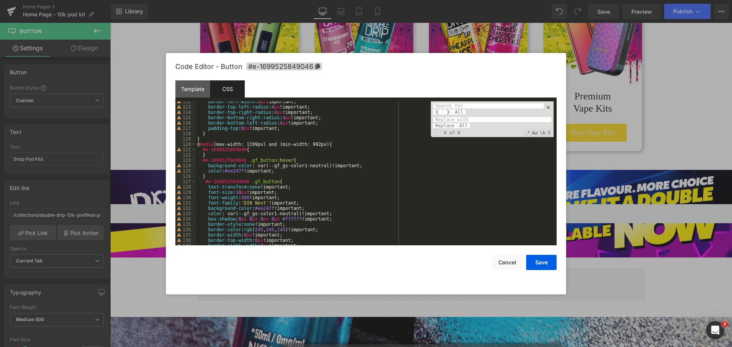
scroll to position [595, 0]
drag, startPoint x: 262, startPoint y: 203, endPoint x: 244, endPoint y: 204, distance: 18.7
click at [244, 204] on div "border-left-width : 0 px !important; border-top-left-radius : 4 px !important; …" at bounding box center [375, 176] width 358 height 155
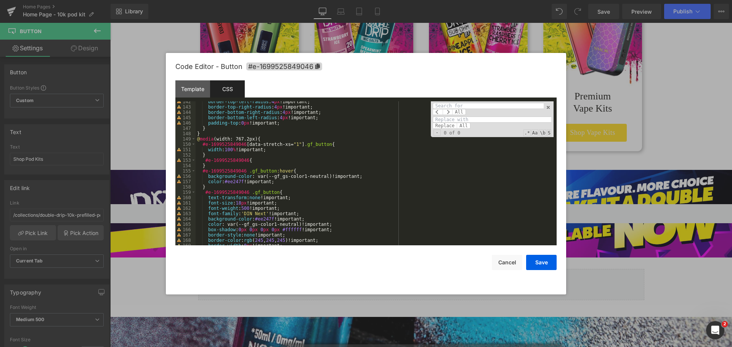
scroll to position [778, 0]
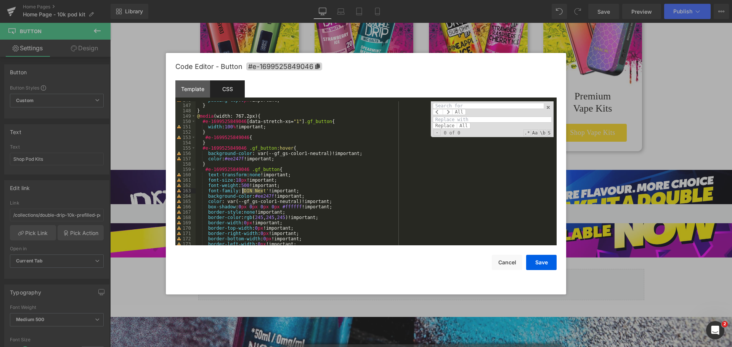
drag, startPoint x: 262, startPoint y: 191, endPoint x: 243, endPoint y: 192, distance: 19.1
click at [243, 192] on div "padding-top : 0 px !important; } } @ media (width: 767.2px) { #e-1699525849046 …" at bounding box center [375, 175] width 358 height 155
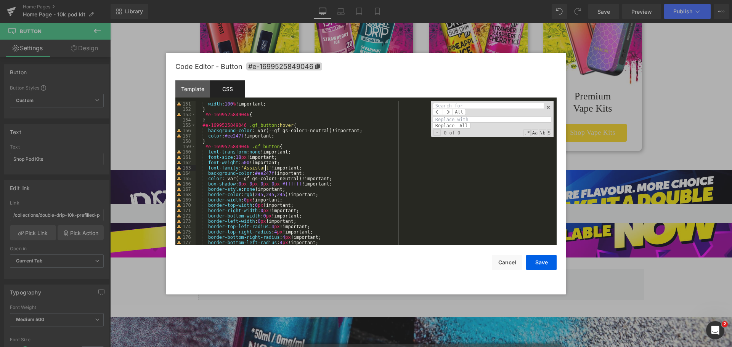
scroll to position [822, 0]
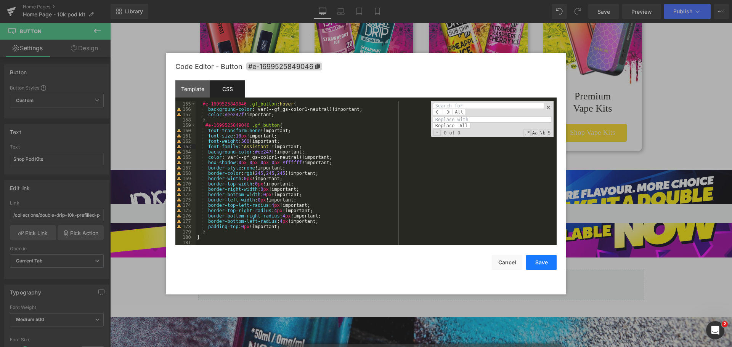
click at [538, 266] on button "Save" at bounding box center [541, 262] width 31 height 15
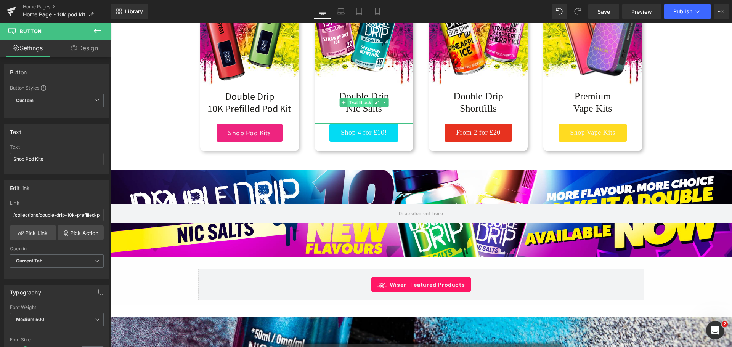
click at [353, 103] on span "Text Block" at bounding box center [359, 102] width 25 height 9
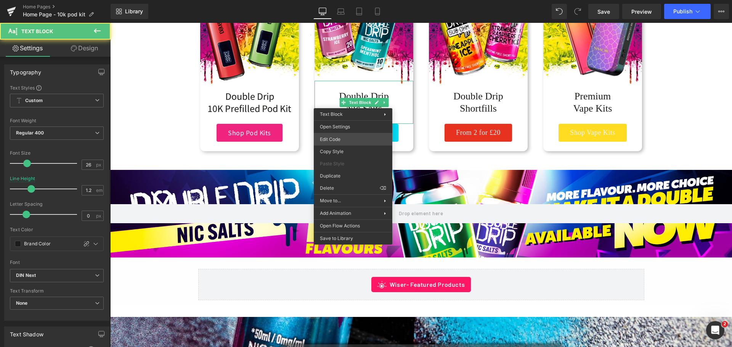
click at [341, 0] on div "Text Block You are previewing how the will restyle your page. You can not edit …" at bounding box center [366, 0] width 732 height 0
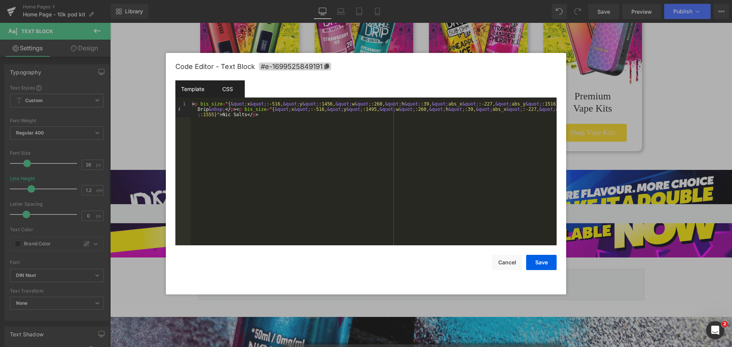
click at [226, 87] on div "CSS" at bounding box center [227, 88] width 35 height 17
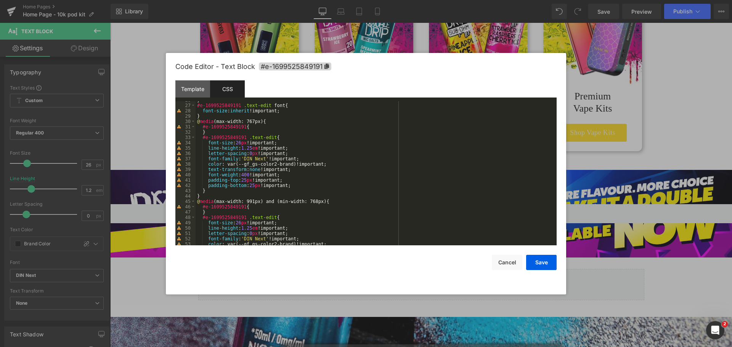
scroll to position [137, 0]
drag, startPoint x: 262, startPoint y: 159, endPoint x: 243, endPoint y: 159, distance: 19.5
click at [243, 159] on div "} #e-1699525849191 .text-edit font { font-size : inherit !important; } @ media …" at bounding box center [375, 175] width 358 height 155
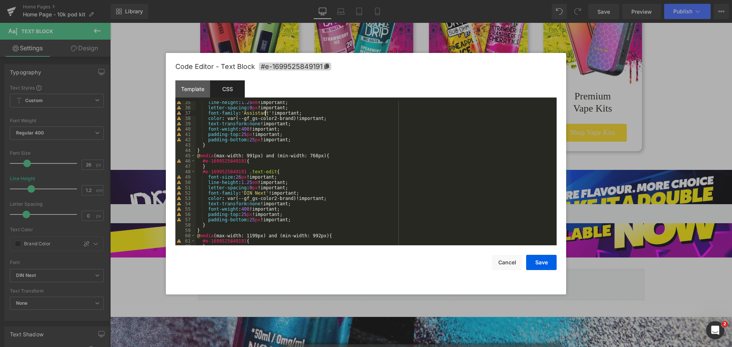
scroll to position [206, 0]
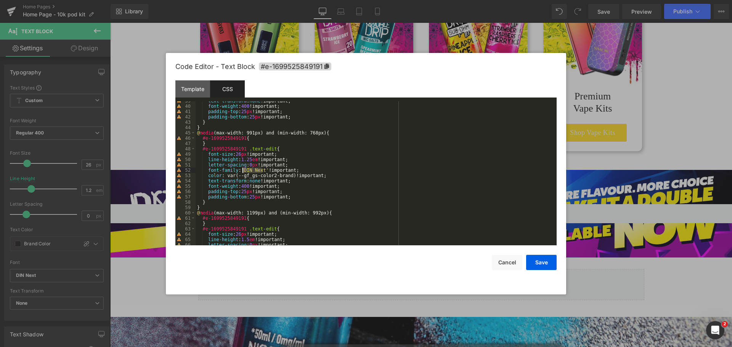
drag, startPoint x: 262, startPoint y: 170, endPoint x: 243, endPoint y: 169, distance: 19.1
click at [243, 169] on div "text-transform : none !important; font-weight : 400 !important; padding-top : 2…" at bounding box center [375, 175] width 358 height 155
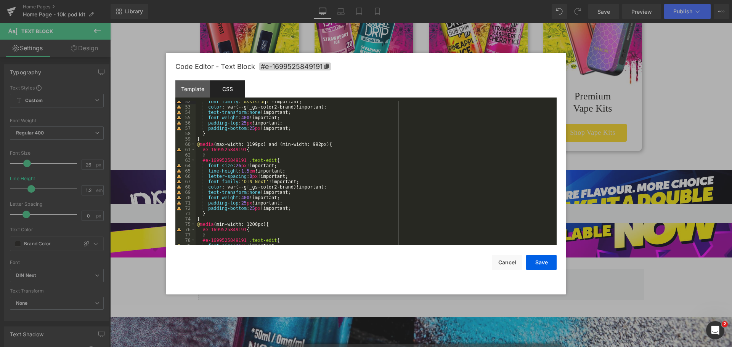
scroll to position [297, 0]
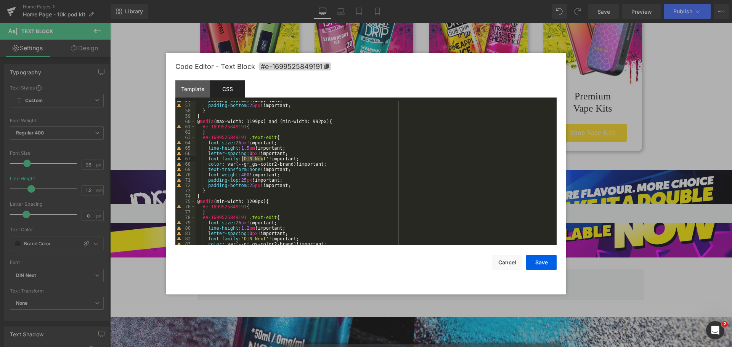
drag, startPoint x: 262, startPoint y: 159, endPoint x: 243, endPoint y: 158, distance: 18.3
click at [243, 158] on div "padding-top : 25 px !important; padding-bottom : 25 px !important; } } @ media …" at bounding box center [375, 175] width 358 height 155
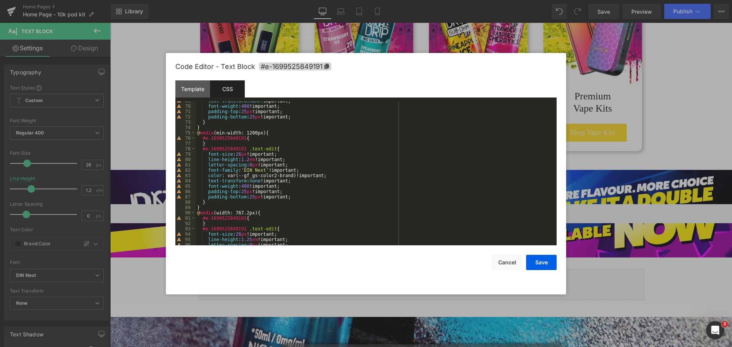
scroll to position [366, 0]
drag, startPoint x: 263, startPoint y: 170, endPoint x: 243, endPoint y: 170, distance: 19.5
click at [243, 170] on div "text-transform : none !important; font-weight : 400 !important; padding-top : 2…" at bounding box center [375, 175] width 358 height 155
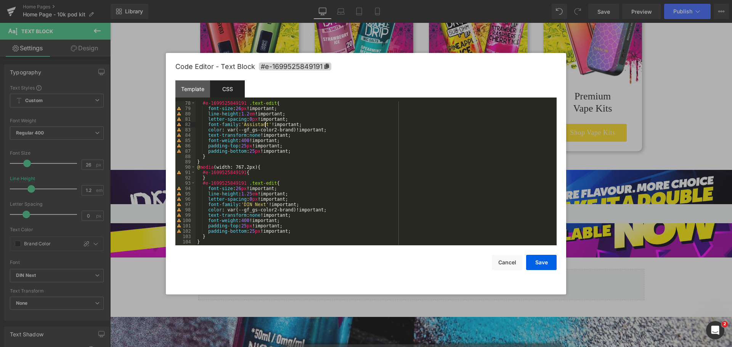
scroll to position [416, 0]
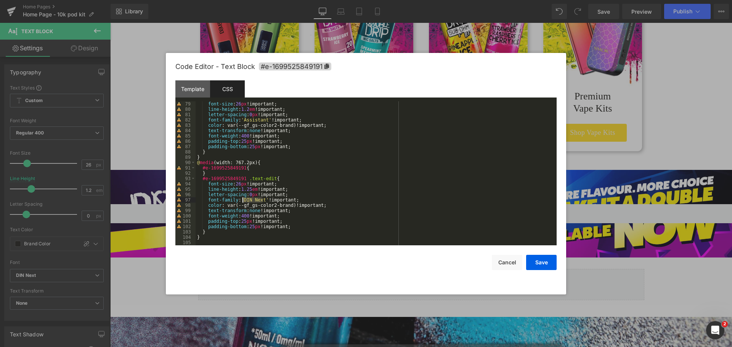
drag, startPoint x: 262, startPoint y: 200, endPoint x: 244, endPoint y: 201, distance: 18.7
click at [244, 201] on div "font-size : 26 px !important; line-height : 1.2 em !important; letter-spacing :…" at bounding box center [375, 178] width 358 height 155
click at [530, 260] on button "Save" at bounding box center [541, 262] width 31 height 15
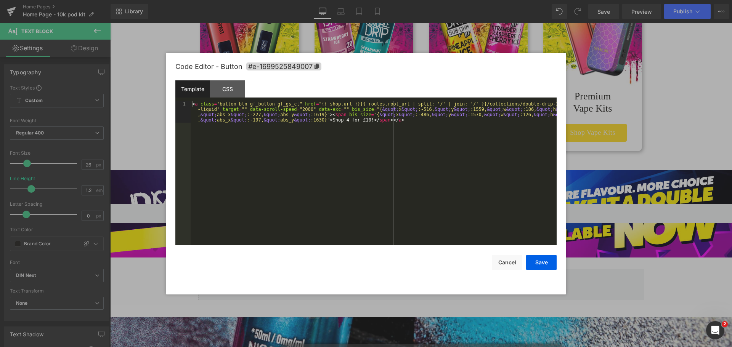
click at [356, 0] on div "Text Block You are previewing how the will restyle your page. You can not edit …" at bounding box center [366, 0] width 732 height 0
click at [228, 83] on div "CSS" at bounding box center [227, 88] width 35 height 17
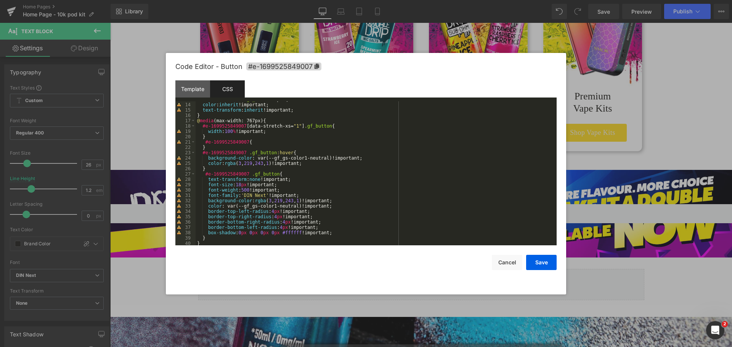
scroll to position [92, 0]
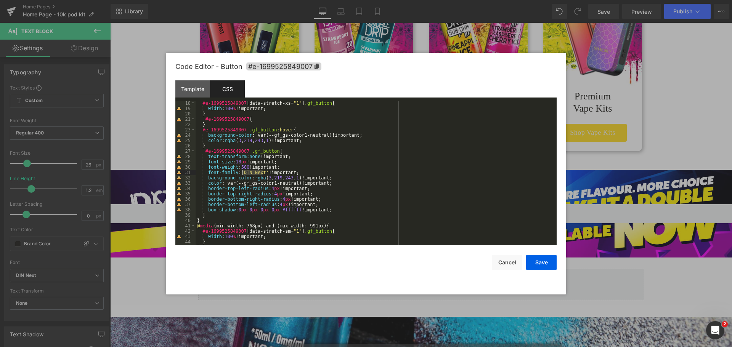
drag, startPoint x: 262, startPoint y: 173, endPoint x: 243, endPoint y: 173, distance: 19.5
click at [243, 173] on div "#e-1699525849007 [ data-stretch-xs = " 1 " ] .gf_button { width : 100 % !import…" at bounding box center [375, 178] width 358 height 155
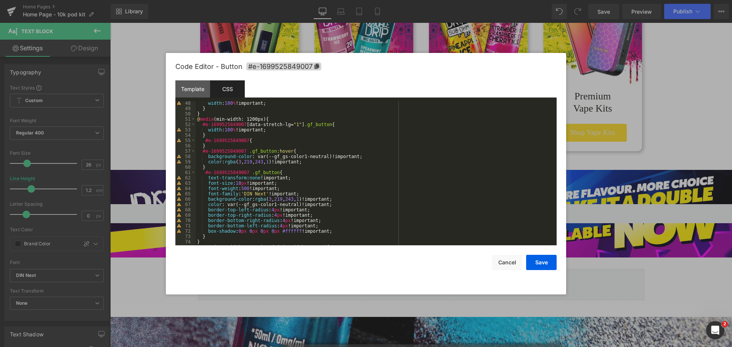
scroll to position [275, 0]
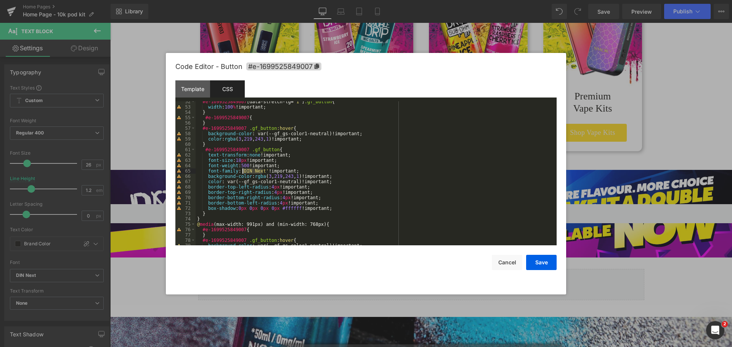
drag, startPoint x: 262, startPoint y: 171, endPoint x: 242, endPoint y: 172, distance: 20.2
click at [242, 172] on div "#e-1699525849007 [ data-stretch-lg = " 1 " ] .gf_button { width : 100 % !import…" at bounding box center [375, 176] width 358 height 155
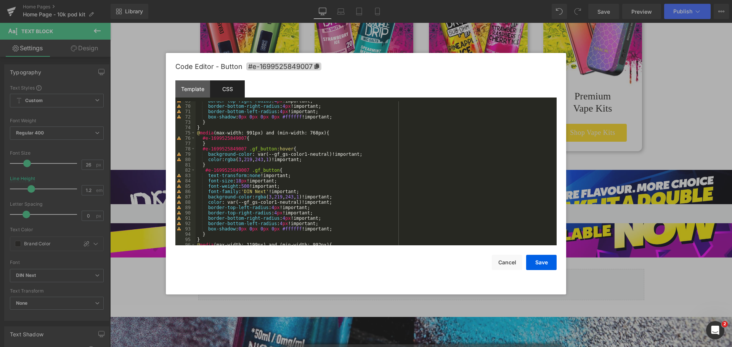
scroll to position [366, 0]
drag, startPoint x: 262, startPoint y: 191, endPoint x: 242, endPoint y: 191, distance: 20.2
click at [242, 191] on div "border-top-right-radius : 4 px !important; border-bottom-right-radius : 4 px !i…" at bounding box center [375, 175] width 358 height 155
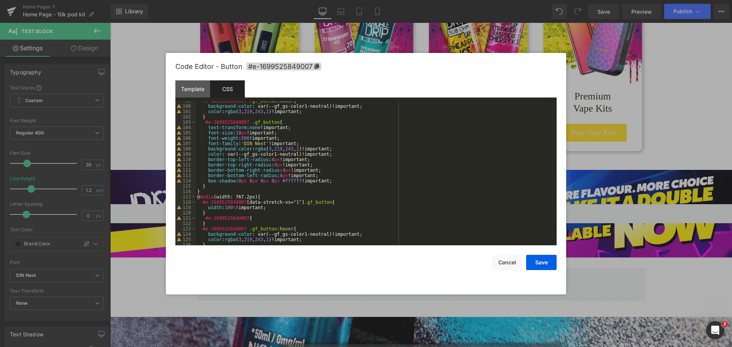
scroll to position [526, 0]
drag, startPoint x: 262, startPoint y: 143, endPoint x: 243, endPoint y: 144, distance: 18.7
click at [243, 144] on div "#e-1699525849007 .gf_button :hover { background-color : var(--gf_gs-color1-neut…" at bounding box center [375, 175] width 358 height 155
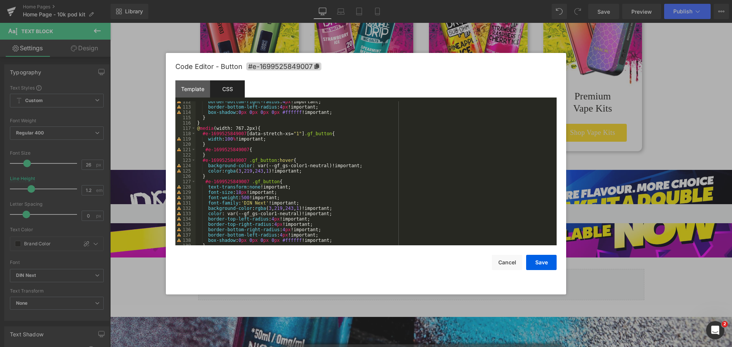
scroll to position [609, 0]
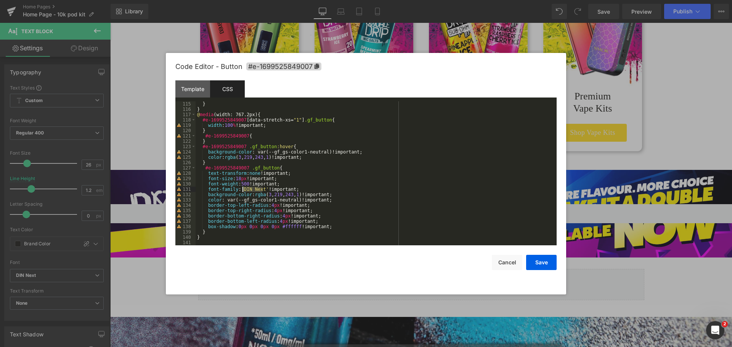
drag, startPoint x: 262, startPoint y: 190, endPoint x: 243, endPoint y: 190, distance: 19.1
click at [243, 190] on div "} } @ media (width: 767.2px) { #e-1699525849007 [ data-stretch-xs = " 1 " ] .gf…" at bounding box center [375, 178] width 358 height 155
click at [547, 263] on button "Save" at bounding box center [541, 262] width 31 height 15
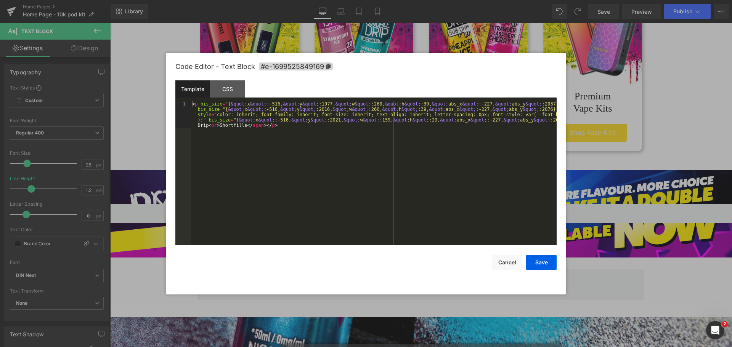
click at [466, 0] on div "Text Block You are previewing how the will restyle your page. You can not edit …" at bounding box center [366, 0] width 732 height 0
click at [231, 89] on div "CSS" at bounding box center [227, 88] width 35 height 17
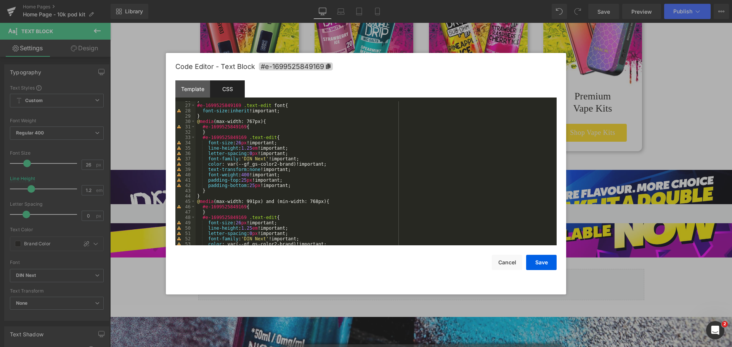
scroll to position [137, 0]
drag, startPoint x: 262, startPoint y: 159, endPoint x: 243, endPoint y: 159, distance: 19.5
click at [243, 159] on div "} #e-1699525849169 .text-edit font { font-size : inherit !important; } @ media …" at bounding box center [375, 175] width 358 height 155
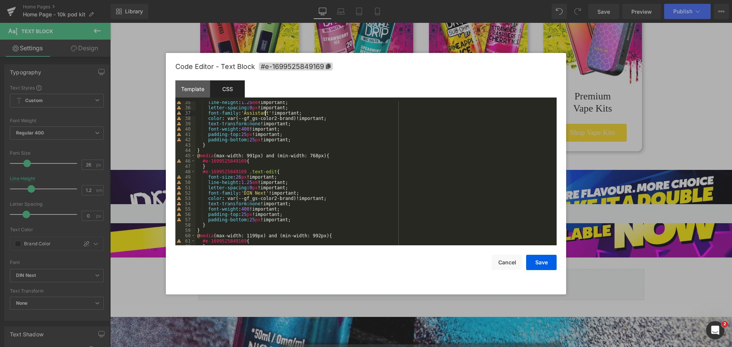
scroll to position [229, 0]
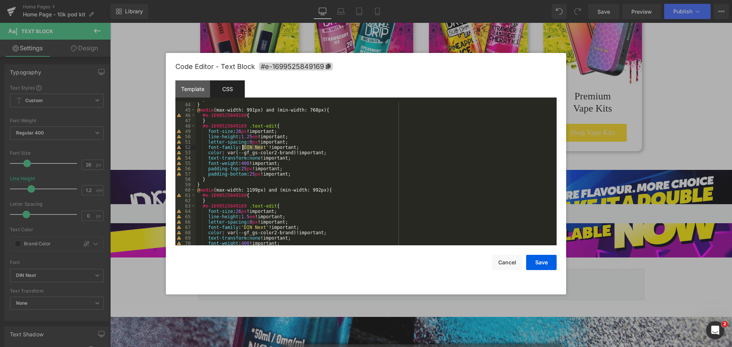
drag, startPoint x: 262, startPoint y: 146, endPoint x: 244, endPoint y: 148, distance: 18.4
click at [244, 148] on div "} } @ media (max-width: 991px) and (min-width: 768px) { #e-1699525849169 { } #e…" at bounding box center [375, 174] width 358 height 155
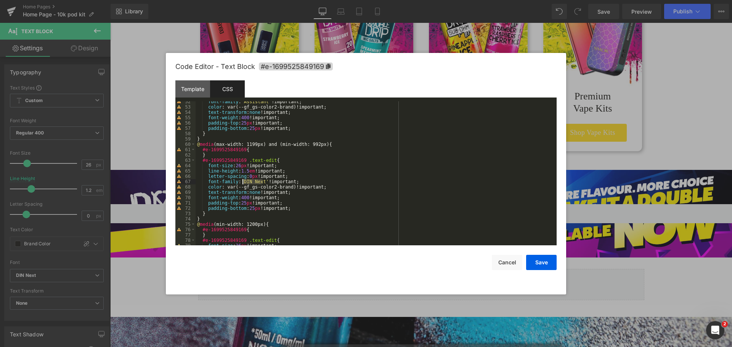
drag, startPoint x: 262, startPoint y: 182, endPoint x: 243, endPoint y: 183, distance: 18.7
click at [243, 183] on div "font-family : ' Assistant ' !important; color : var(--gf_gs-color2-brand)!impor…" at bounding box center [375, 176] width 358 height 155
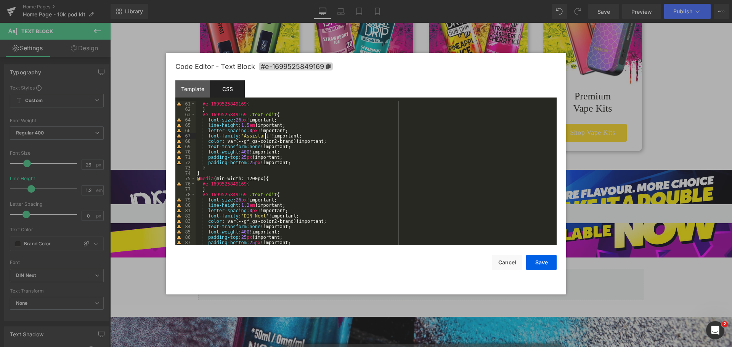
scroll to position [343, 0]
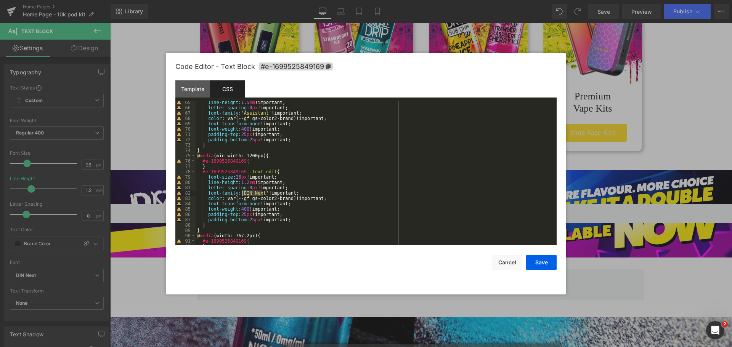
drag, startPoint x: 262, startPoint y: 193, endPoint x: 243, endPoint y: 194, distance: 19.5
click at [243, 194] on div "line-height : 1.5 em !important; letter-spacing : 0 px !important; font-family …" at bounding box center [375, 177] width 358 height 155
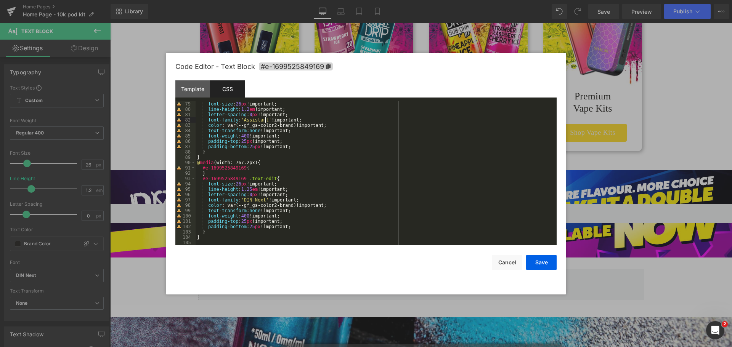
scroll to position [416, 0]
drag, startPoint x: 262, startPoint y: 199, endPoint x: 243, endPoint y: 202, distance: 18.9
click at [243, 202] on div "font-size : 26 px !important; line-height : 1.2 em !important; letter-spacing :…" at bounding box center [375, 178] width 358 height 155
click at [536, 262] on button "Save" at bounding box center [541, 262] width 31 height 15
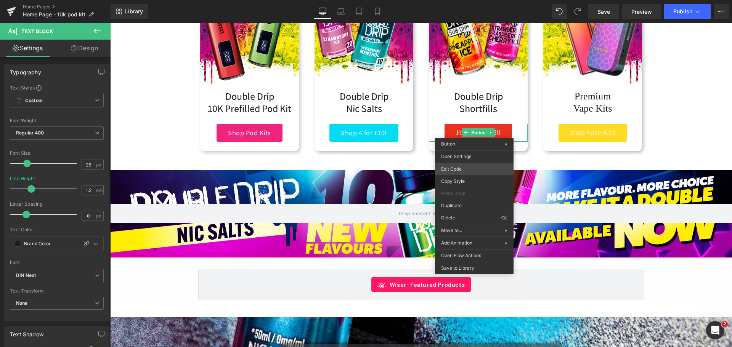
click at [466, 0] on div "Text Block You are previewing how the will restyle your page. You can not edit …" at bounding box center [366, 0] width 732 height 0
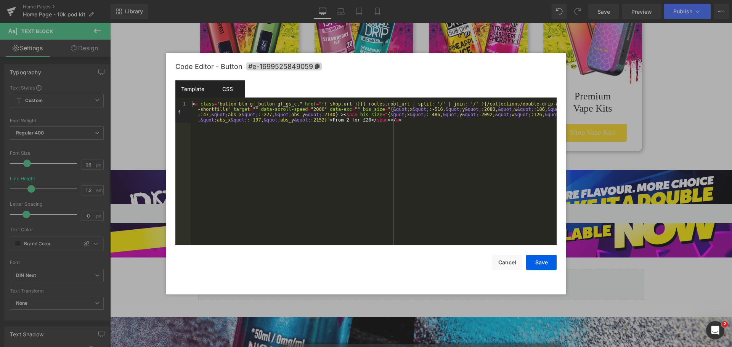
click at [223, 85] on div "CSS" at bounding box center [227, 88] width 35 height 17
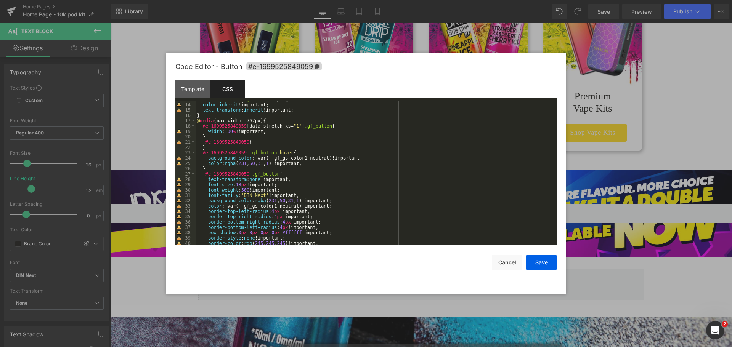
scroll to position [92, 0]
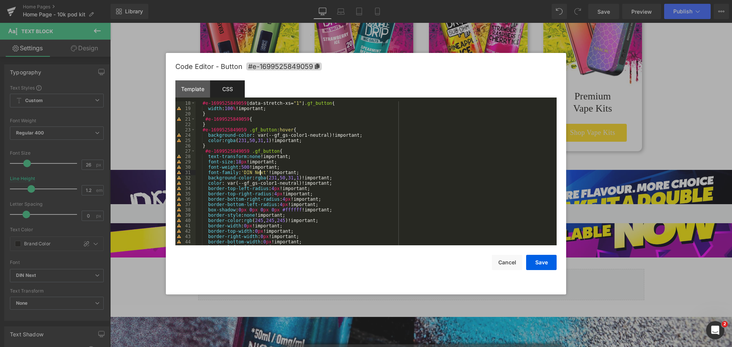
click at [260, 171] on div "#e-1699525849059 [ data-stretch-xs = " 1 " ] .gf_button { width : 100 % !import…" at bounding box center [375, 178] width 358 height 155
drag, startPoint x: 262, startPoint y: 174, endPoint x: 242, endPoint y: 174, distance: 20.6
click at [242, 174] on div "#e-1699525849059 [ data-stretch-xs = " 1 " ] .gf_button { width : 100 % !import…" at bounding box center [375, 178] width 358 height 155
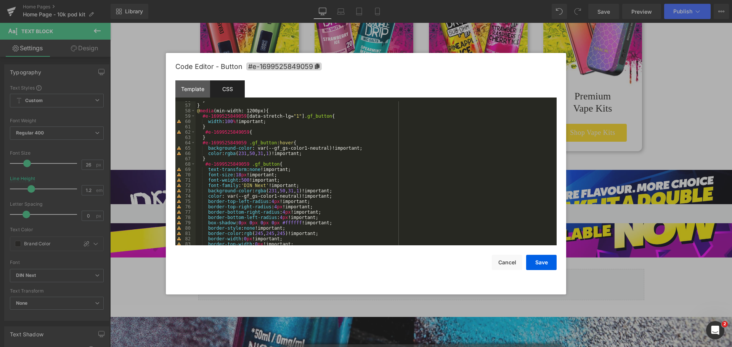
scroll to position [343, 0]
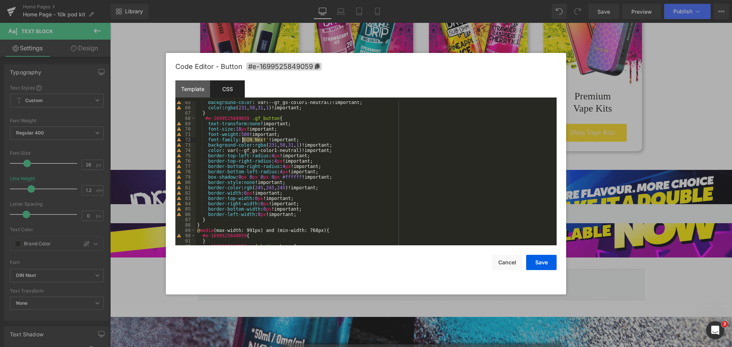
drag, startPoint x: 262, startPoint y: 140, endPoint x: 243, endPoint y: 140, distance: 19.5
click at [243, 140] on div "background-color : var(--gf_gs-color1-neutral)!important; color : rgba ( 231 , …" at bounding box center [375, 177] width 358 height 155
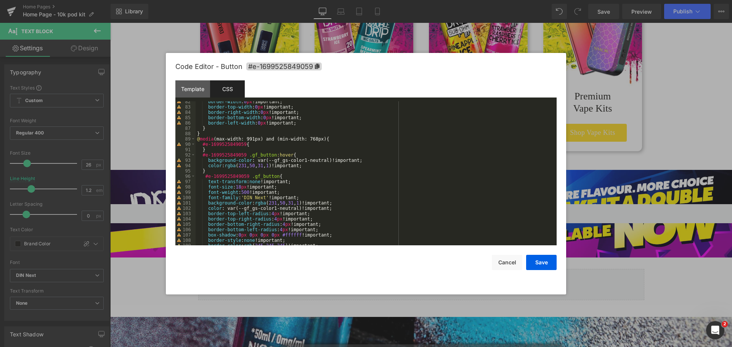
scroll to position [458, 0]
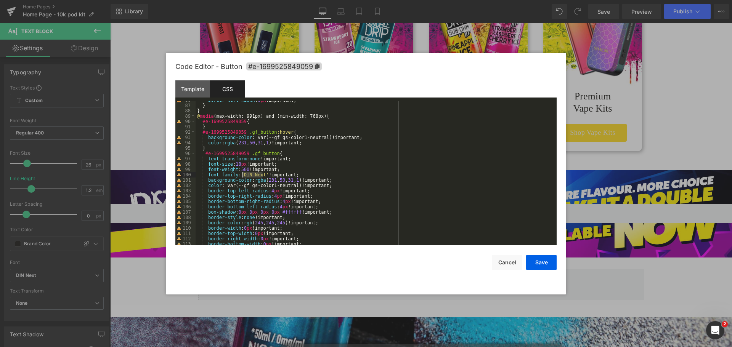
drag, startPoint x: 262, startPoint y: 174, endPoint x: 243, endPoint y: 175, distance: 19.1
click at [243, 175] on div "border-left-width : 0 px !important; } } @ media (max-width: 991px) and (min-wi…" at bounding box center [375, 175] width 358 height 155
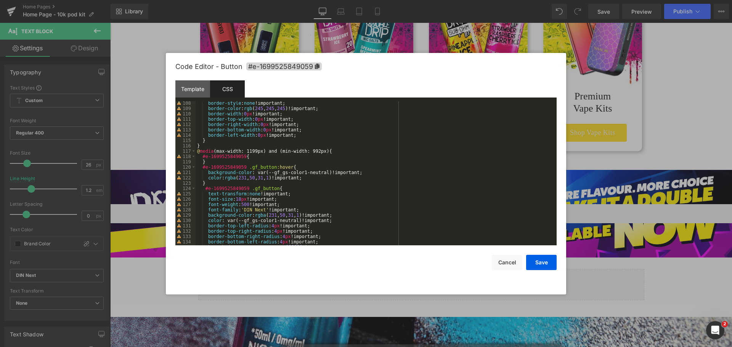
scroll to position [595, 0]
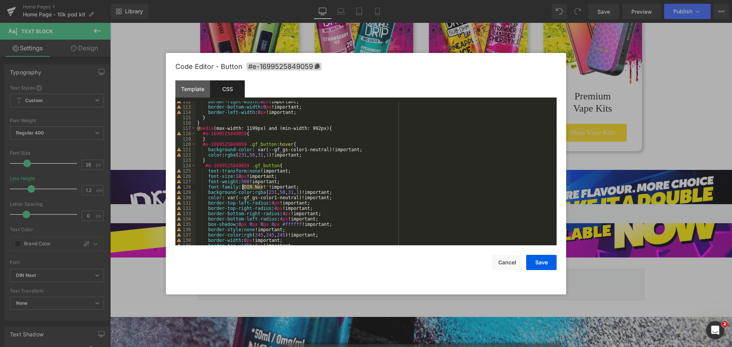
drag, startPoint x: 262, startPoint y: 186, endPoint x: 243, endPoint y: 187, distance: 19.1
click at [243, 187] on div "border-right-width : 0 px !important; border-bottom-width : 0 px !important; bo…" at bounding box center [375, 176] width 358 height 155
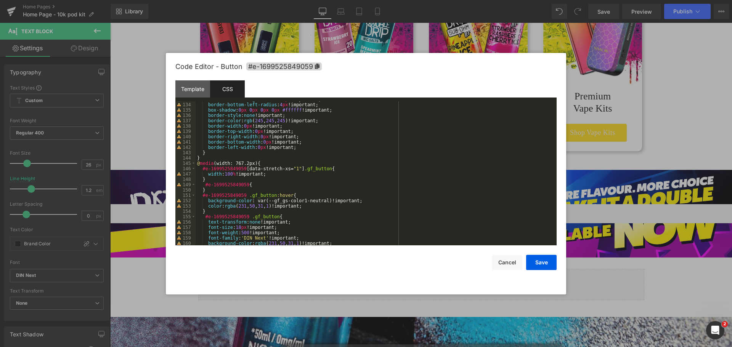
scroll to position [755, 0]
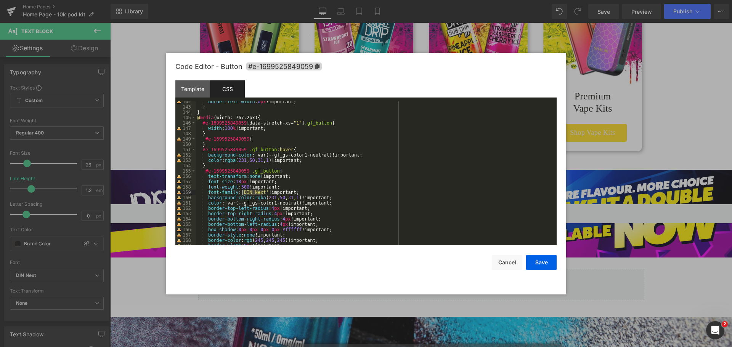
drag, startPoint x: 262, startPoint y: 193, endPoint x: 243, endPoint y: 194, distance: 19.5
click at [243, 194] on div "border-left-width : 0 px !important; } } @ media (width: 767.2px) { #e-16995258…" at bounding box center [375, 176] width 358 height 155
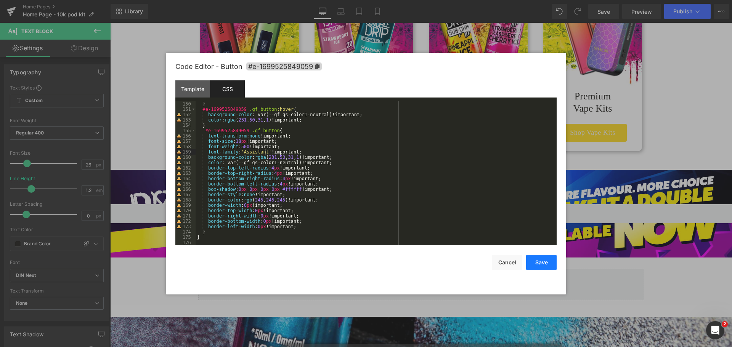
click at [537, 263] on button "Save" at bounding box center [541, 262] width 31 height 15
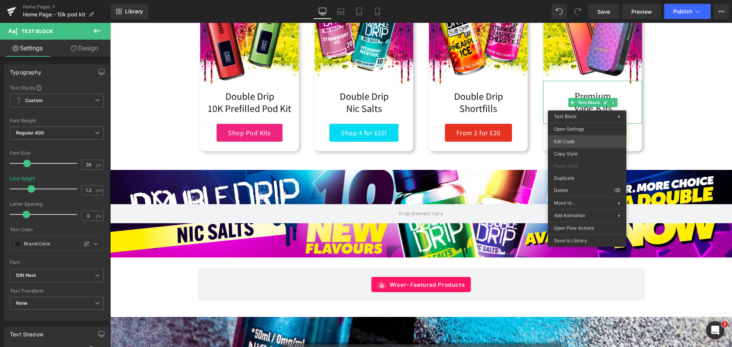
click at [574, 138] on body "Text Block You are previewing how the will restyle your page. You can not edit …" at bounding box center [366, 173] width 732 height 347
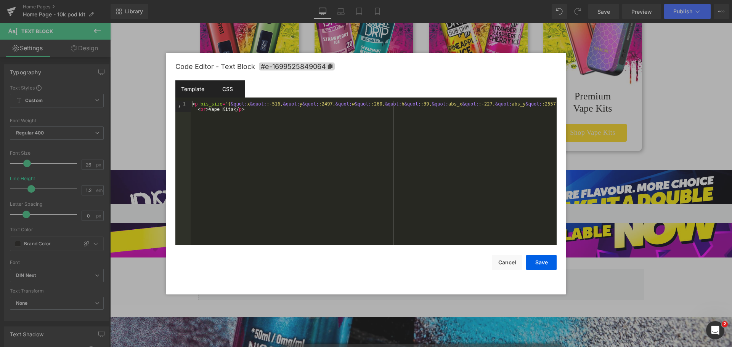
click at [220, 90] on div "CSS" at bounding box center [227, 88] width 35 height 17
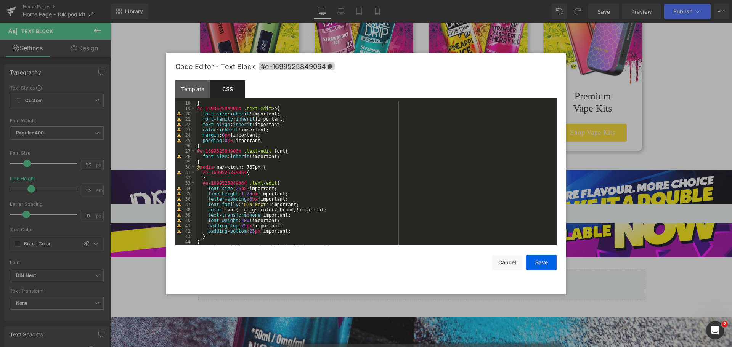
scroll to position [137, 0]
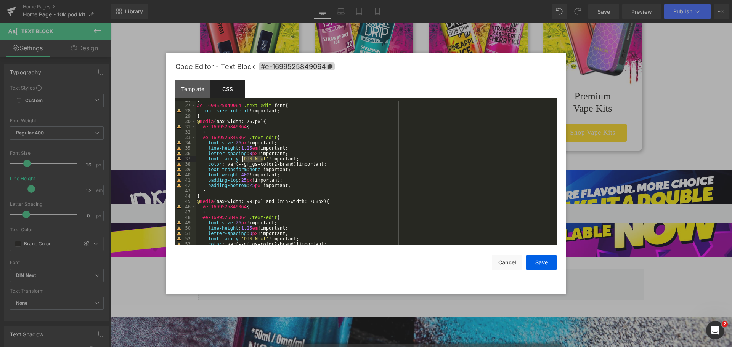
drag, startPoint x: 262, startPoint y: 159, endPoint x: 241, endPoint y: 159, distance: 21.0
click at [241, 159] on div "} #e-1699525849064 .text-edit font { font-size : inherit !important; } @ media …" at bounding box center [375, 175] width 358 height 155
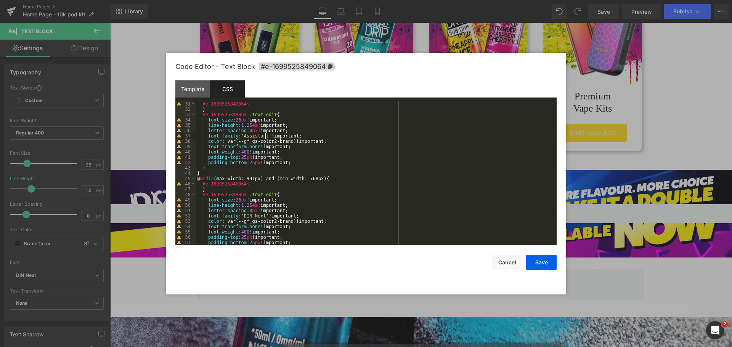
scroll to position [183, 0]
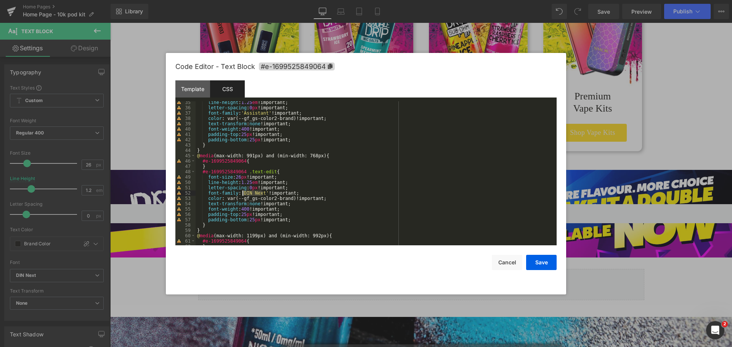
drag, startPoint x: 262, startPoint y: 193, endPoint x: 243, endPoint y: 192, distance: 18.7
click at [243, 192] on div "line-height : 1.25 em !important; letter-spacing : 0 px !important; font-family…" at bounding box center [375, 177] width 358 height 155
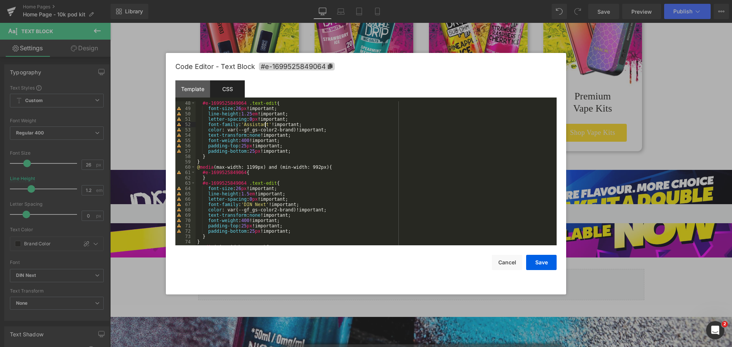
scroll to position [275, 0]
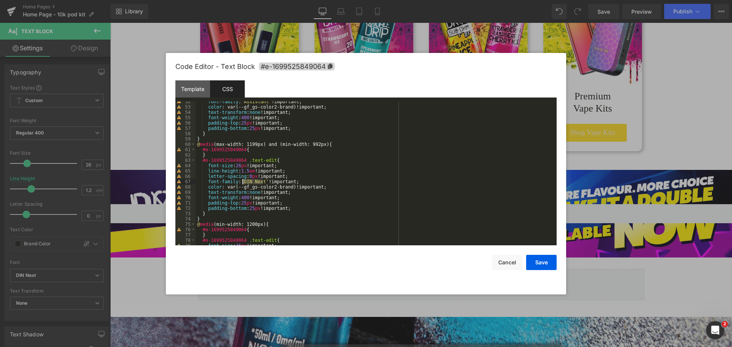
drag, startPoint x: 263, startPoint y: 181, endPoint x: 241, endPoint y: 182, distance: 21.4
click at [241, 182] on div "font-family : ' Assistant ' !important; color : var(--gf_gs-color2-brand)!impor…" at bounding box center [375, 176] width 358 height 155
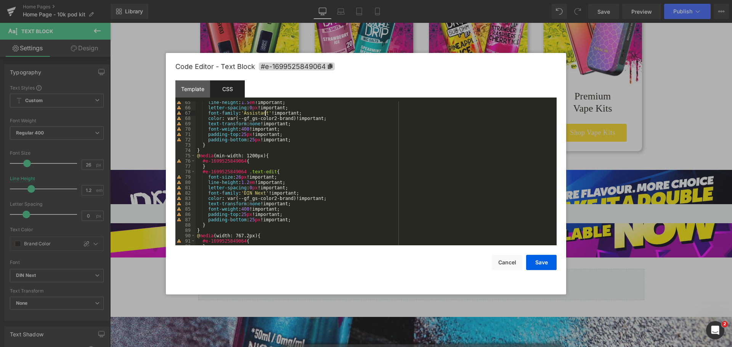
scroll to position [343, 0]
drag, startPoint x: 262, startPoint y: 193, endPoint x: 243, endPoint y: 194, distance: 19.5
click at [243, 194] on div "line-height : 1.5 em !important; letter-spacing : 0 px !important; font-family …" at bounding box center [375, 177] width 358 height 155
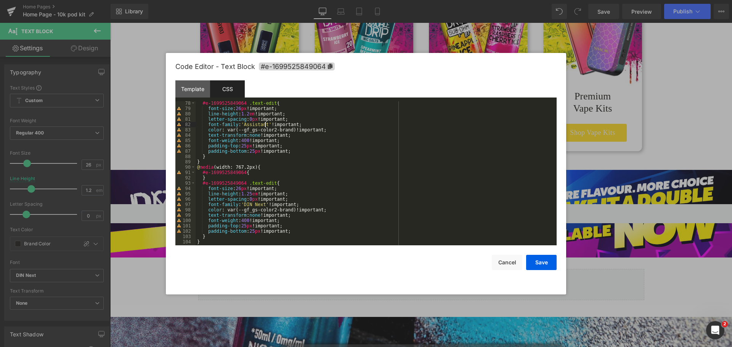
scroll to position [416, 0]
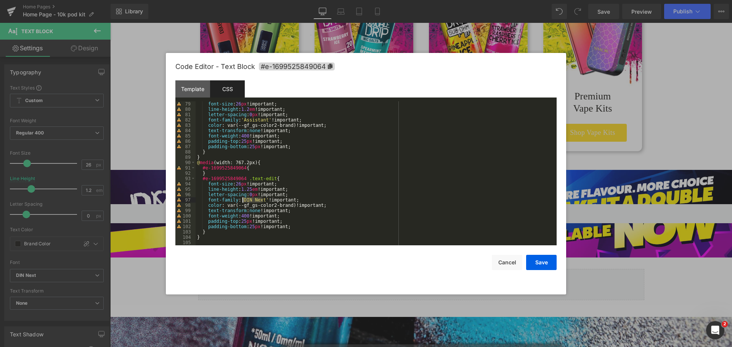
drag, startPoint x: 262, startPoint y: 200, endPoint x: 243, endPoint y: 201, distance: 19.1
click at [243, 201] on div "font-size : 26 px !important; line-height : 1.2 em !important; letter-spacing :…" at bounding box center [375, 178] width 358 height 155
click at [535, 257] on button "Save" at bounding box center [541, 262] width 31 height 15
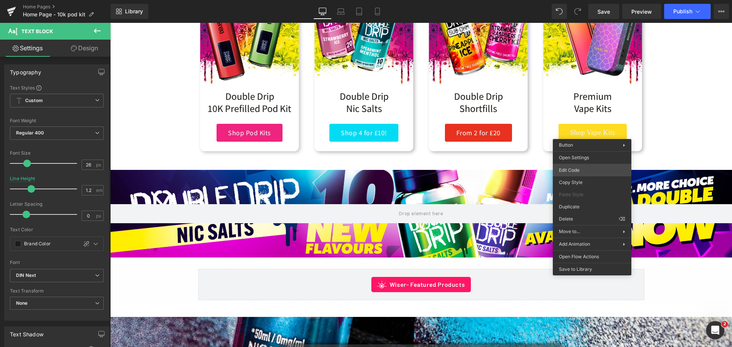
click at [582, 166] on body "Text Block You are previewing how the will restyle your page. You can not edit …" at bounding box center [366, 173] width 732 height 347
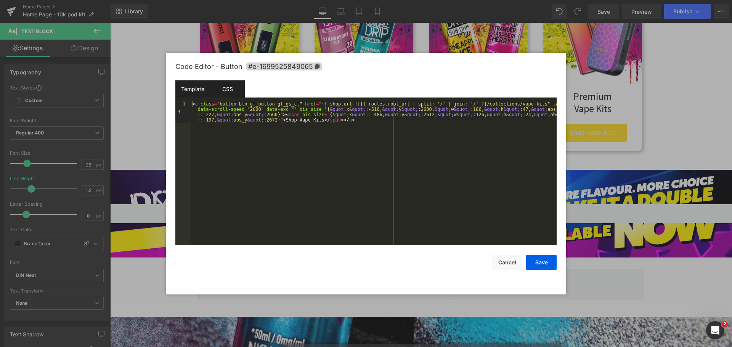
click at [228, 95] on div "CSS" at bounding box center [227, 88] width 35 height 17
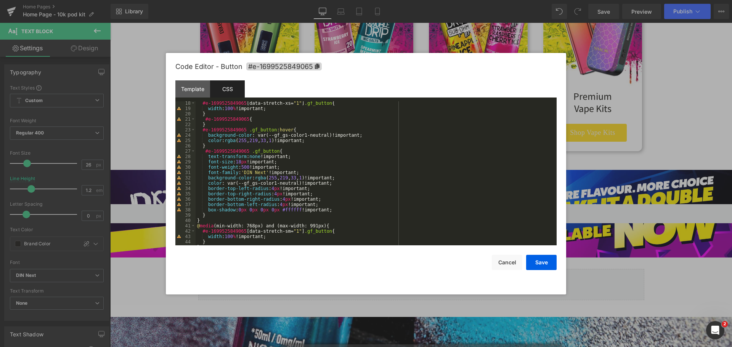
scroll to position [92, 0]
drag, startPoint x: 262, startPoint y: 172, endPoint x: 243, endPoint y: 174, distance: 19.1
click at [243, 174] on div "#e-1699525849065 [ data-stretch-xs = " 1 " ] .gf_button { width : 100 % !import…" at bounding box center [375, 178] width 358 height 155
drag, startPoint x: 262, startPoint y: 172, endPoint x: 243, endPoint y: 172, distance: 18.3
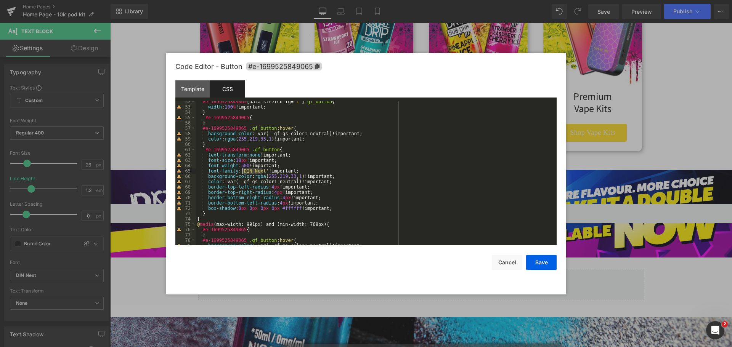
click at [243, 172] on div "#e-1699525849065 [ data-stretch-lg = " 1 " ] .gf_button { width : 100 % !import…" at bounding box center [375, 176] width 358 height 155
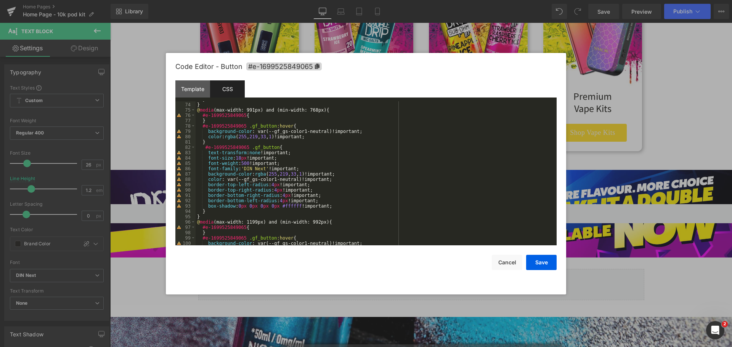
scroll to position [389, 0]
drag, startPoint x: 262, startPoint y: 170, endPoint x: 243, endPoint y: 169, distance: 18.7
click at [243, 169] on div "} } @ media (max-width: 991px) and (min-width: 768px) { #e-1699525849065 { } #e…" at bounding box center [375, 174] width 358 height 155
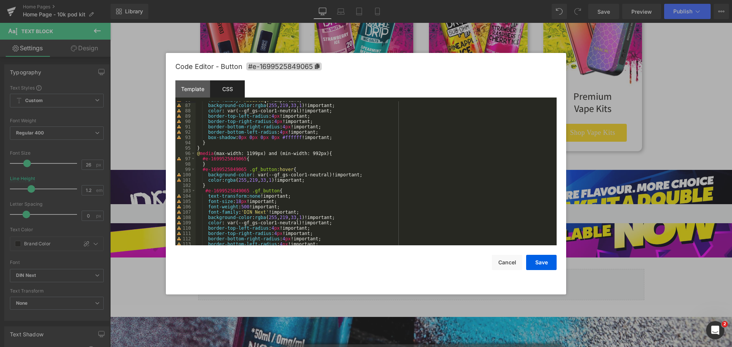
scroll to position [481, 0]
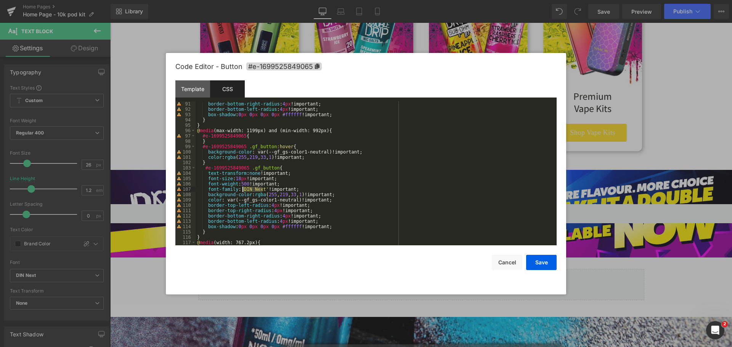
drag, startPoint x: 261, startPoint y: 190, endPoint x: 242, endPoint y: 191, distance: 19.1
click at [242, 191] on div "border-bottom-right-radius : 4 px !important; border-bottom-left-radius : 4 px …" at bounding box center [375, 178] width 358 height 155
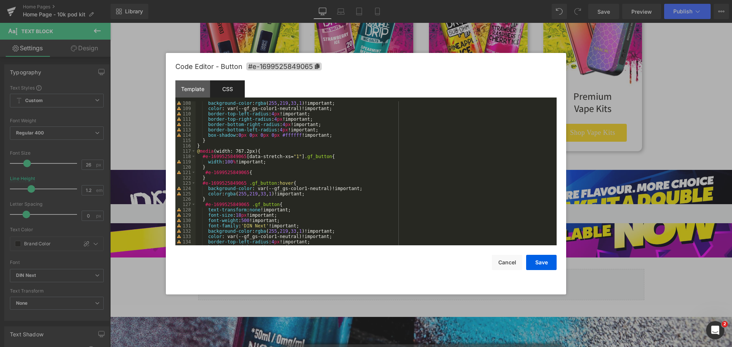
scroll to position [595, 0]
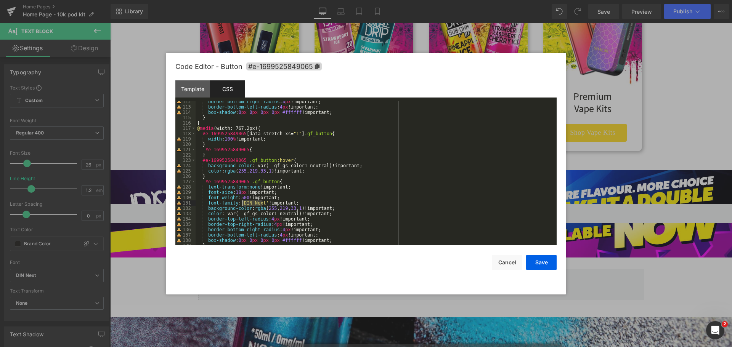
drag, startPoint x: 262, startPoint y: 203, endPoint x: 243, endPoint y: 203, distance: 19.5
click at [243, 203] on div "border-bottom-right-radius : 4 px !important; border-bottom-left-radius : 4 px …" at bounding box center [375, 176] width 358 height 155
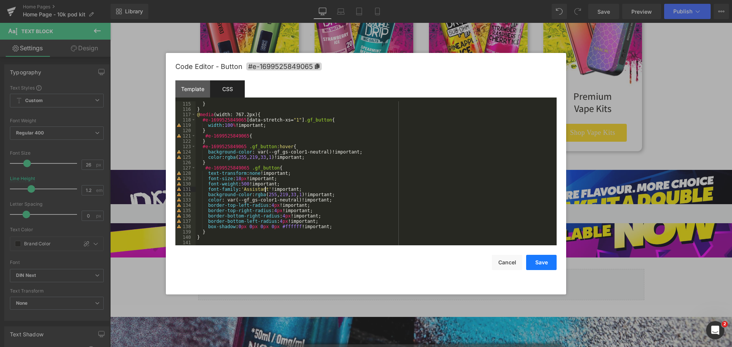
click at [543, 267] on button "Save" at bounding box center [541, 262] width 31 height 15
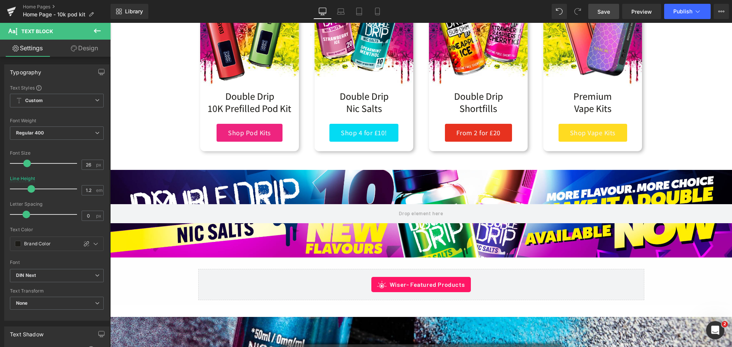
click at [596, 10] on link "Save" at bounding box center [603, 11] width 31 height 15
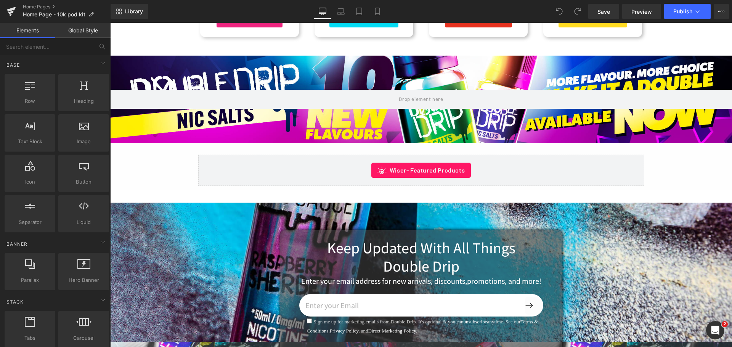
scroll to position [801, 0]
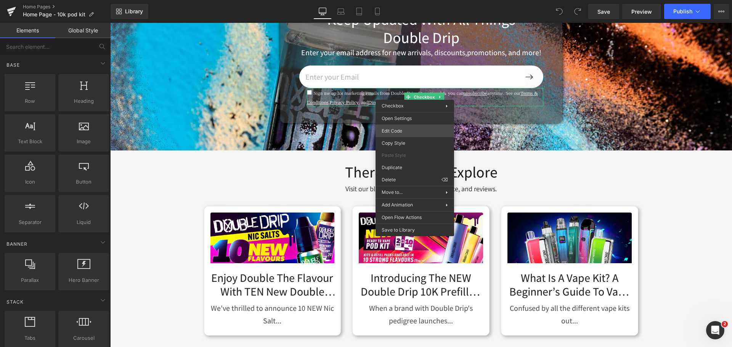
click at [423, 0] on div "You are previewing how the will restyle your page. You can not edit Elements in…" at bounding box center [366, 0] width 732 height 0
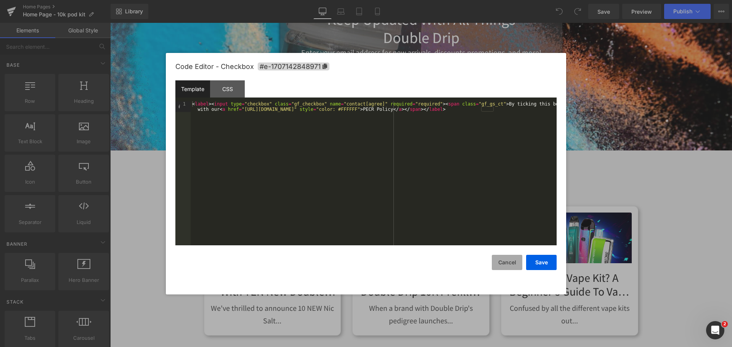
click at [515, 268] on button "Cancel" at bounding box center [507, 262] width 31 height 15
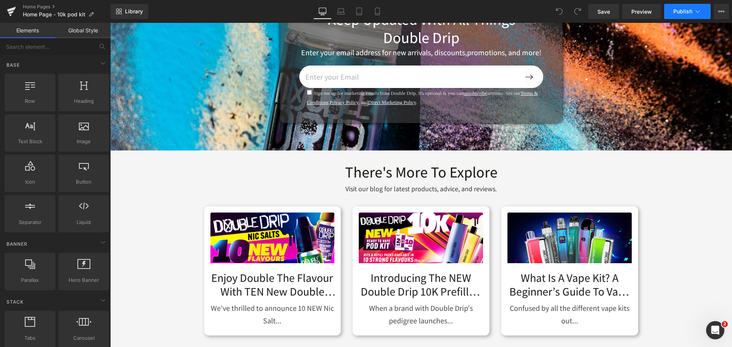
click at [675, 13] on span "Publish" at bounding box center [683, 11] width 19 height 6
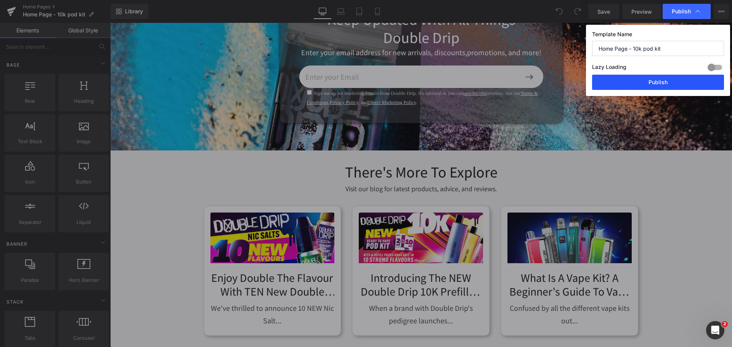
click at [647, 83] on button "Publish" at bounding box center [658, 82] width 132 height 15
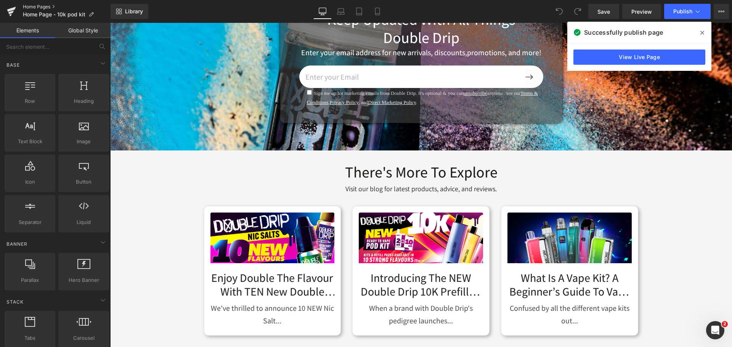
click at [37, 5] on link "Home Pages" at bounding box center [67, 7] width 88 height 6
